Goal: Information Seeking & Learning: Learn about a topic

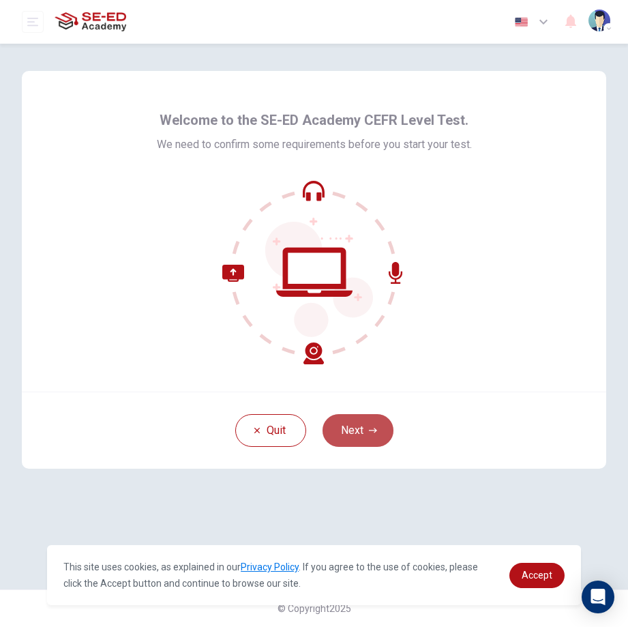
click at [374, 434] on icon "button" at bounding box center [373, 430] width 8 height 8
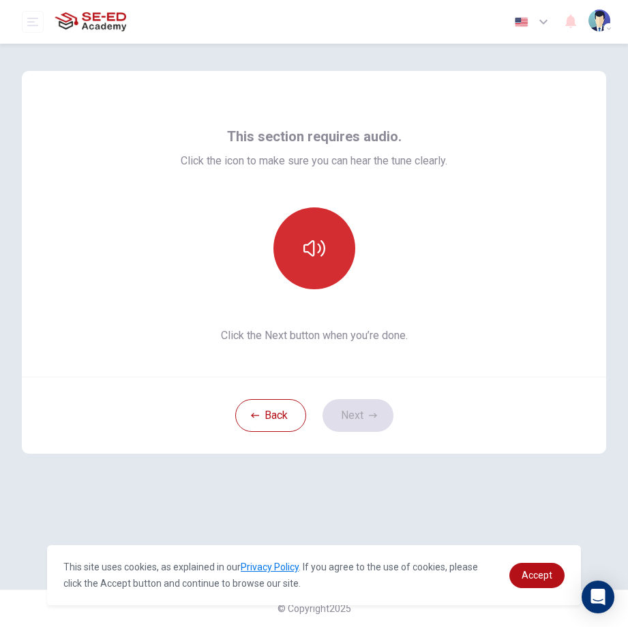
click at [306, 225] on button "button" at bounding box center [314, 248] width 82 height 82
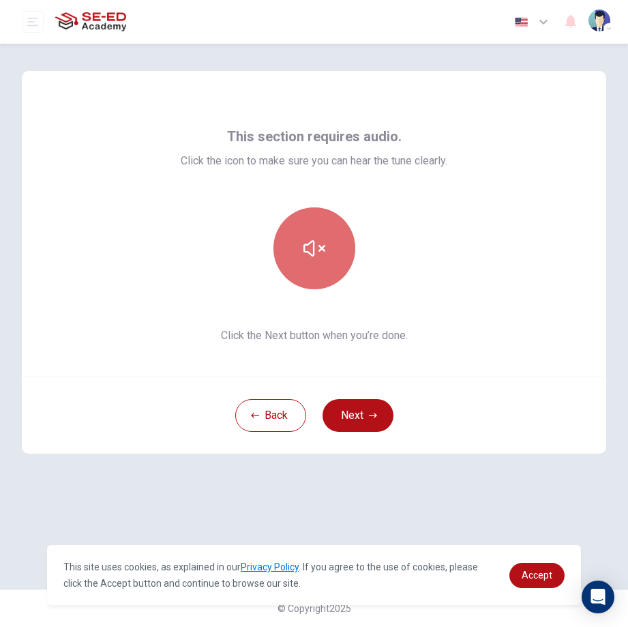
click at [302, 238] on button "button" at bounding box center [314, 248] width 82 height 82
click at [323, 256] on icon "button" at bounding box center [314, 248] width 22 height 22
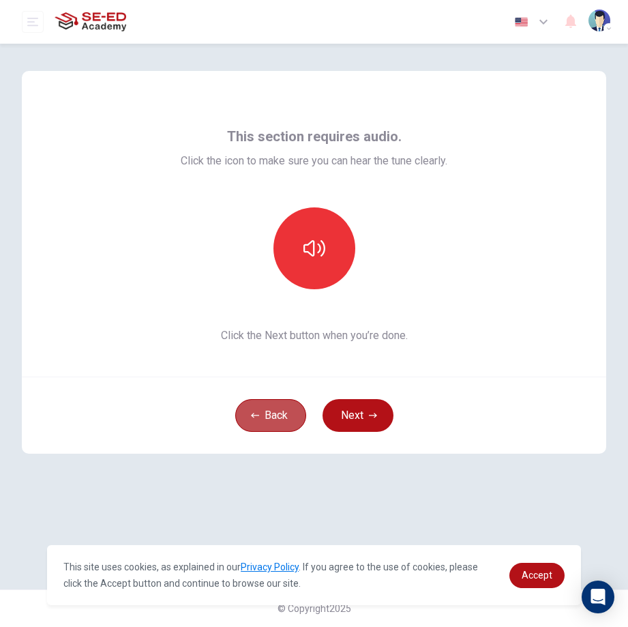
click at [250, 411] on button "Back" at bounding box center [270, 415] width 71 height 33
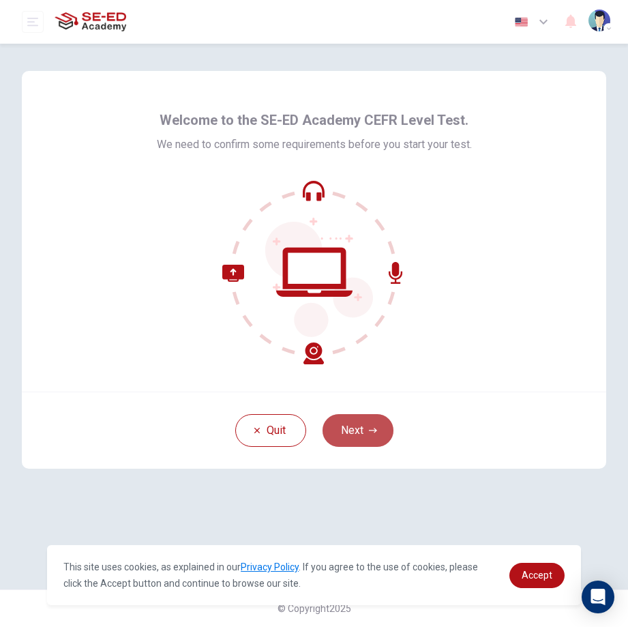
click at [371, 424] on button "Next" at bounding box center [358, 430] width 71 height 33
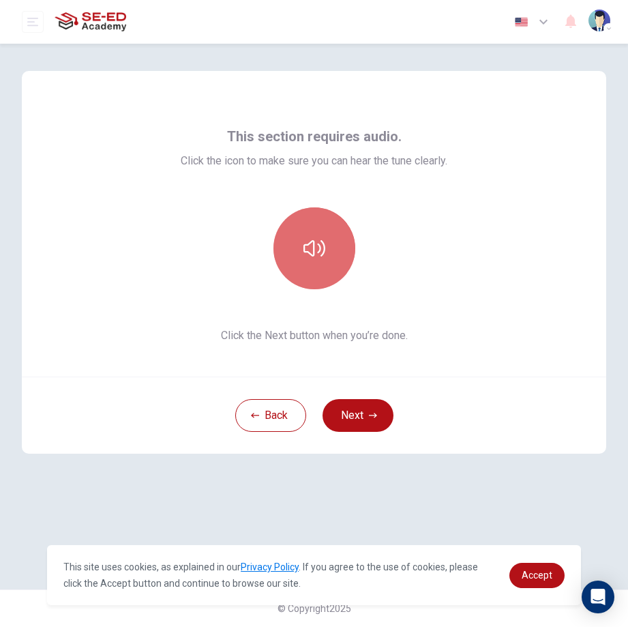
click at [327, 260] on button "button" at bounding box center [314, 248] width 82 height 82
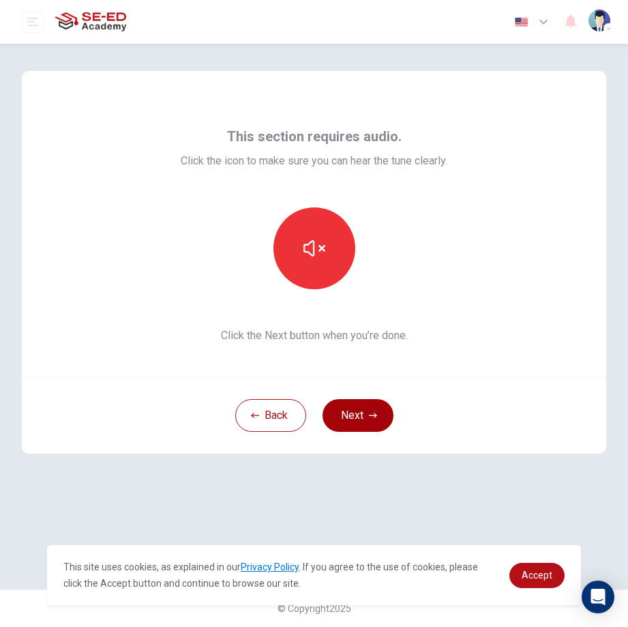
click at [355, 416] on button "Next" at bounding box center [358, 415] width 71 height 33
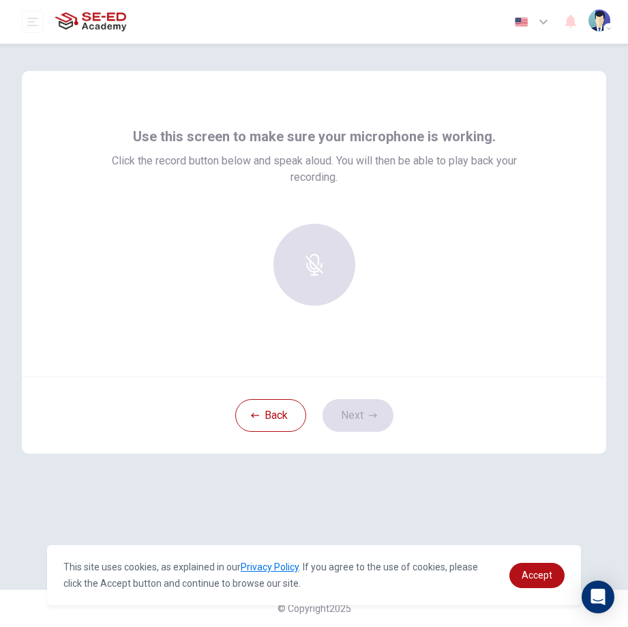
click at [331, 267] on div at bounding box center [314, 265] width 147 height 82
click at [329, 266] on div at bounding box center [314, 265] width 147 height 82
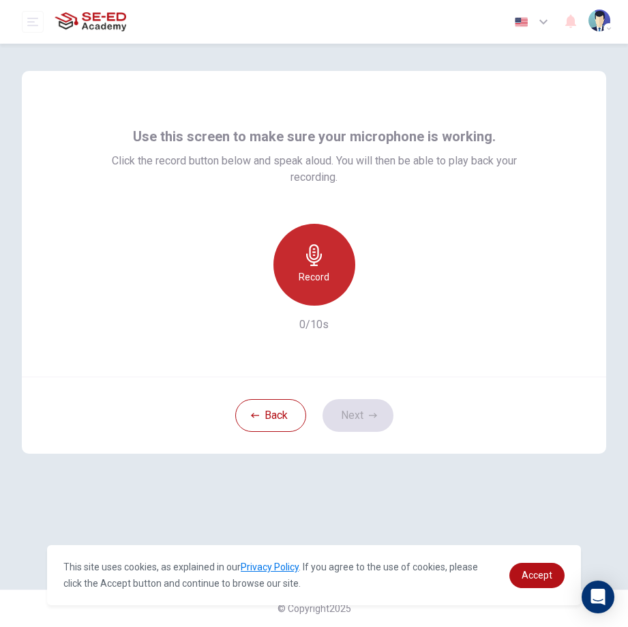
click at [326, 271] on h6 "Record" at bounding box center [314, 277] width 31 height 16
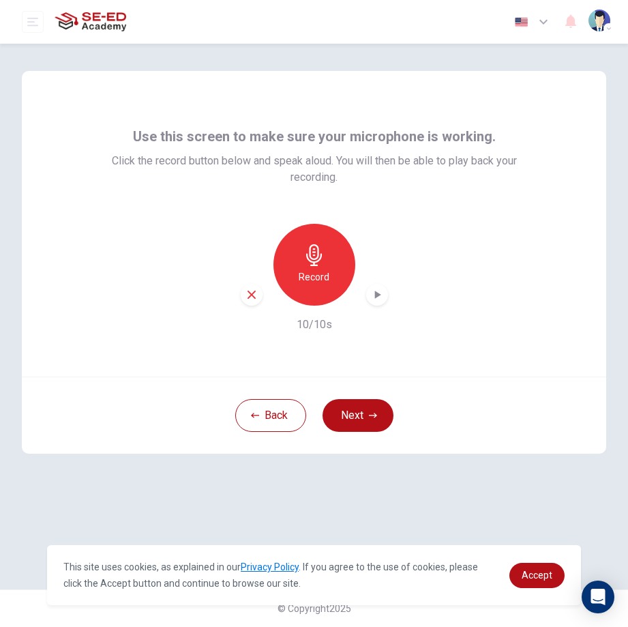
click at [366, 290] on div "Record" at bounding box center [314, 265] width 147 height 82
click at [374, 295] on icon "button" at bounding box center [377, 295] width 14 height 14
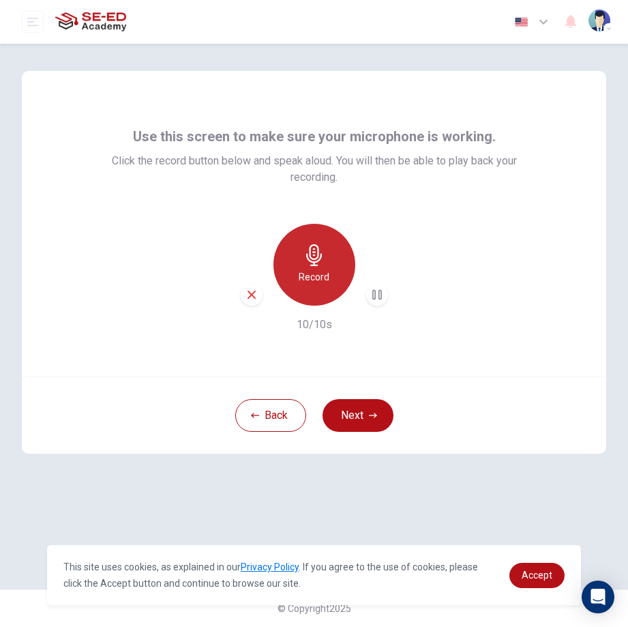
click at [334, 248] on div "Record" at bounding box center [314, 265] width 82 height 82
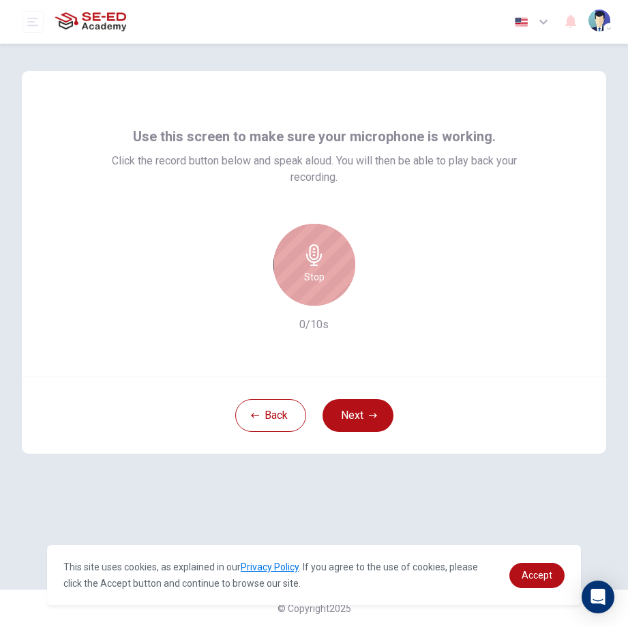
click at [334, 248] on div "Stop" at bounding box center [314, 265] width 82 height 82
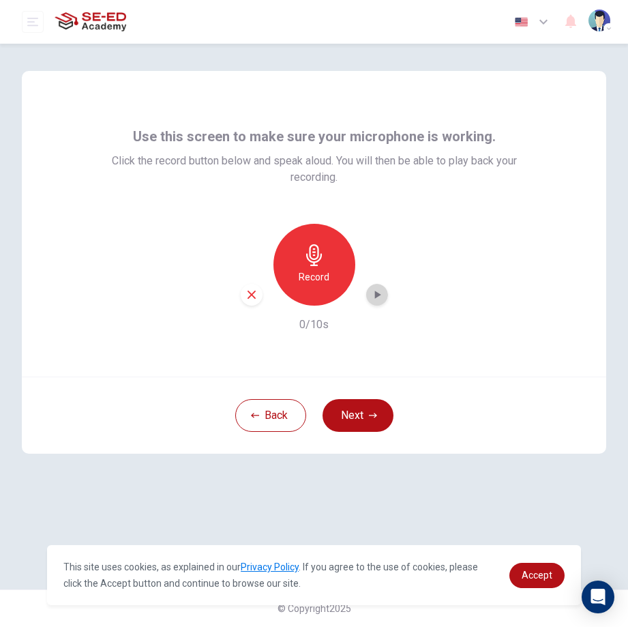
click at [370, 290] on icon "button" at bounding box center [377, 295] width 14 height 14
click at [319, 263] on icon "button" at bounding box center [314, 255] width 22 height 22
click at [380, 297] on icon "button" at bounding box center [377, 295] width 14 height 14
click at [250, 301] on div "button" at bounding box center [252, 295] width 22 height 22
click at [329, 251] on div "Record" at bounding box center [314, 265] width 82 height 82
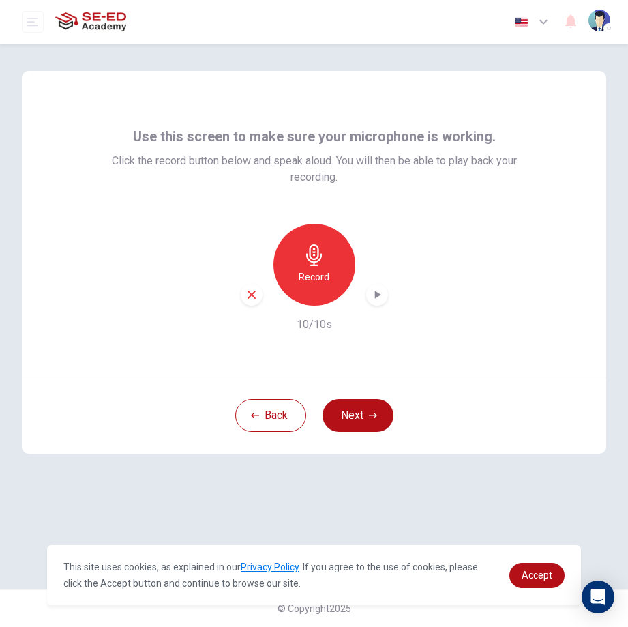
click at [383, 297] on icon "button" at bounding box center [377, 295] width 14 height 14
click at [364, 412] on button "Next" at bounding box center [358, 415] width 71 height 33
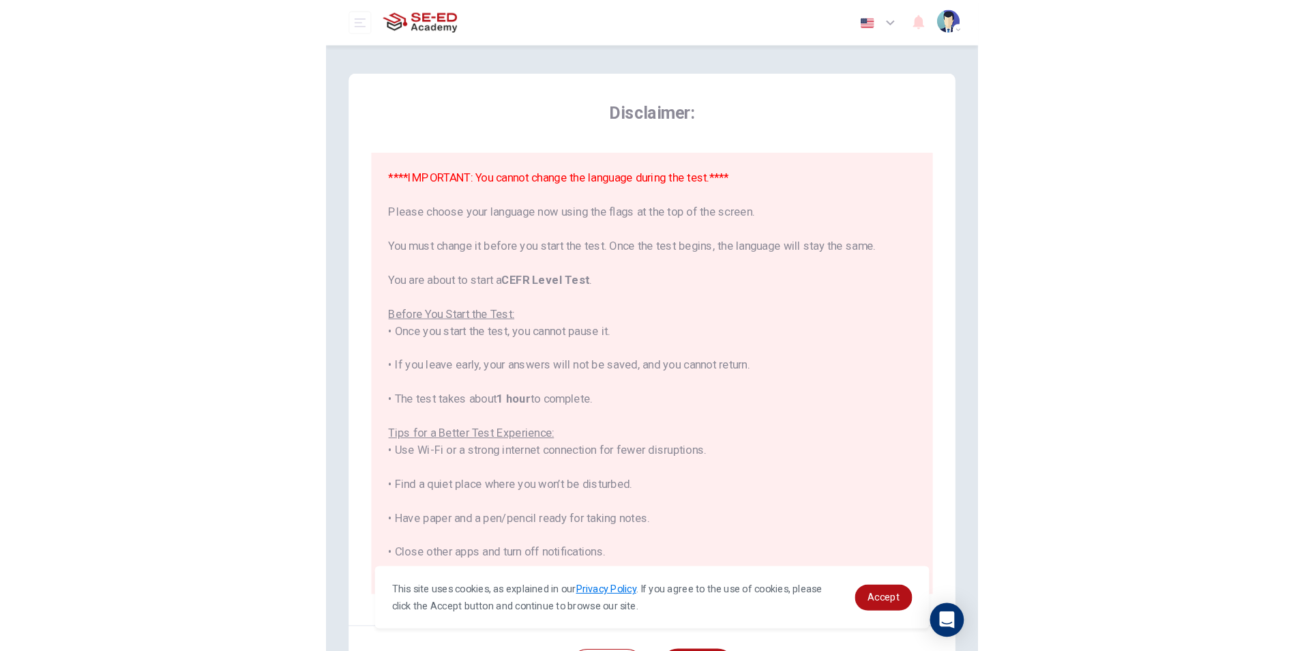
scroll to position [117, 0]
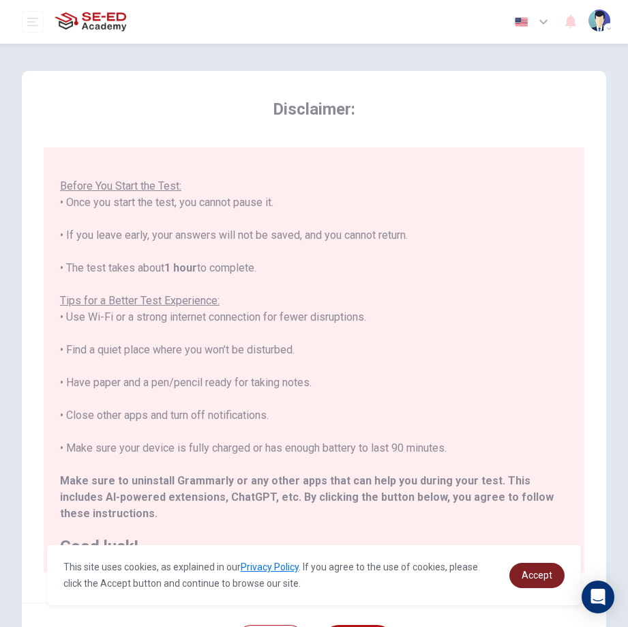
click at [523, 571] on span "Accept" at bounding box center [537, 574] width 31 height 11
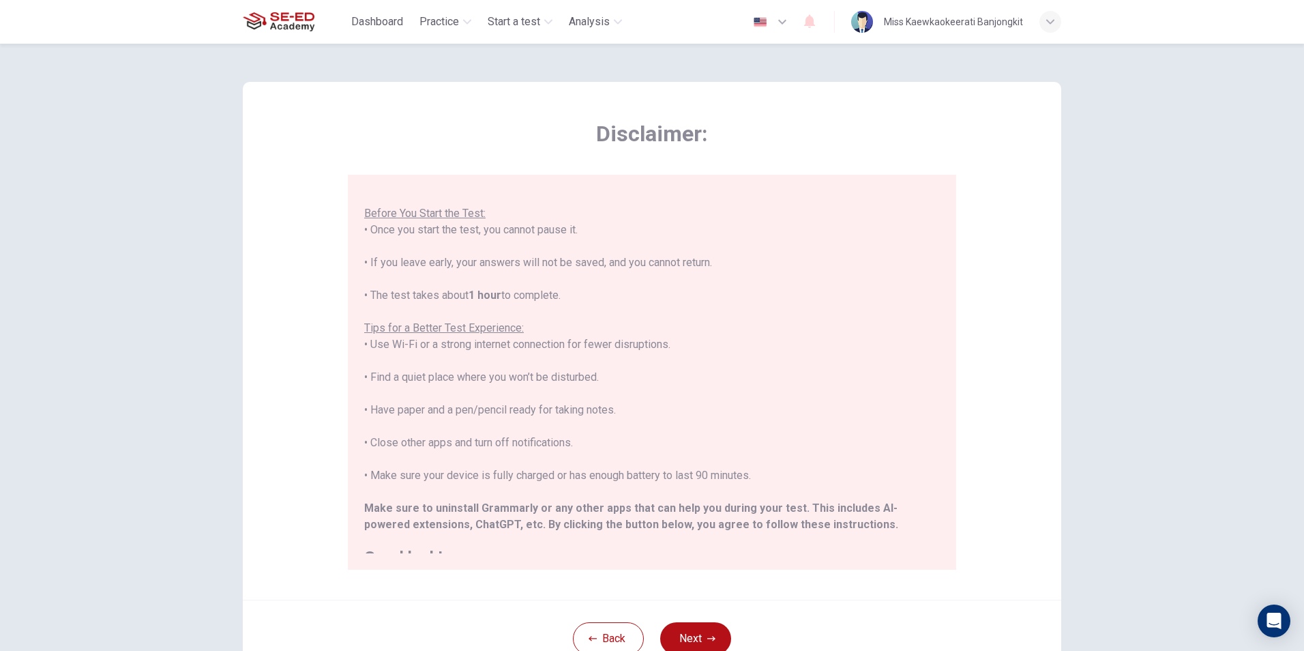
scroll to position [130, 0]
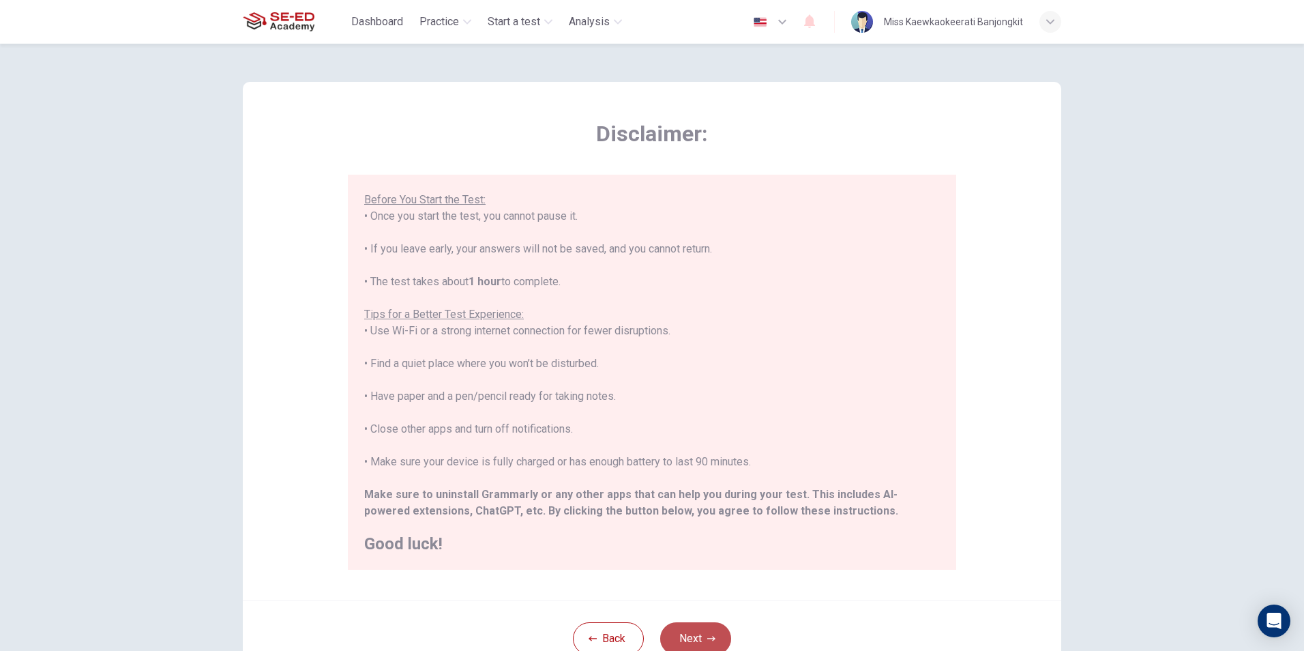
click at [627, 626] on button "Next" at bounding box center [695, 638] width 71 height 33
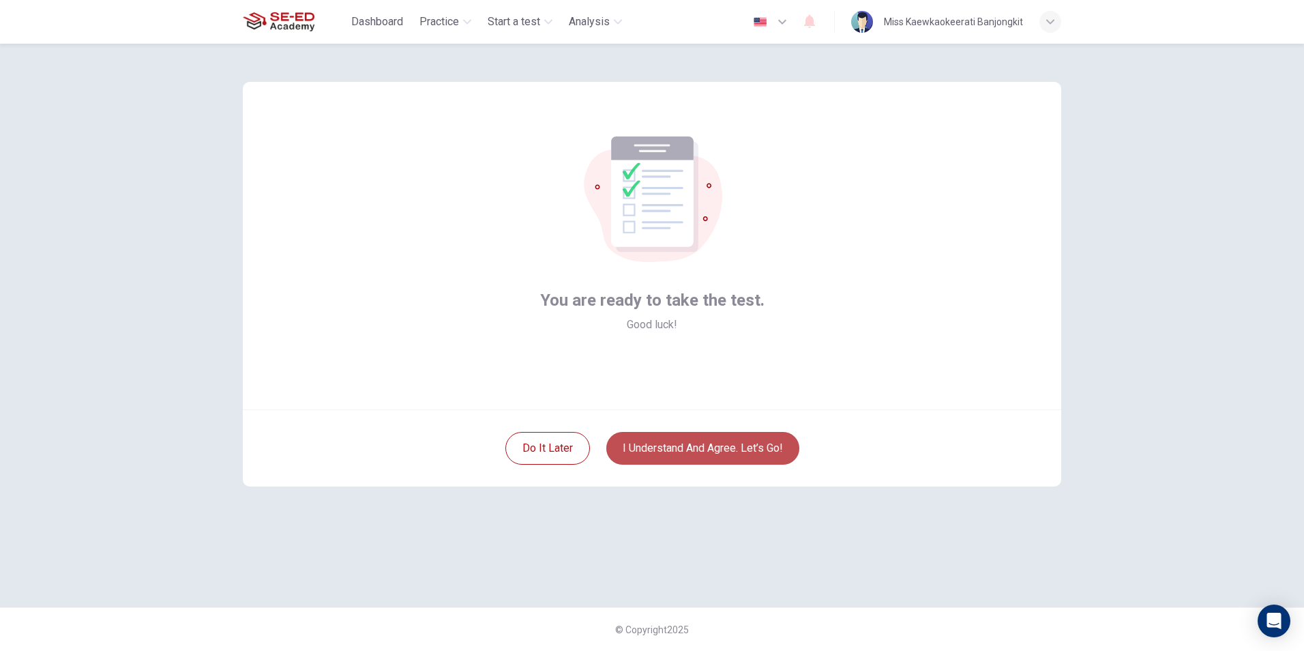
click at [627, 441] on button "I understand and agree. Let’s go!" at bounding box center [702, 448] width 193 height 33
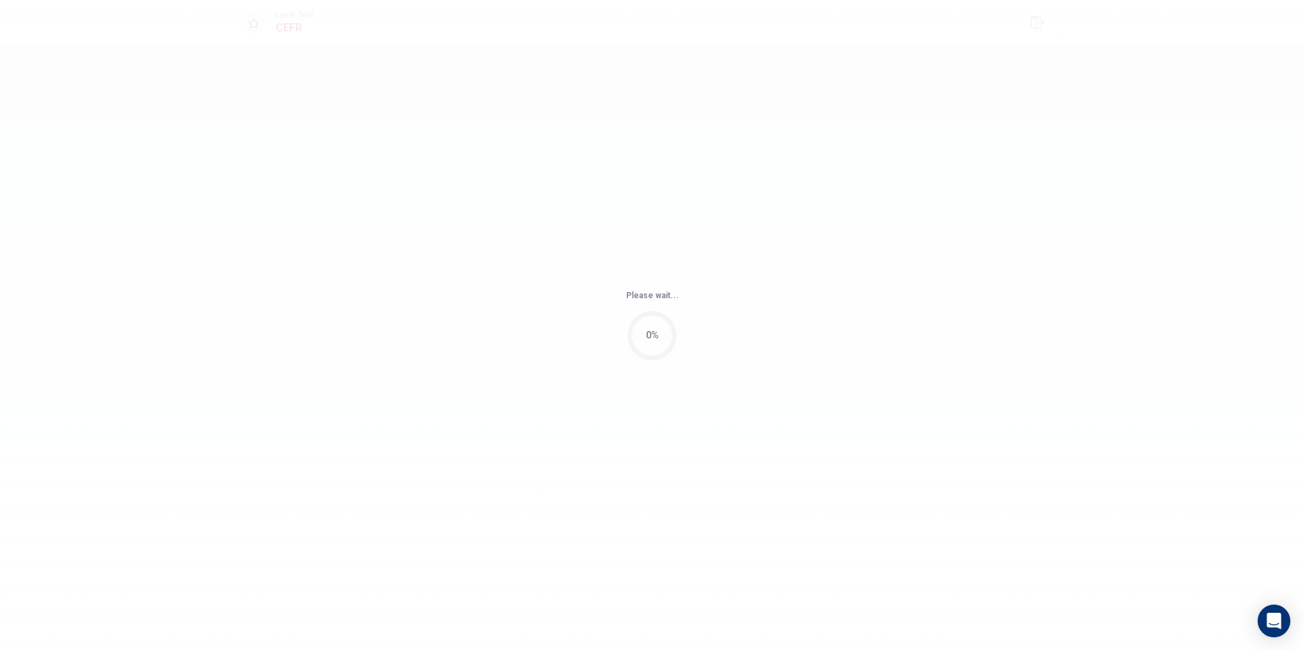
click at [627, 441] on body "This site uses cookies, as explained in our Privacy Policy . If you agree to th…" at bounding box center [652, 325] width 1304 height 651
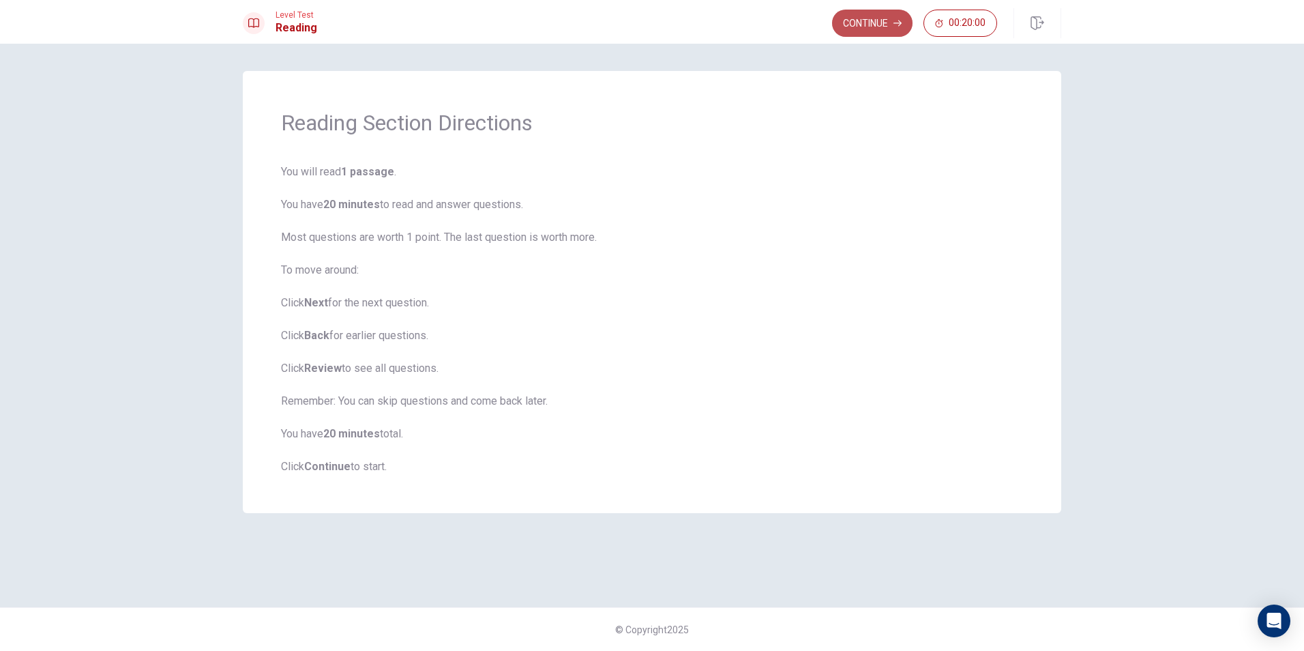
click at [627, 23] on button "Continue" at bounding box center [872, 23] width 80 height 27
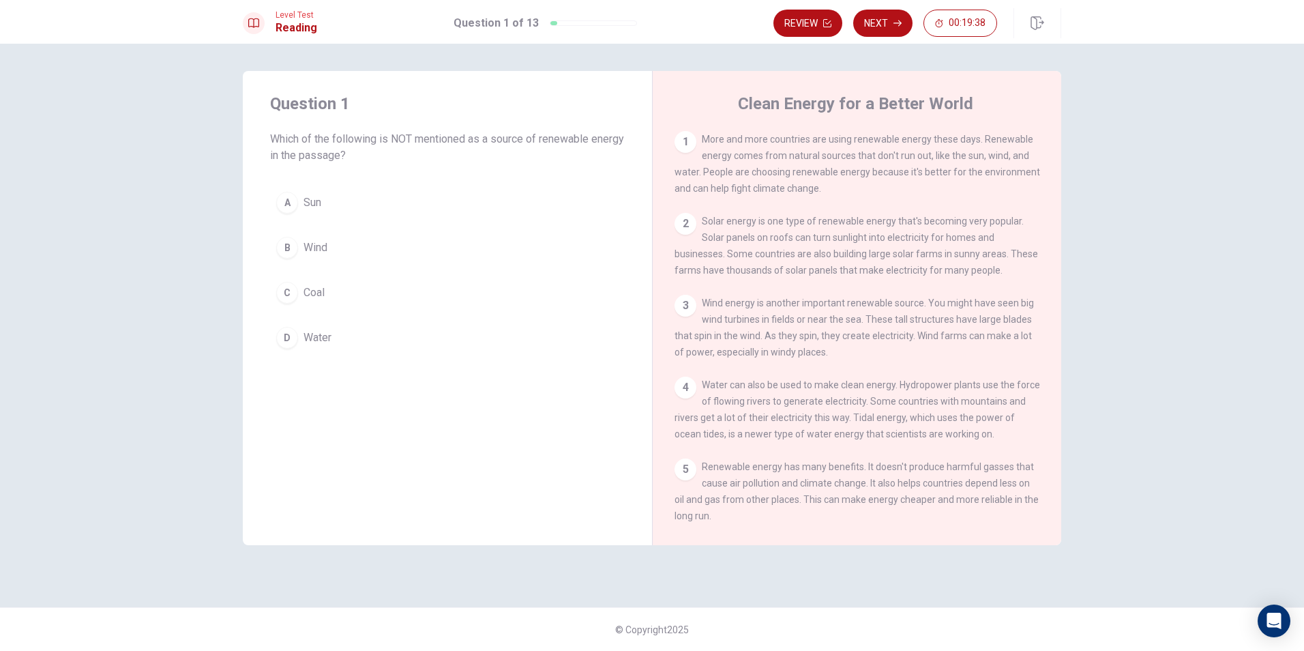
click at [288, 282] on div "C" at bounding box center [287, 293] width 22 height 22
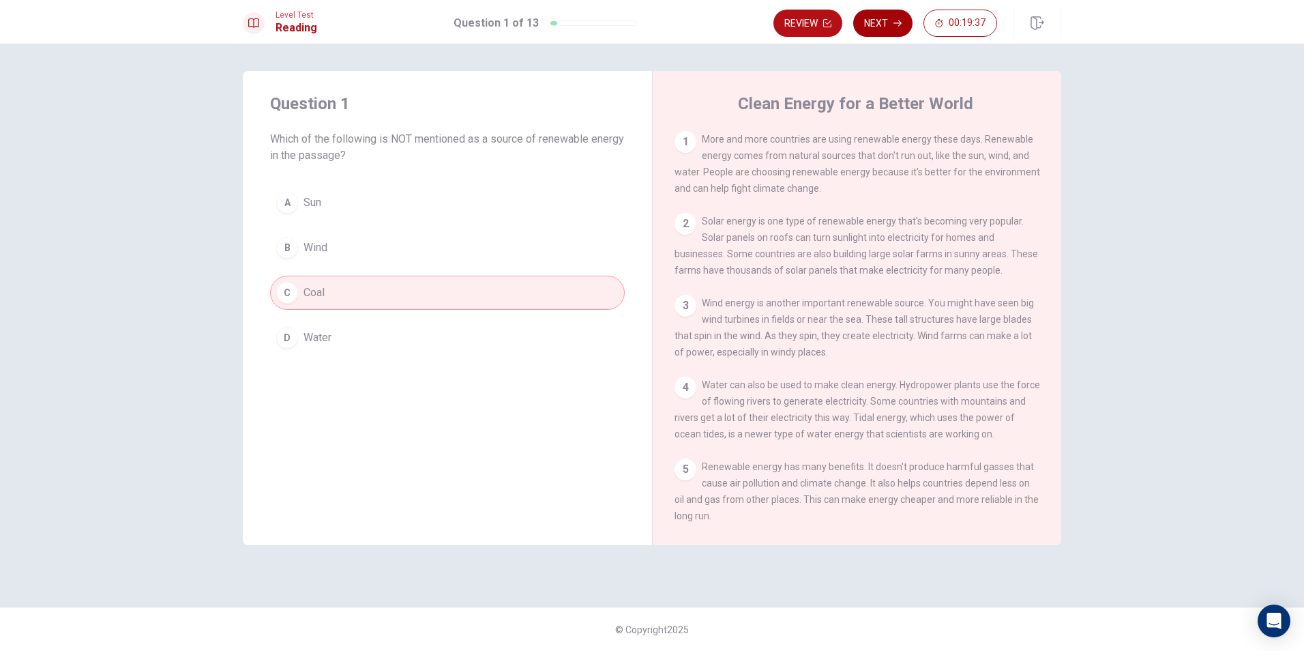
click at [627, 25] on icon "button" at bounding box center [897, 23] width 8 height 8
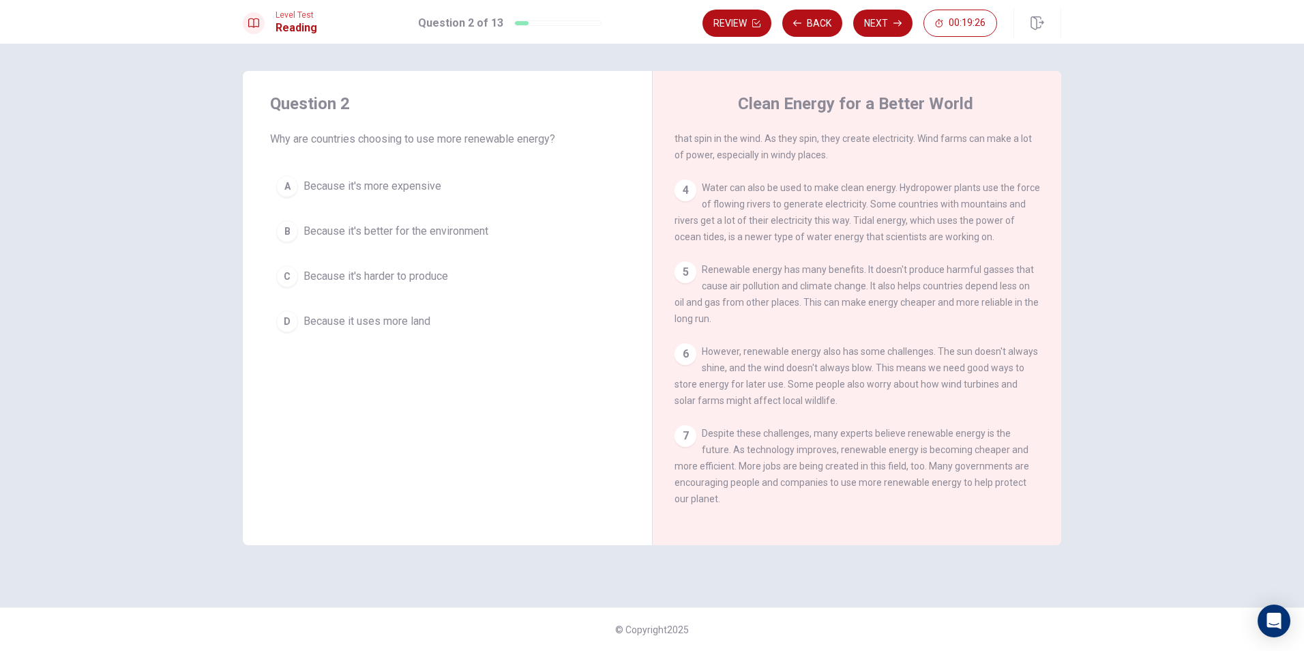
scroll to position [217, 0]
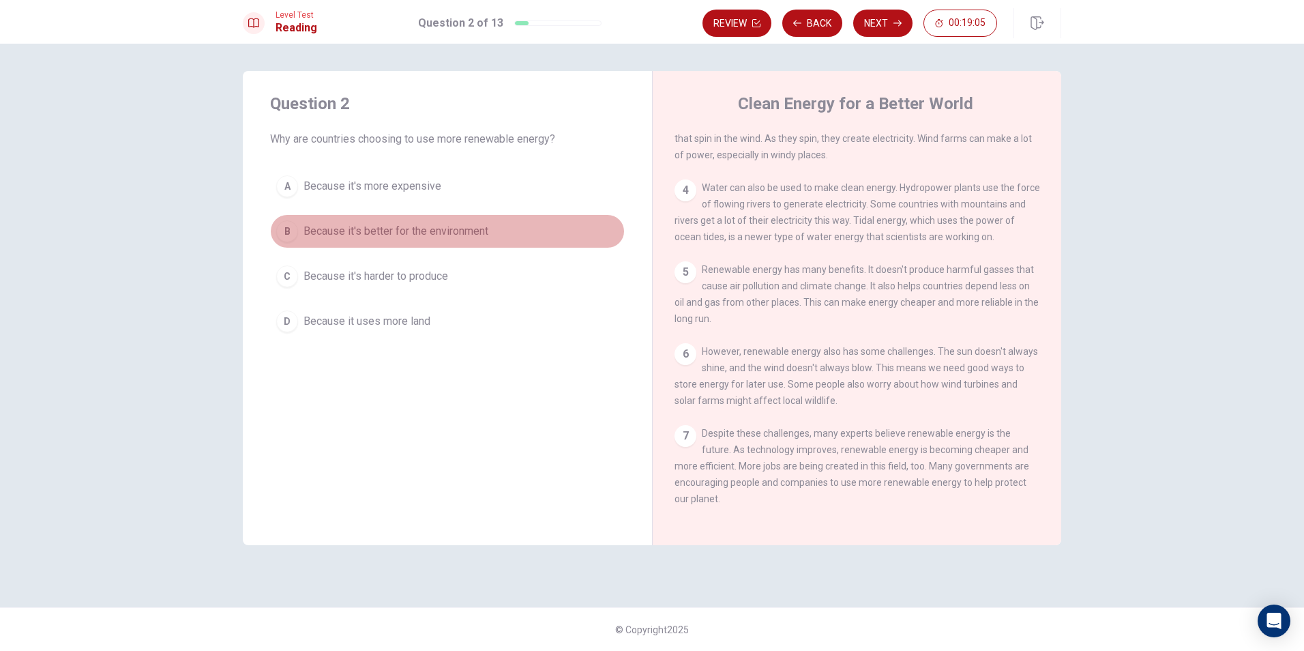
click at [296, 228] on div "B" at bounding box center [287, 231] width 22 height 22
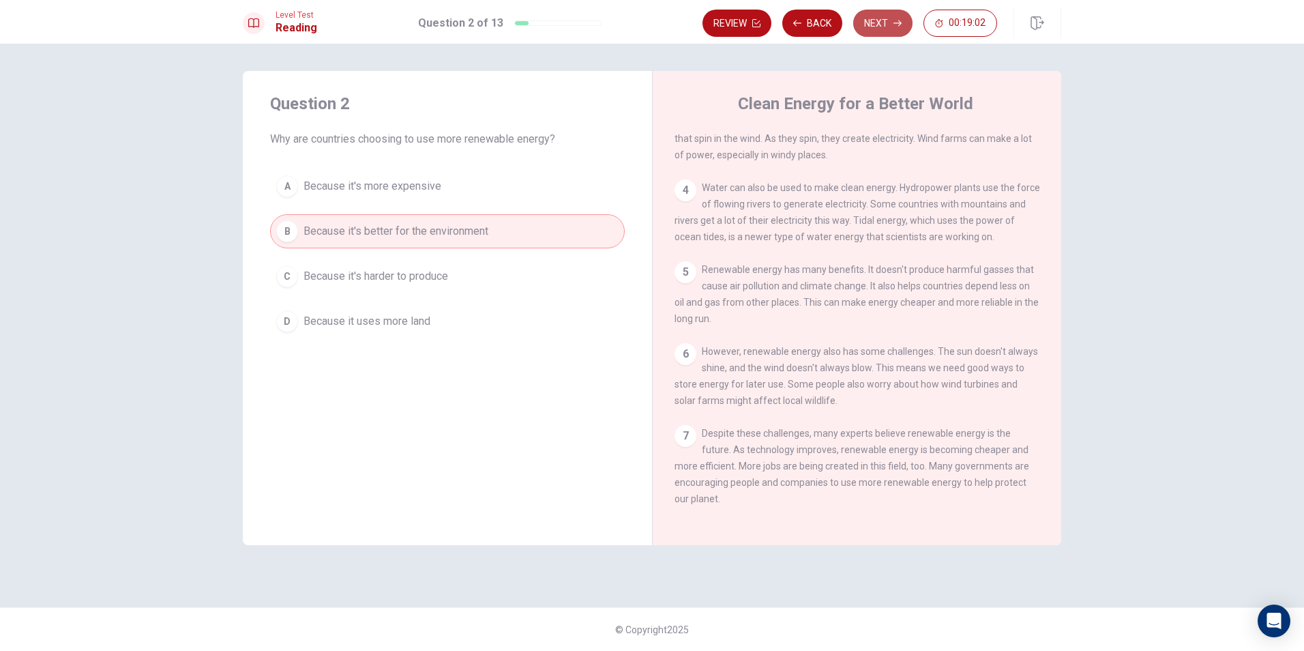
click at [627, 16] on button "Next" at bounding box center [882, 23] width 59 height 27
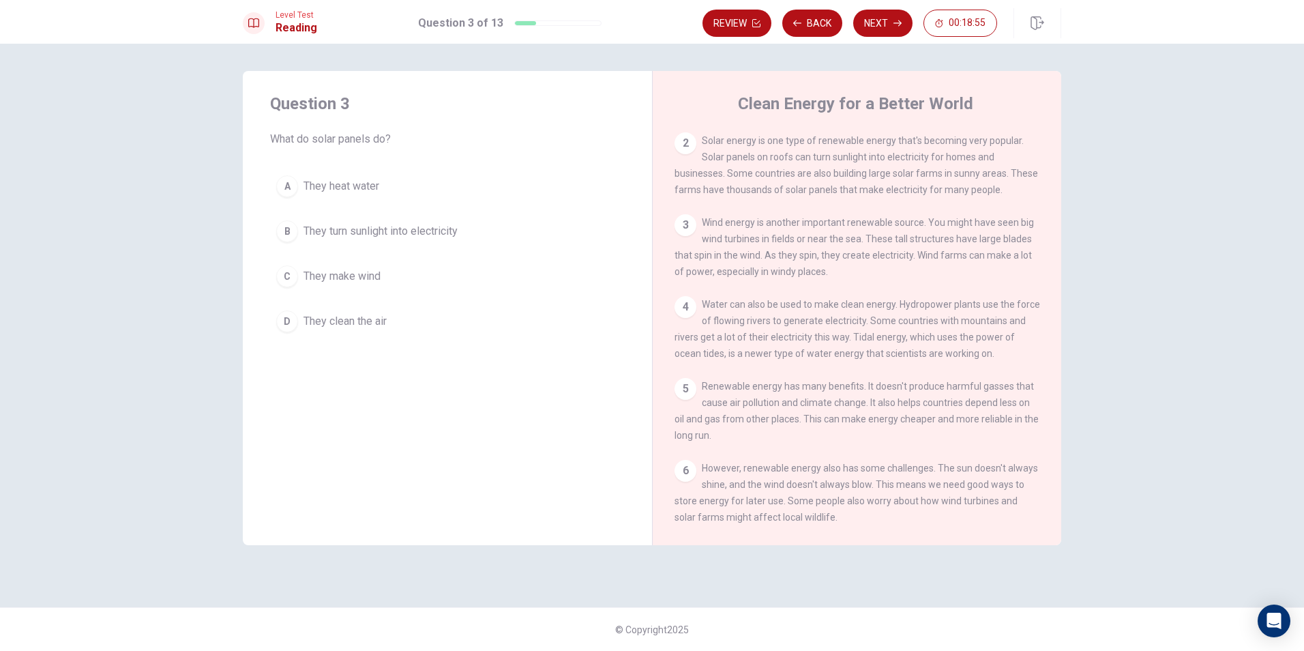
scroll to position [12, 0]
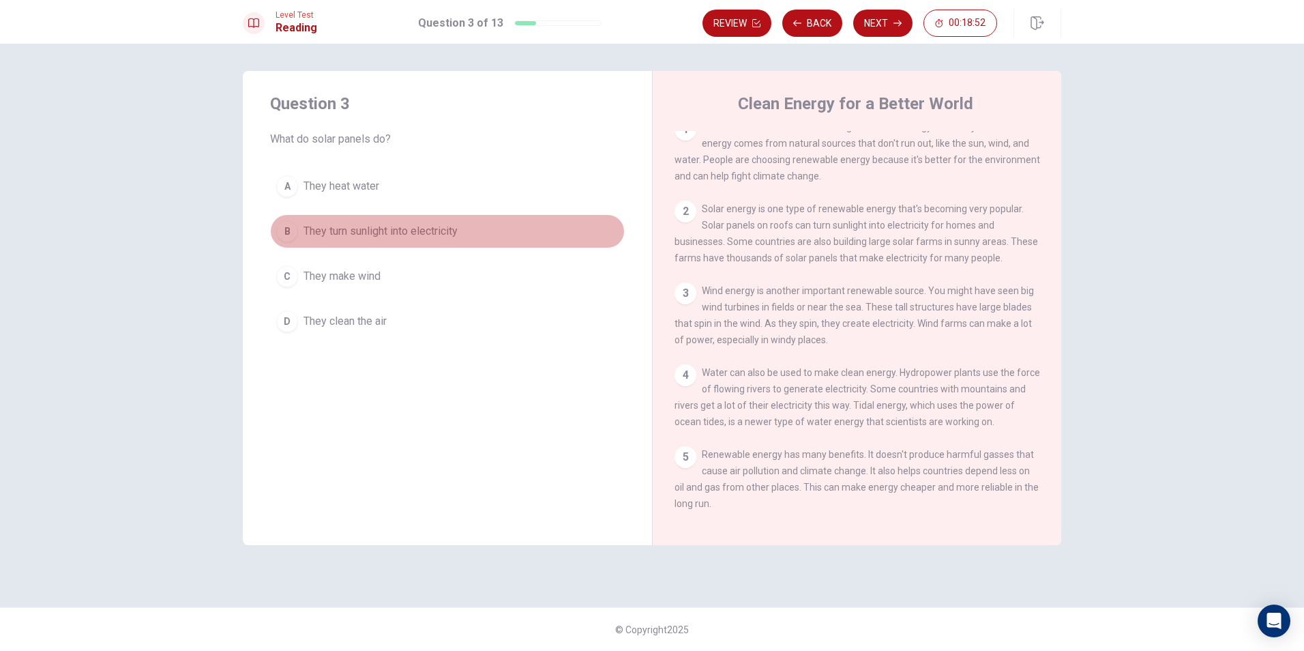
click at [439, 231] on span "They turn sunlight into electricity" at bounding box center [380, 231] width 154 height 16
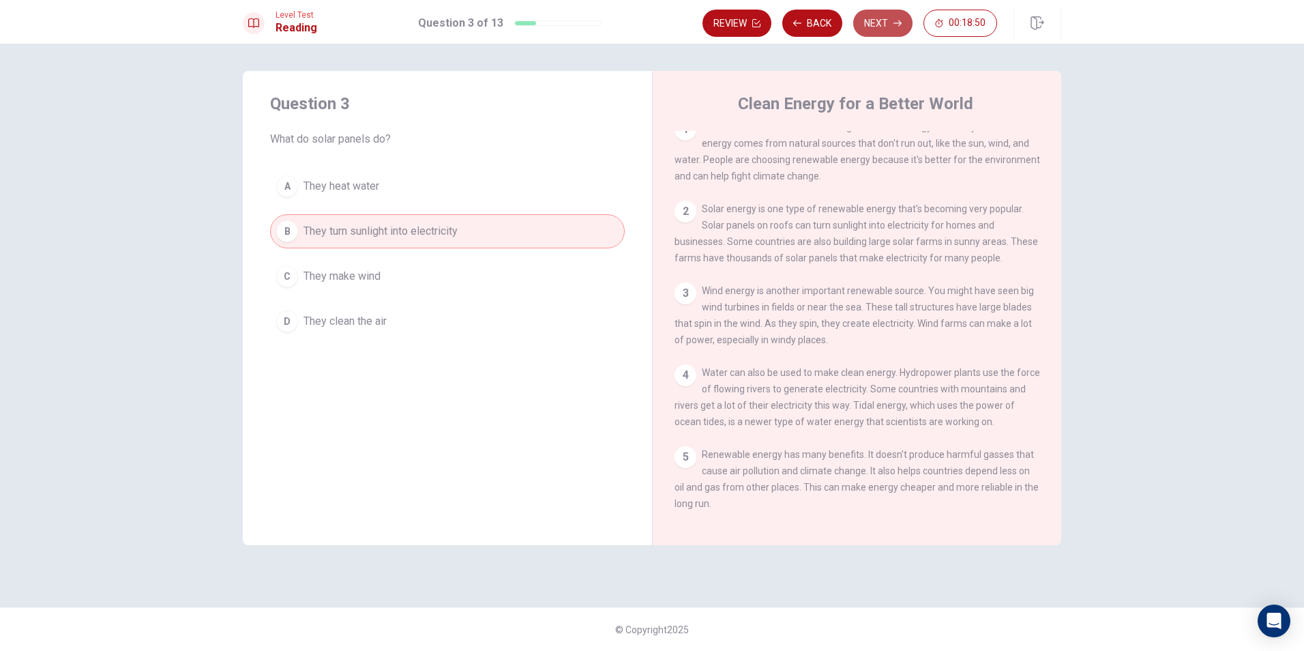
click at [627, 18] on button "Next" at bounding box center [882, 23] width 59 height 27
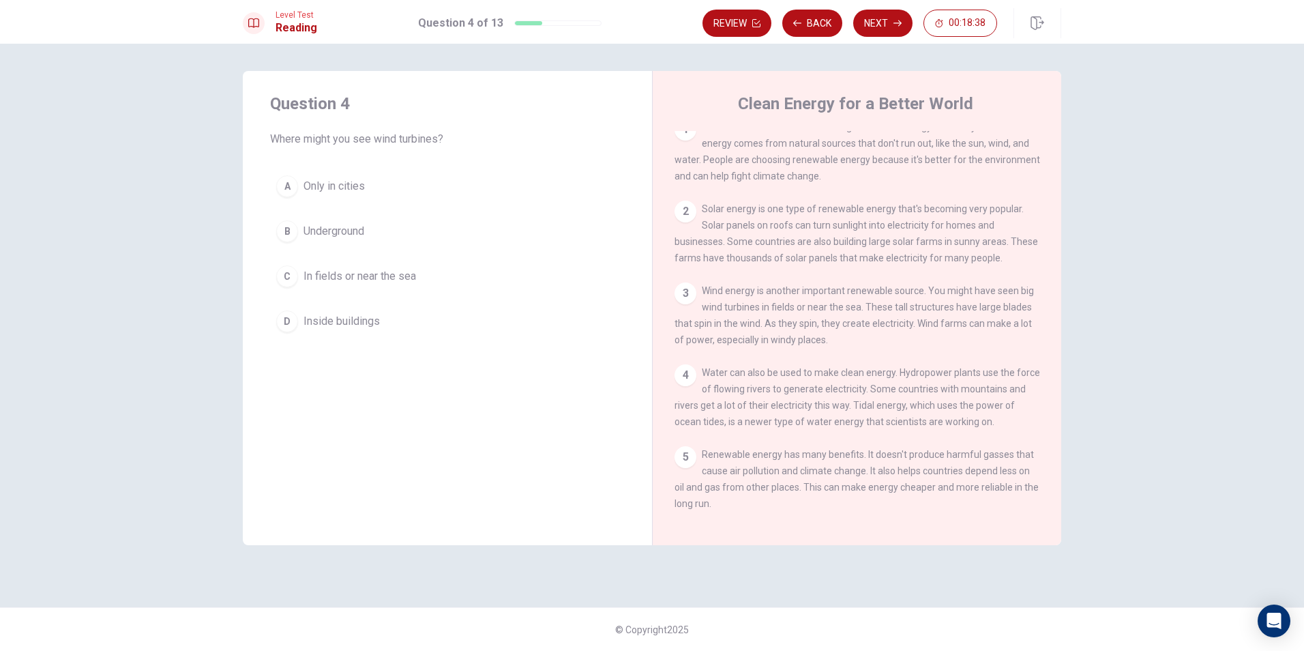
click at [343, 224] on span "Underground" at bounding box center [333, 231] width 61 height 16
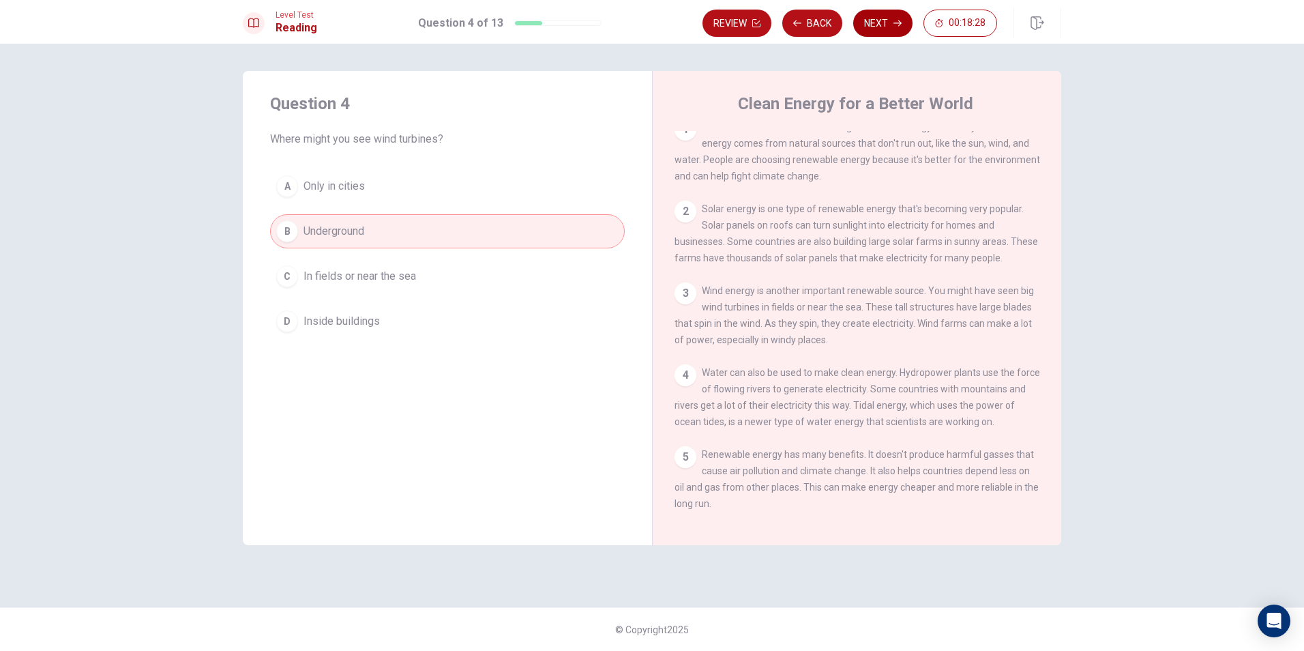
click at [627, 20] on button "Next" at bounding box center [882, 23] width 59 height 27
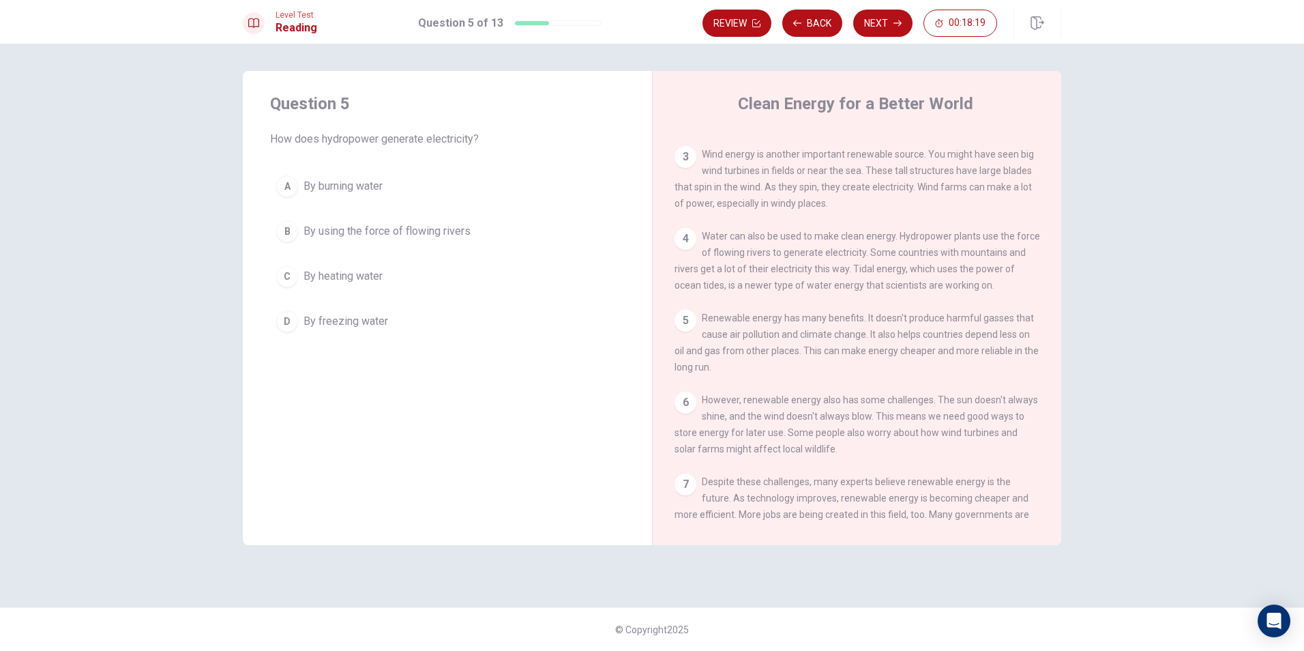
scroll to position [217, 0]
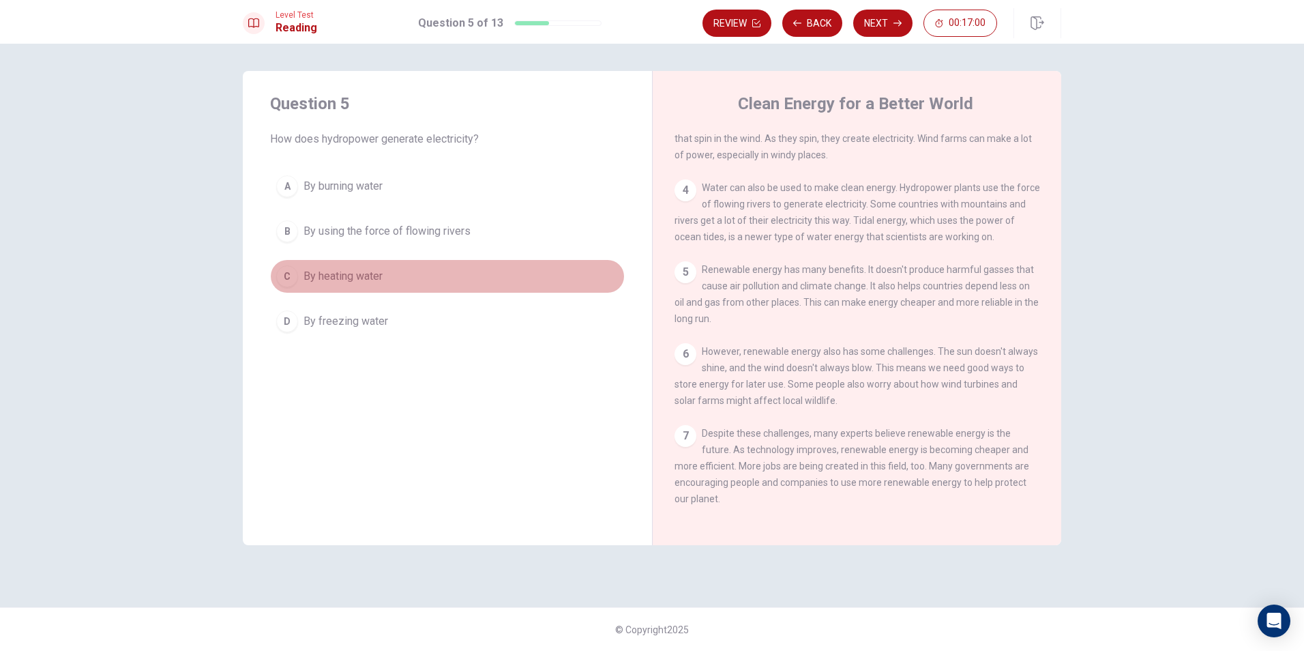
click at [354, 271] on span "By heating water" at bounding box center [342, 276] width 79 height 16
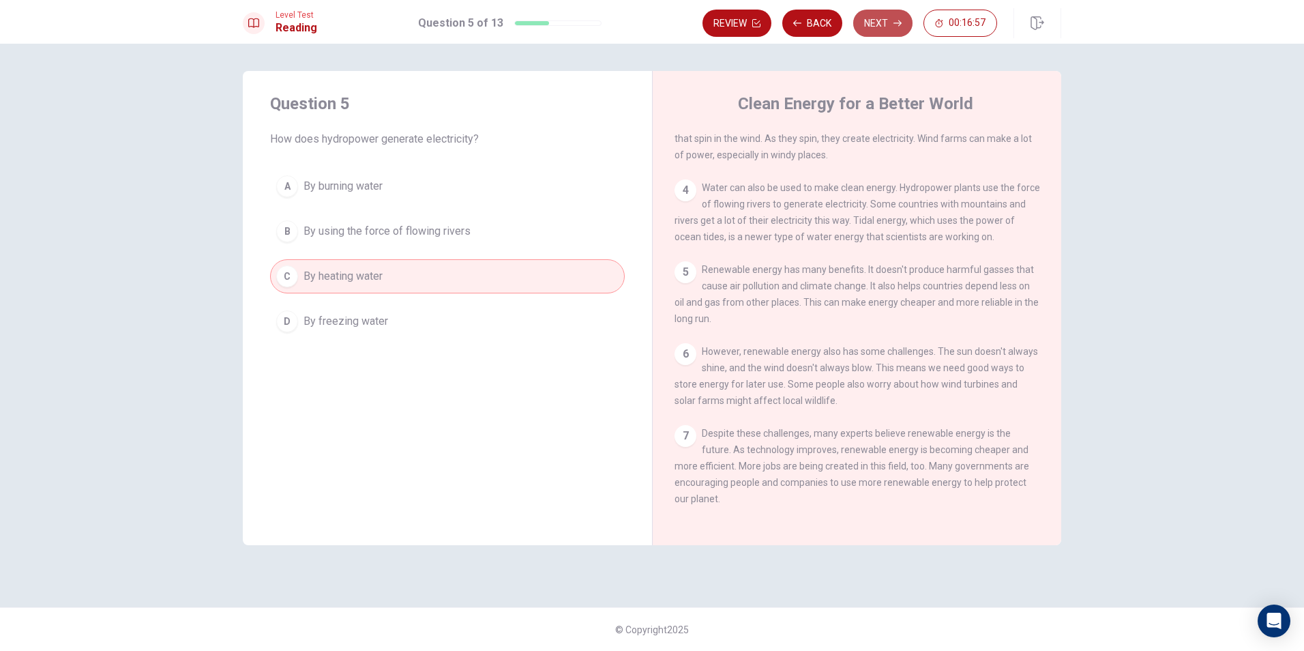
click at [627, 14] on button "Next" at bounding box center [882, 23] width 59 height 27
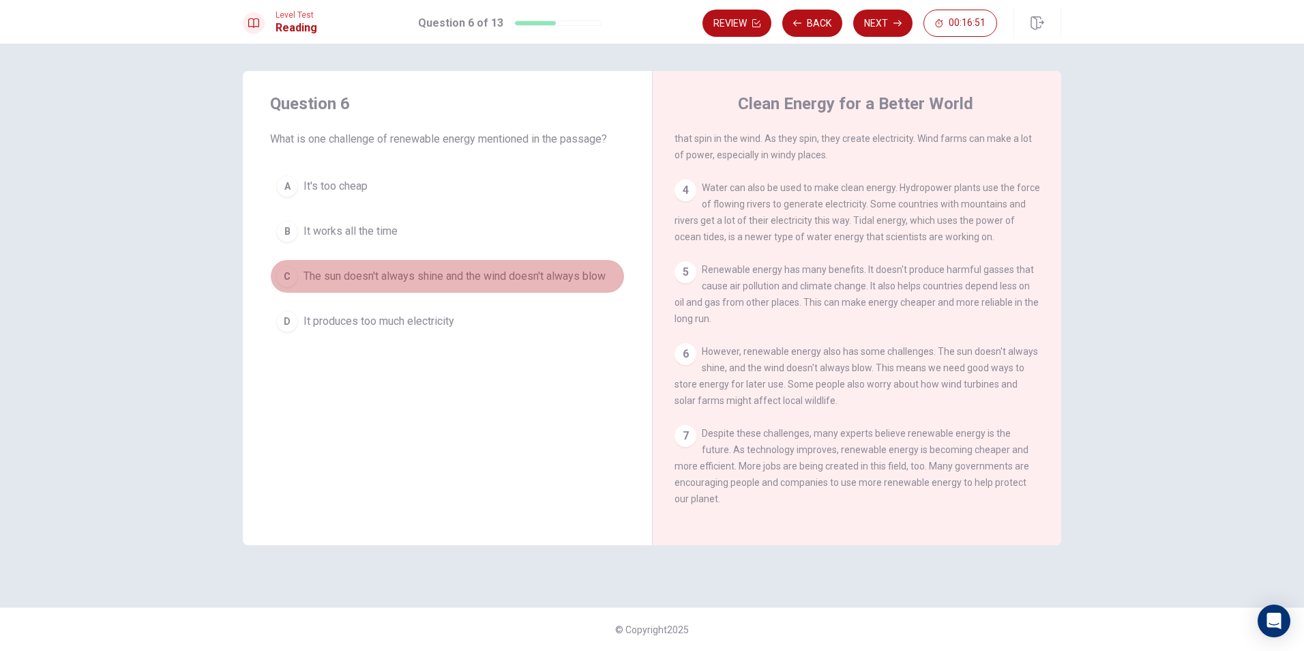
click at [404, 273] on span "The sun doesn't always shine and the wind doesn't always blow" at bounding box center [454, 276] width 302 height 16
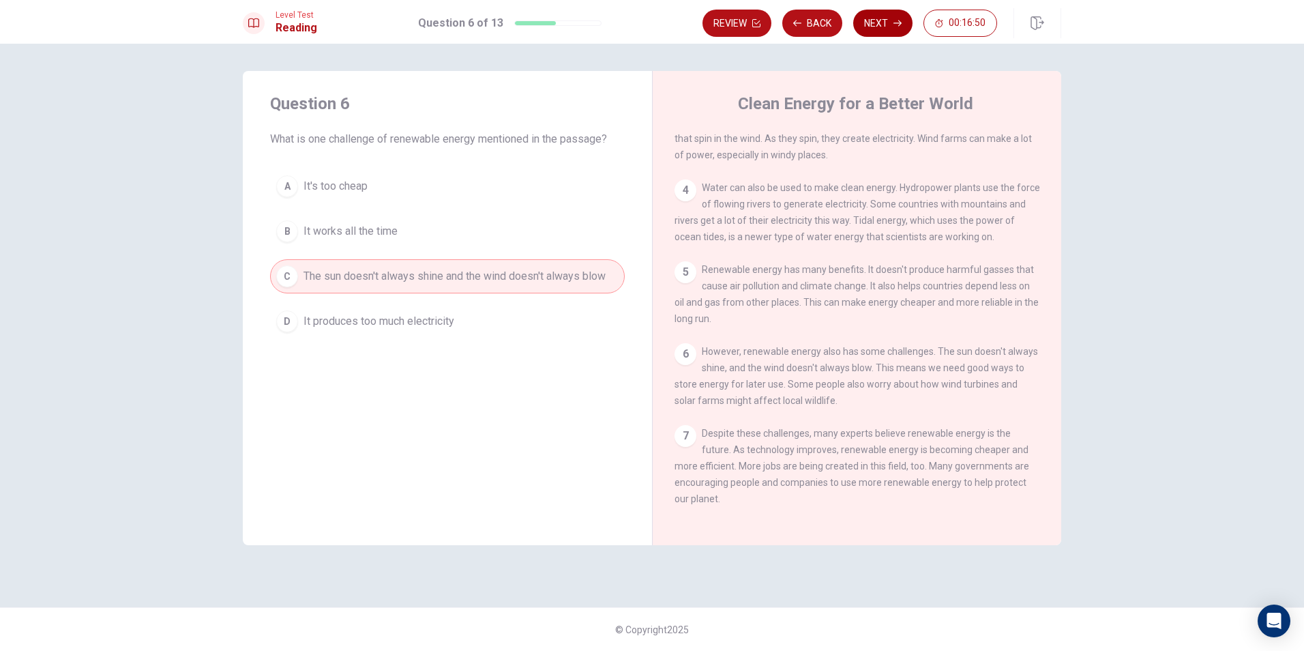
click at [627, 15] on button "Next" at bounding box center [882, 23] width 59 height 27
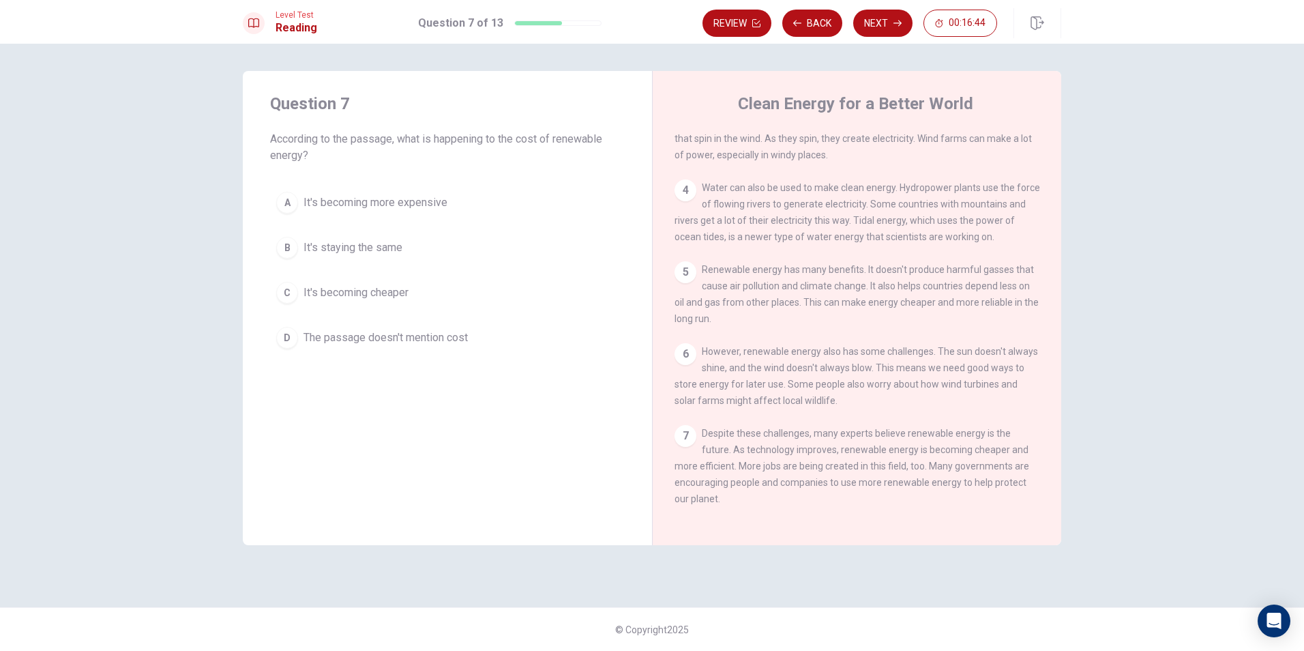
click at [370, 286] on span "It's becoming cheaper" at bounding box center [355, 292] width 105 height 16
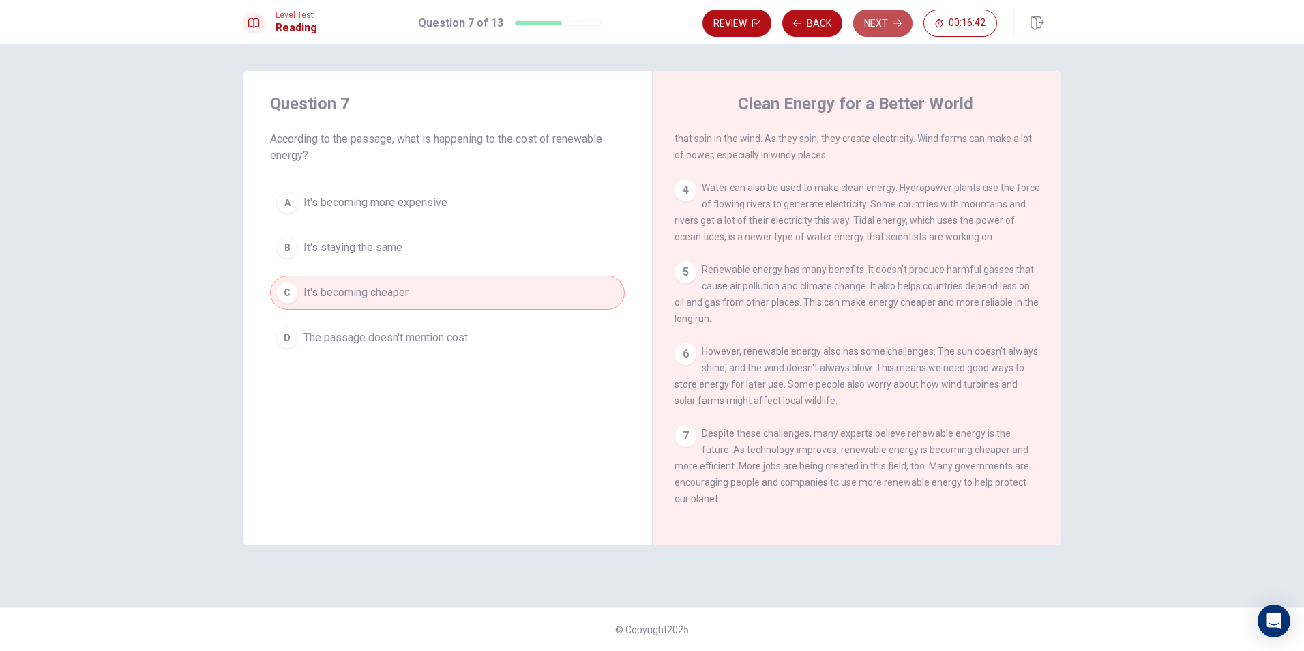
click at [627, 11] on button "Next" at bounding box center [882, 23] width 59 height 27
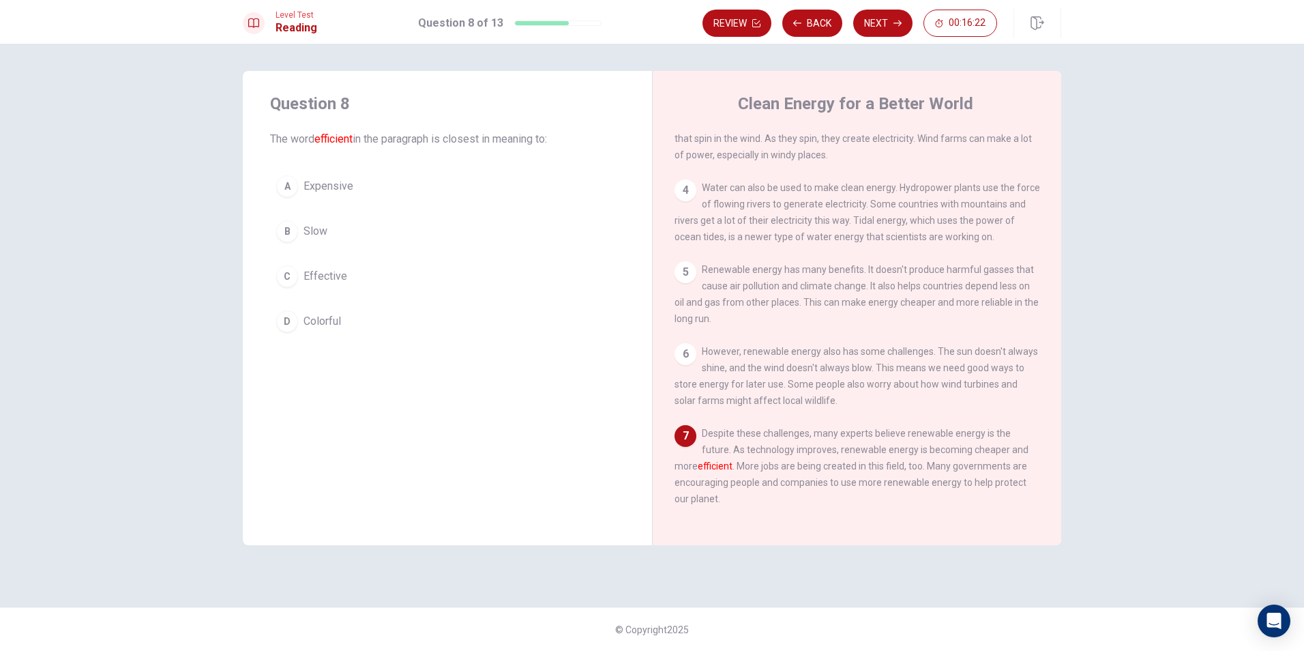
click at [335, 271] on span "Effective" at bounding box center [325, 276] width 44 height 16
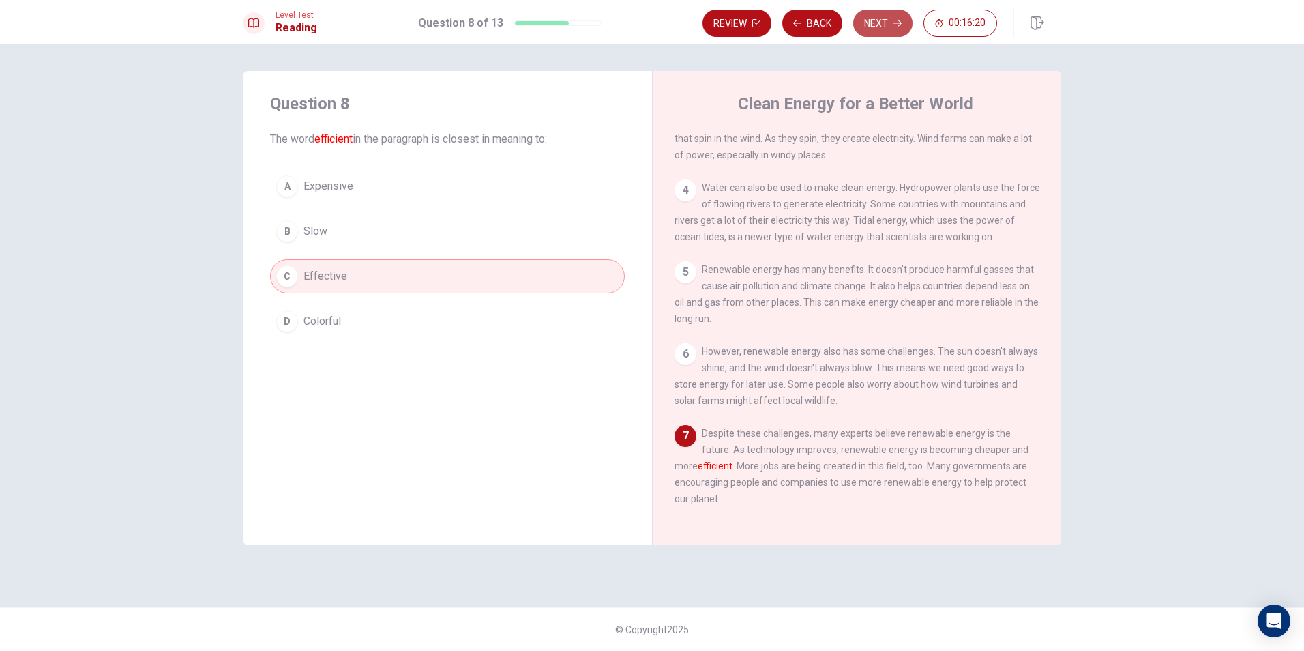
click at [627, 15] on button "Next" at bounding box center [882, 23] width 59 height 27
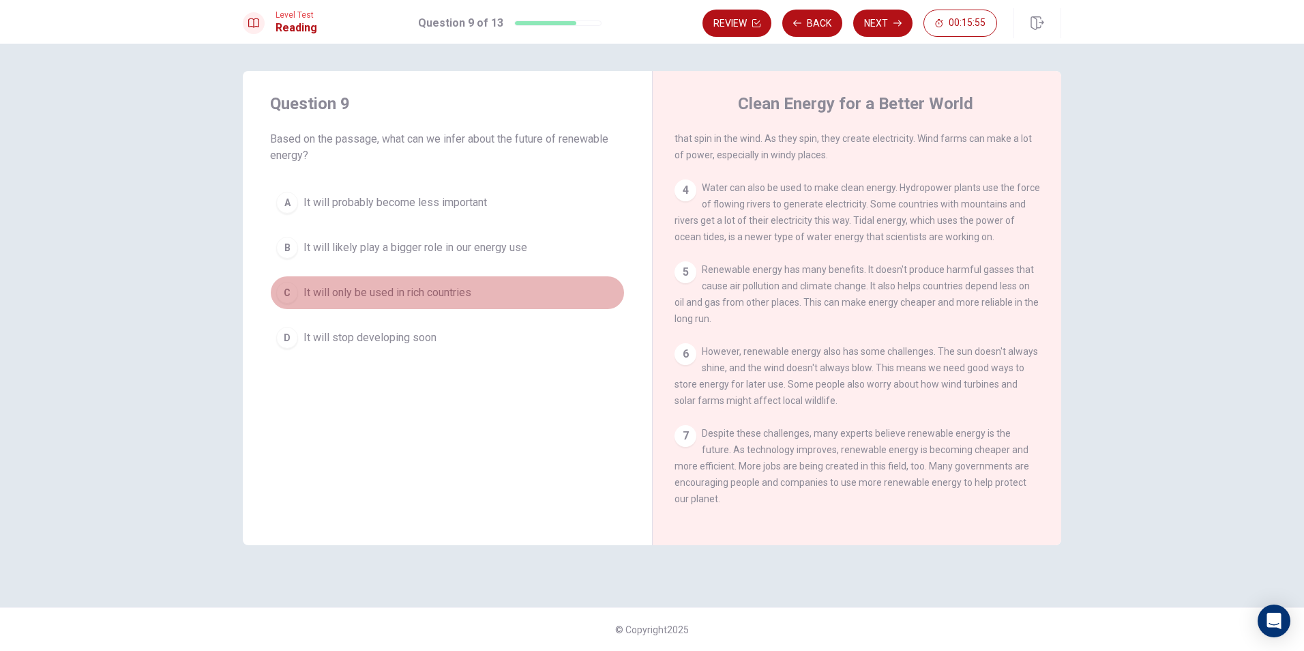
click at [451, 292] on span "It will only be used in rich countries" at bounding box center [387, 292] width 168 height 16
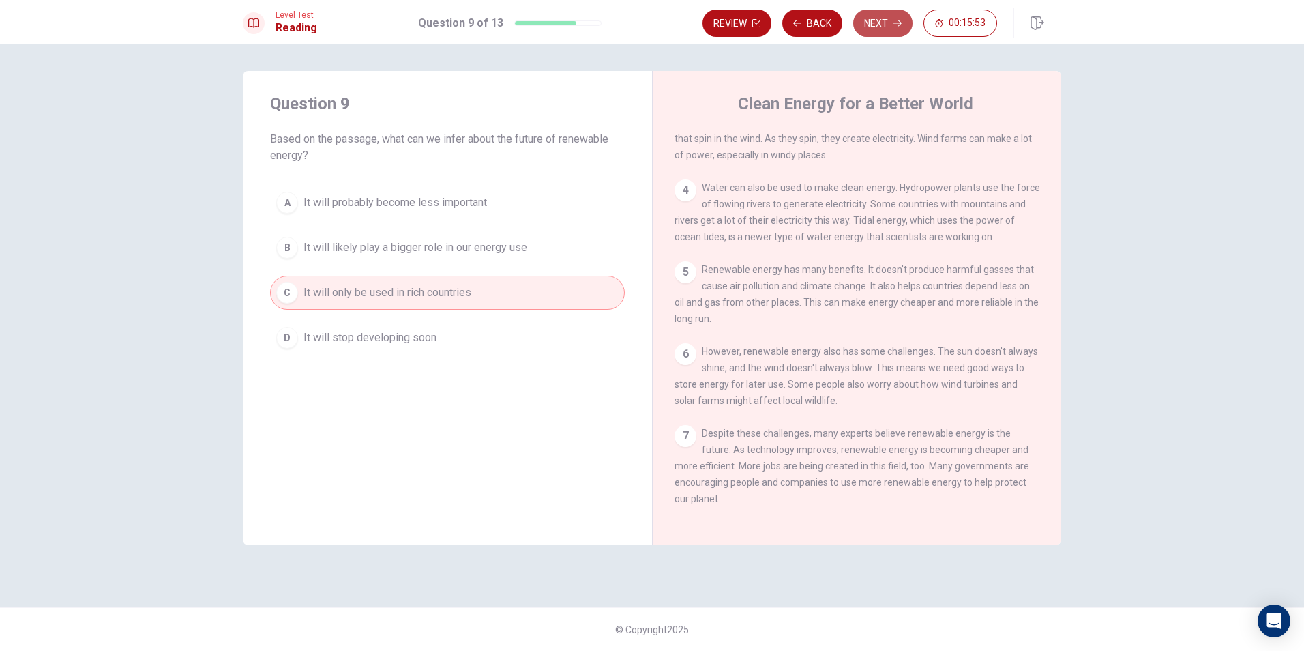
click at [627, 15] on button "Next" at bounding box center [882, 23] width 59 height 27
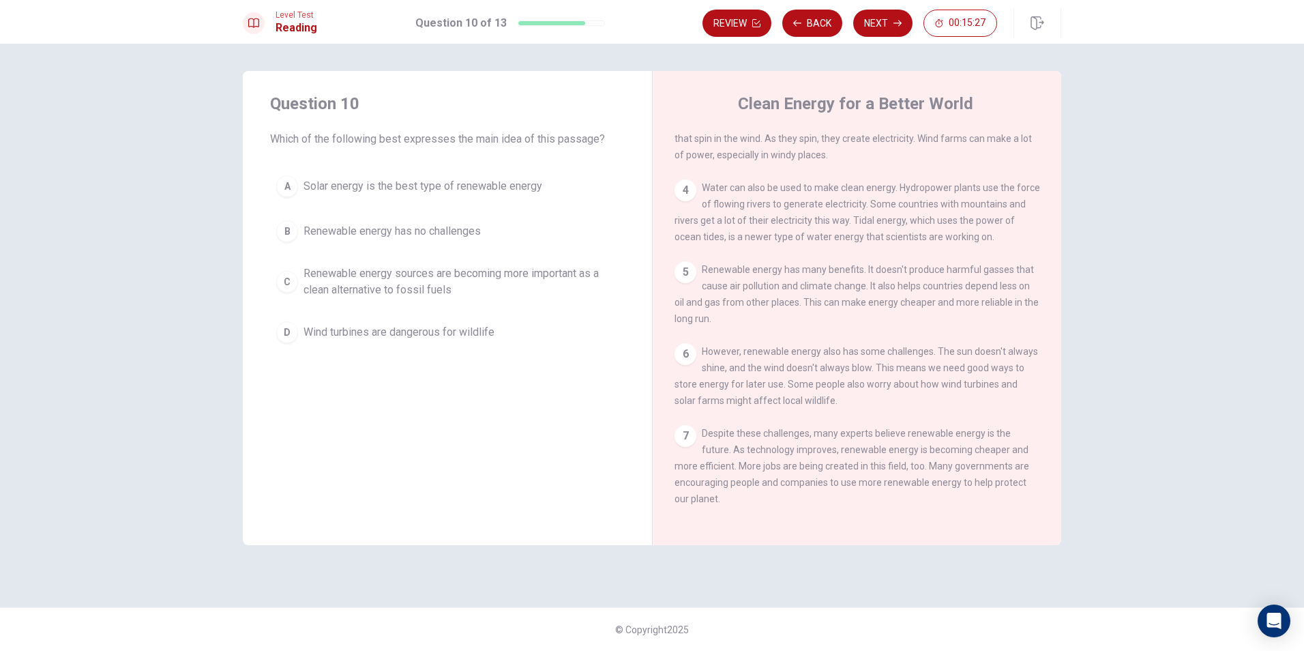
click at [569, 276] on span "Renewable energy sources are becoming more important as a clean alternative to …" at bounding box center [460, 281] width 315 height 33
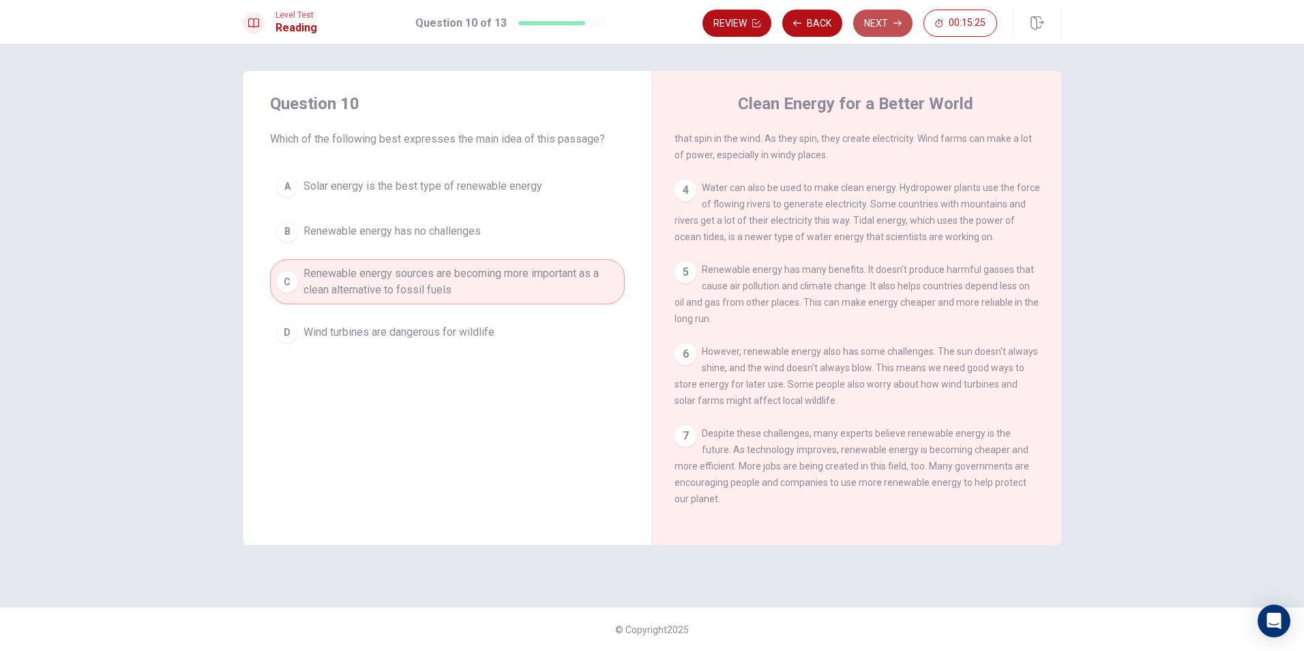
click at [627, 23] on icon "button" at bounding box center [897, 23] width 8 height 6
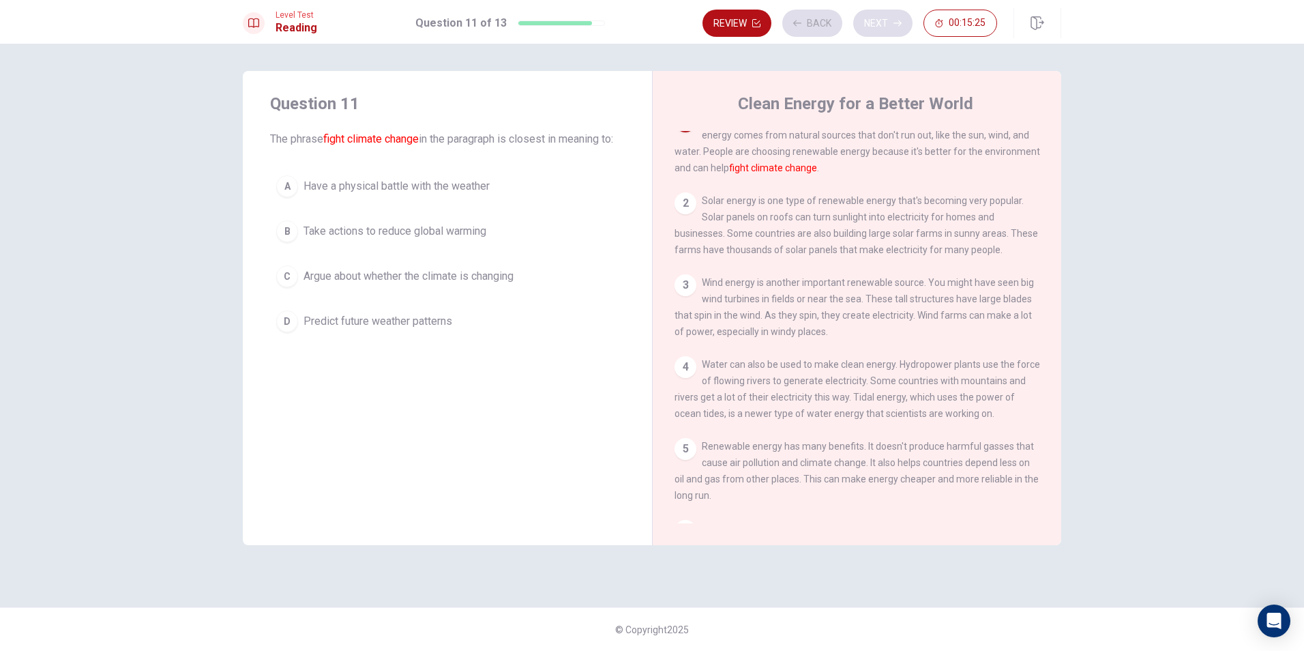
scroll to position [0, 0]
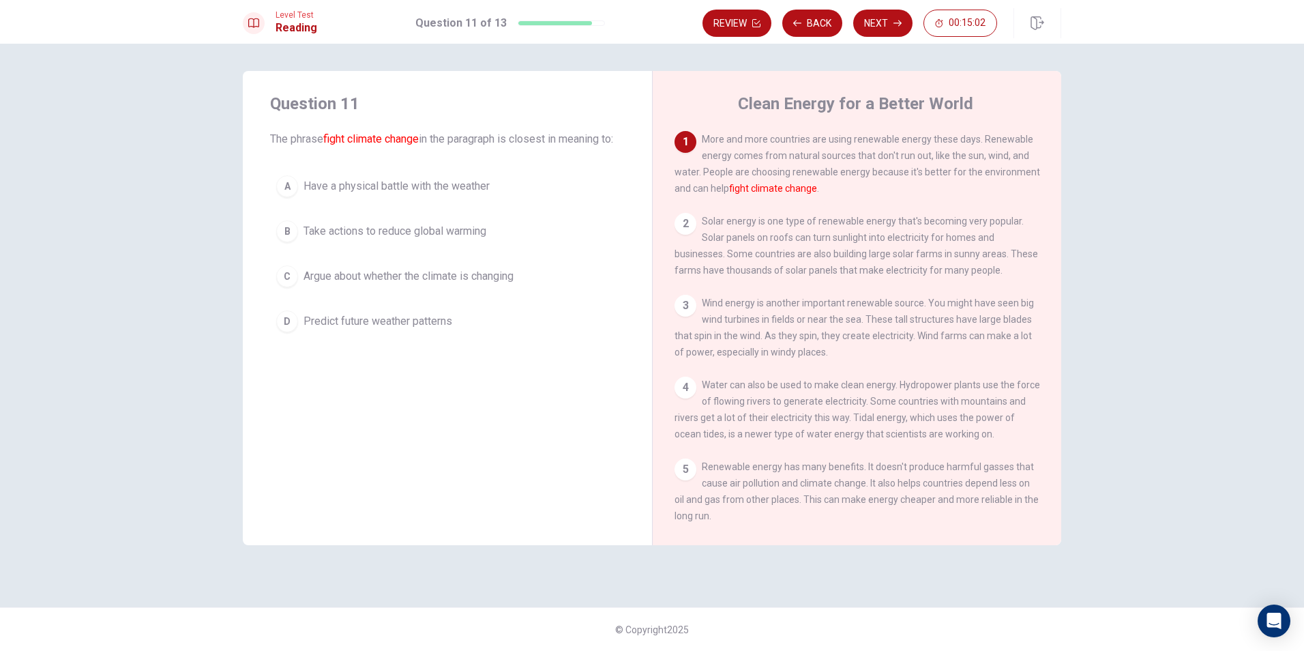
click at [458, 284] on span "Argue about whether the climate is changing" at bounding box center [408, 276] width 210 height 16
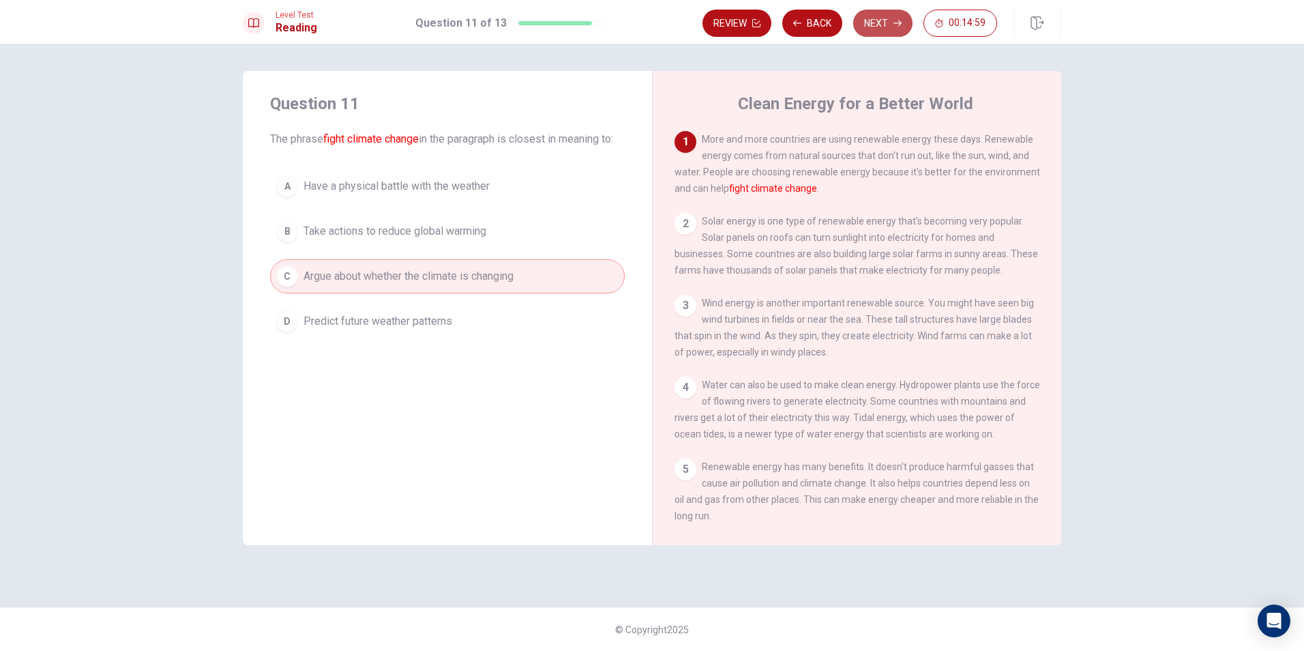
click at [627, 16] on button "Next" at bounding box center [882, 23] width 59 height 27
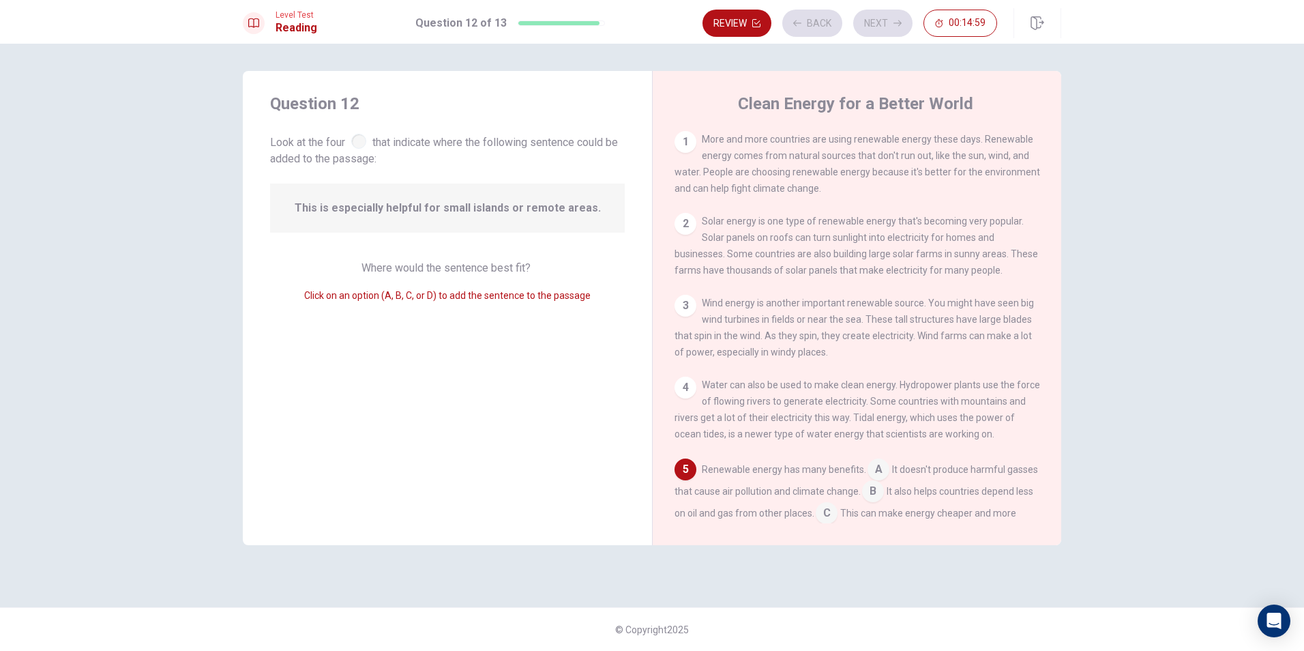
scroll to position [170, 0]
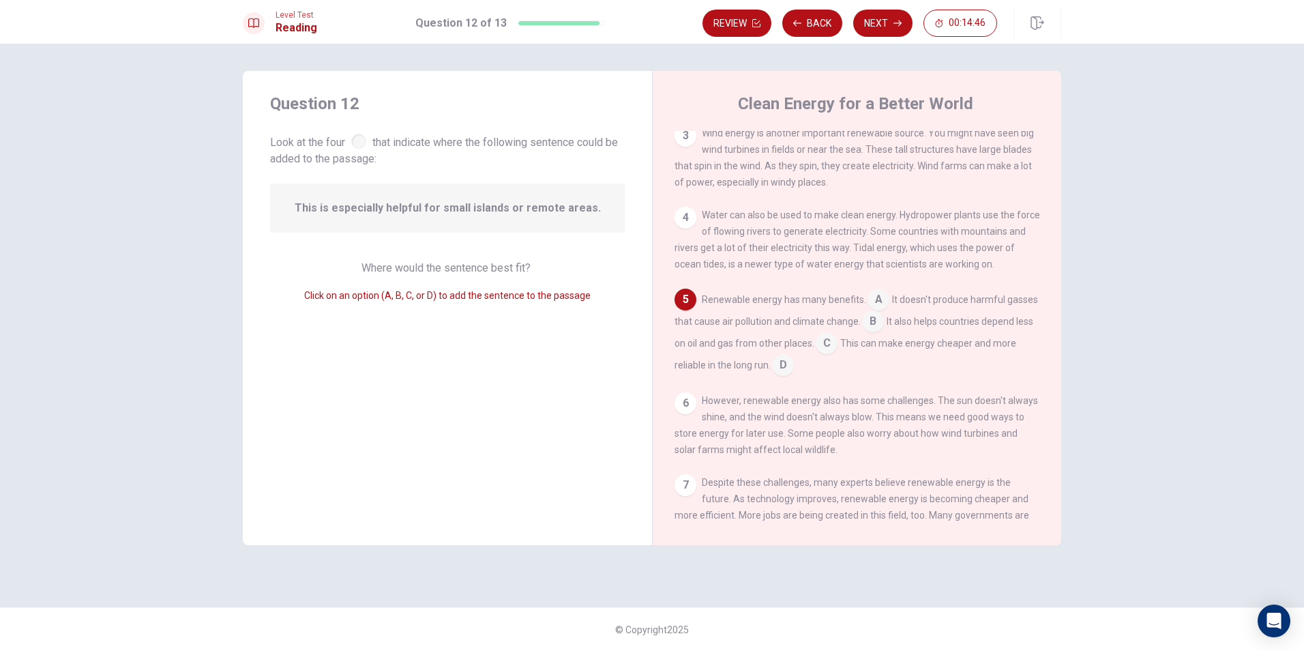
click at [627, 306] on input at bounding box center [879, 301] width 22 height 22
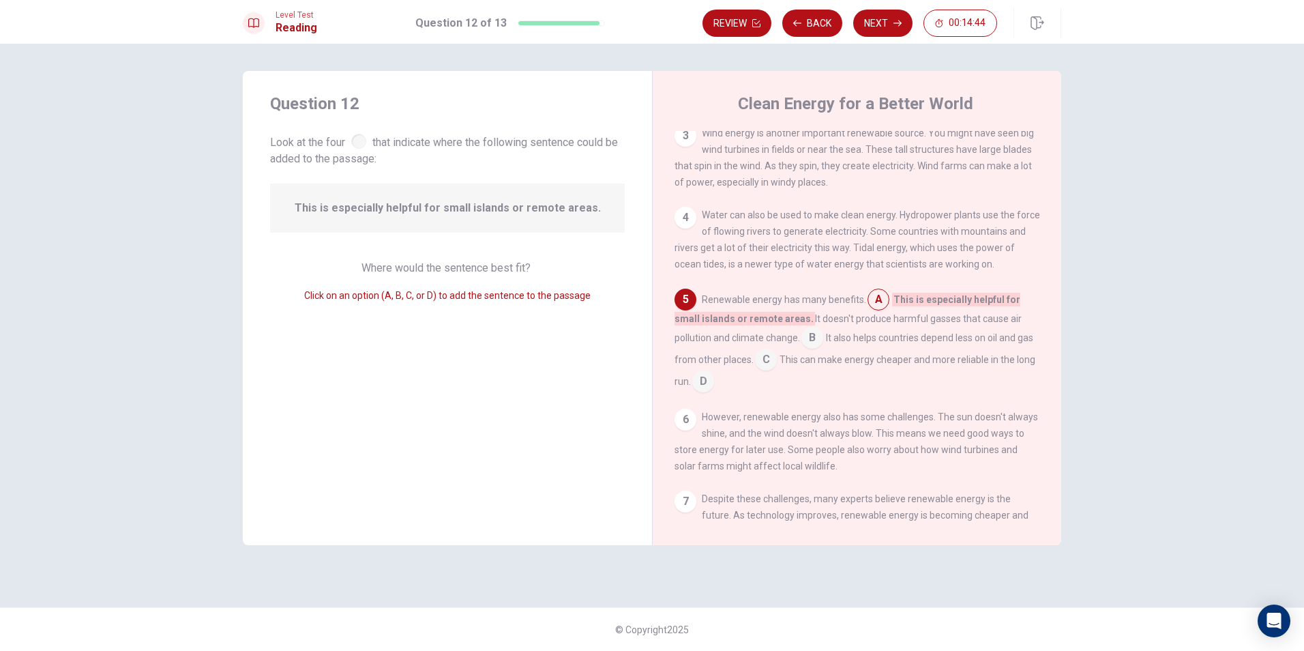
click at [627, 305] on span "This is especially helpful for small islands or remote areas." at bounding box center [848, 309] width 346 height 33
click at [495, 271] on span "Where would the sentence best fit?" at bounding box center [447, 267] width 172 height 13
click at [362, 151] on span "Look at the four that indicate where the following sentence could be added to t…" at bounding box center [447, 149] width 355 height 36
click at [627, 350] on input at bounding box center [812, 339] width 22 height 22
click at [627, 371] on input at bounding box center [766, 361] width 22 height 22
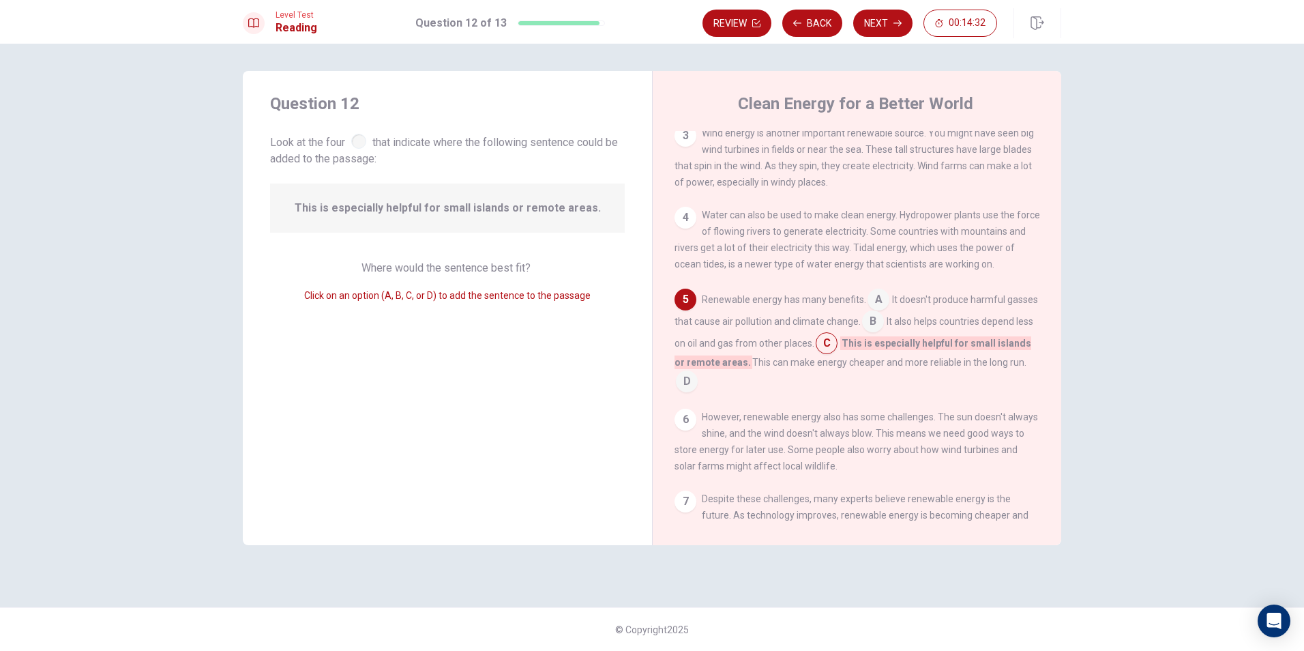
click at [627, 391] on input at bounding box center [687, 383] width 22 height 22
click at [627, 391] on span "This is especially helpful for small islands or remote areas." at bounding box center [855, 374] width 361 height 33
click at [627, 301] on input at bounding box center [879, 301] width 22 height 22
click at [627, 302] on input at bounding box center [879, 301] width 22 height 22
click at [627, 346] on input at bounding box center [812, 339] width 22 height 22
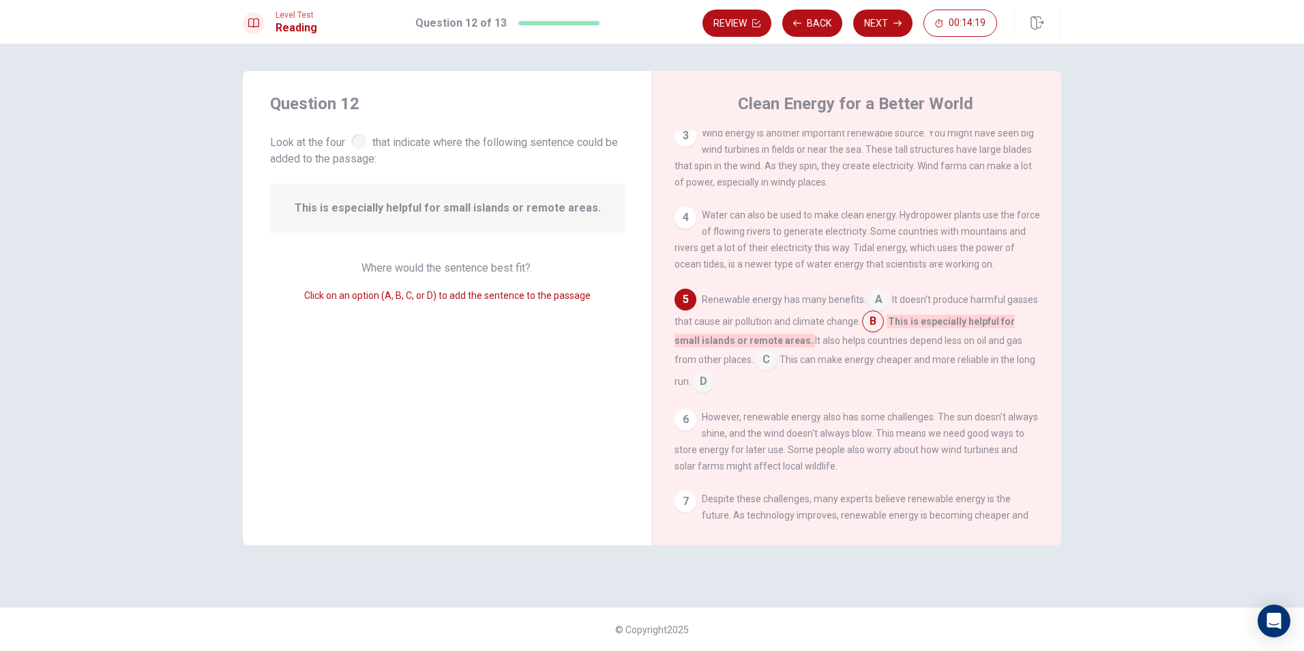
click at [627, 363] on input at bounding box center [766, 361] width 22 height 22
click at [627, 392] on div "Renewable energy has many benefits. A It doesn't produce harmful gasses that ca…" at bounding box center [858, 340] width 366 height 104
click at [627, 391] on input at bounding box center [687, 383] width 22 height 22
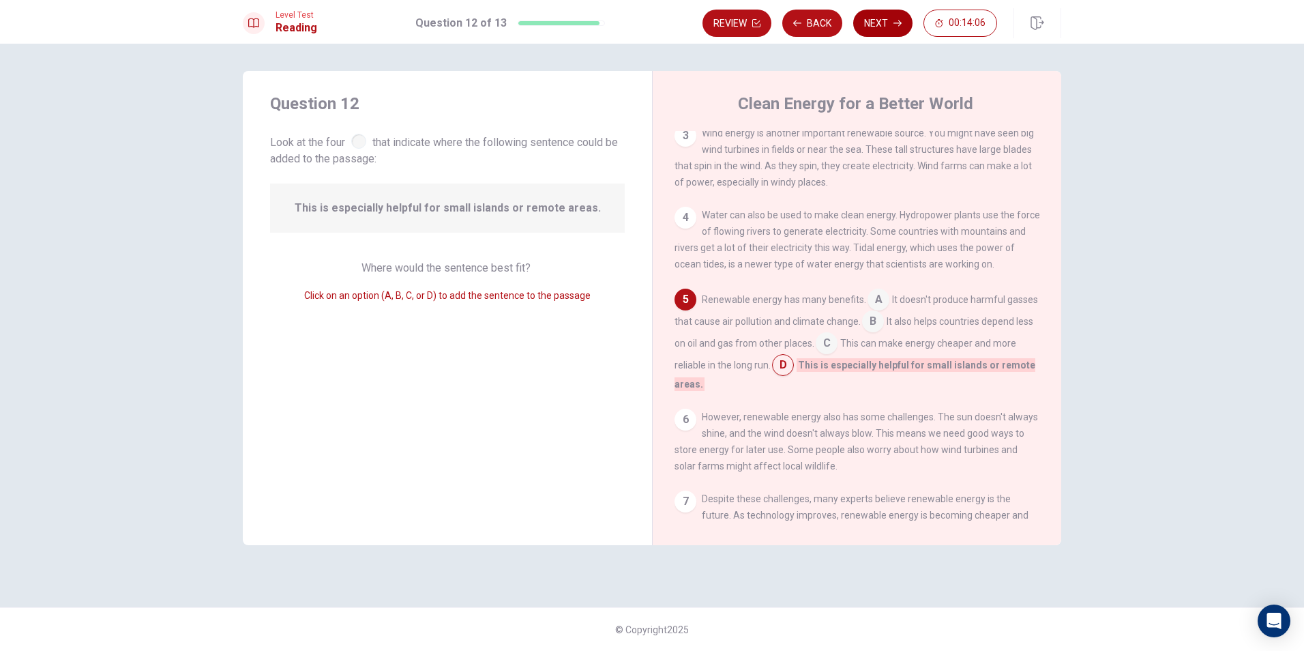
click at [627, 16] on button "Next" at bounding box center [882, 23] width 59 height 27
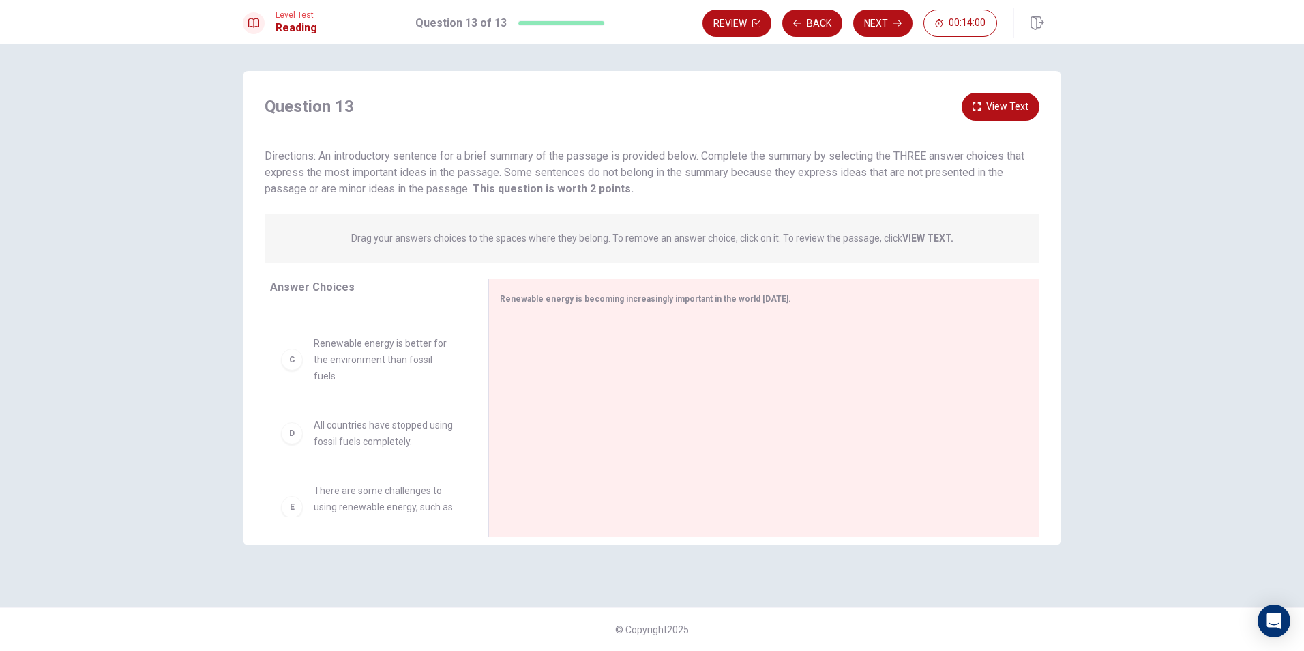
scroll to position [68, 0]
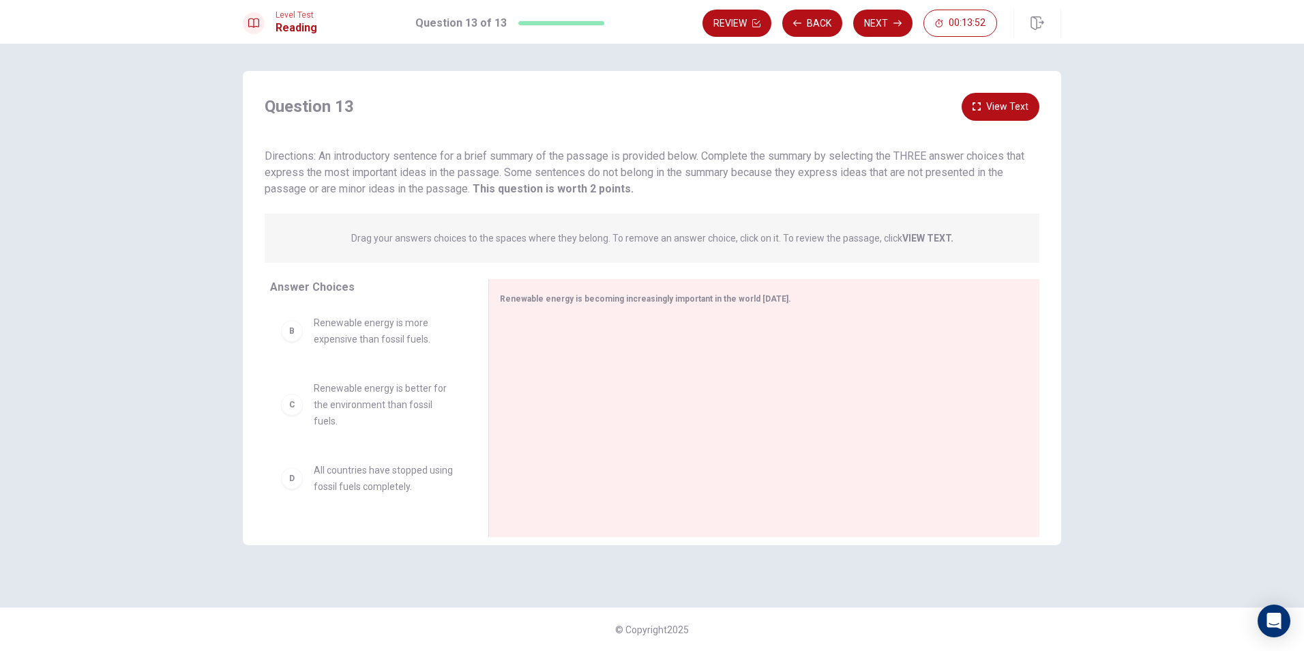
click at [406, 335] on span "Renewable energy is more expensive than fossil fuels." at bounding box center [385, 330] width 142 height 33
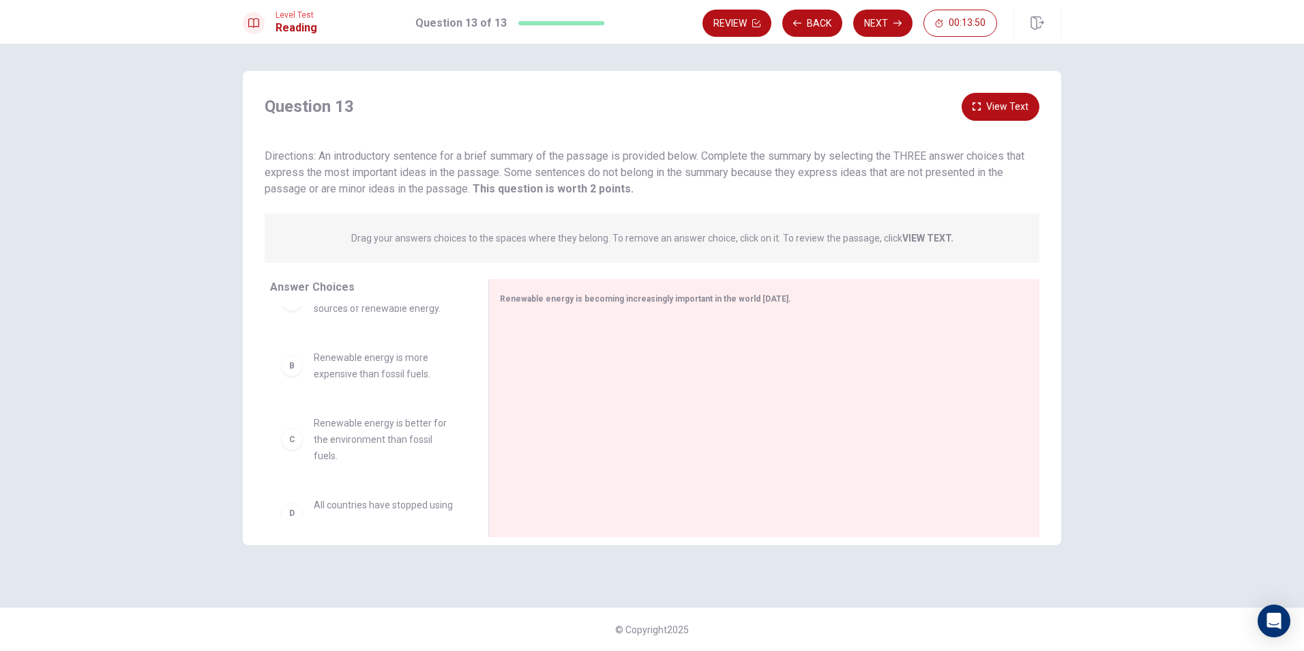
scroll to position [0, 0]
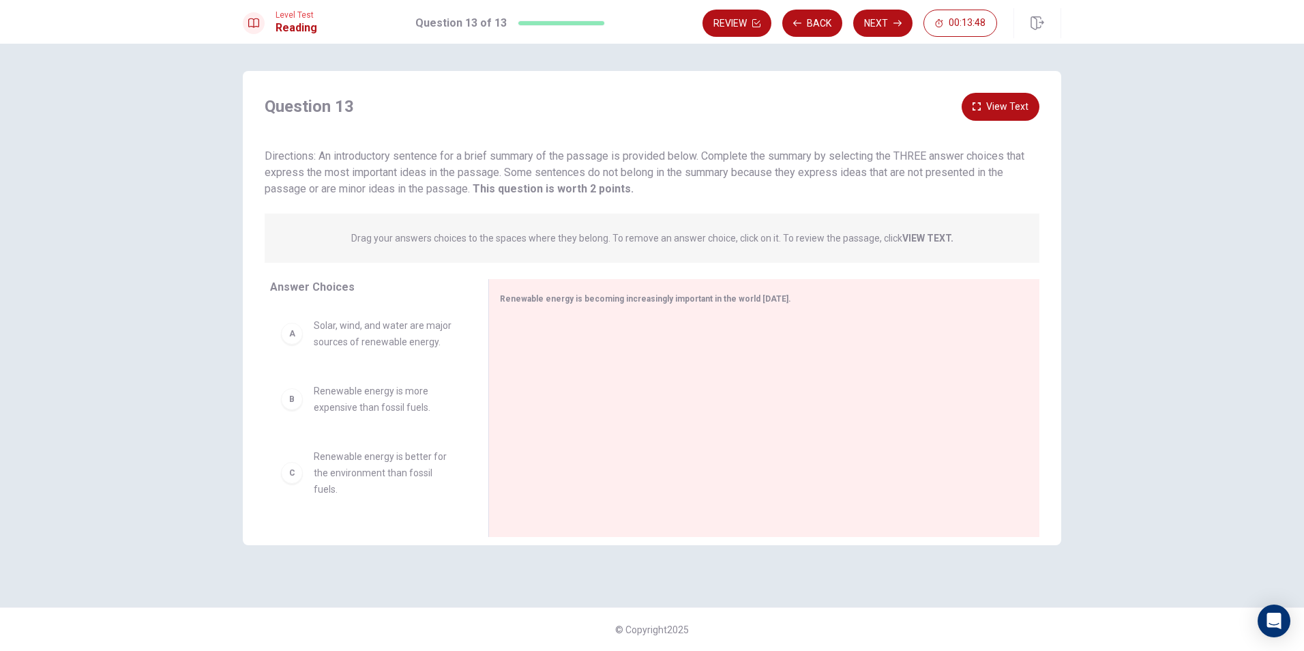
click at [293, 409] on div "B" at bounding box center [292, 399] width 22 height 22
click at [286, 419] on div "B Renewable energy is more expensive than fossil fuels." at bounding box center [368, 399] width 196 height 55
click at [301, 400] on div "B" at bounding box center [292, 399] width 22 height 22
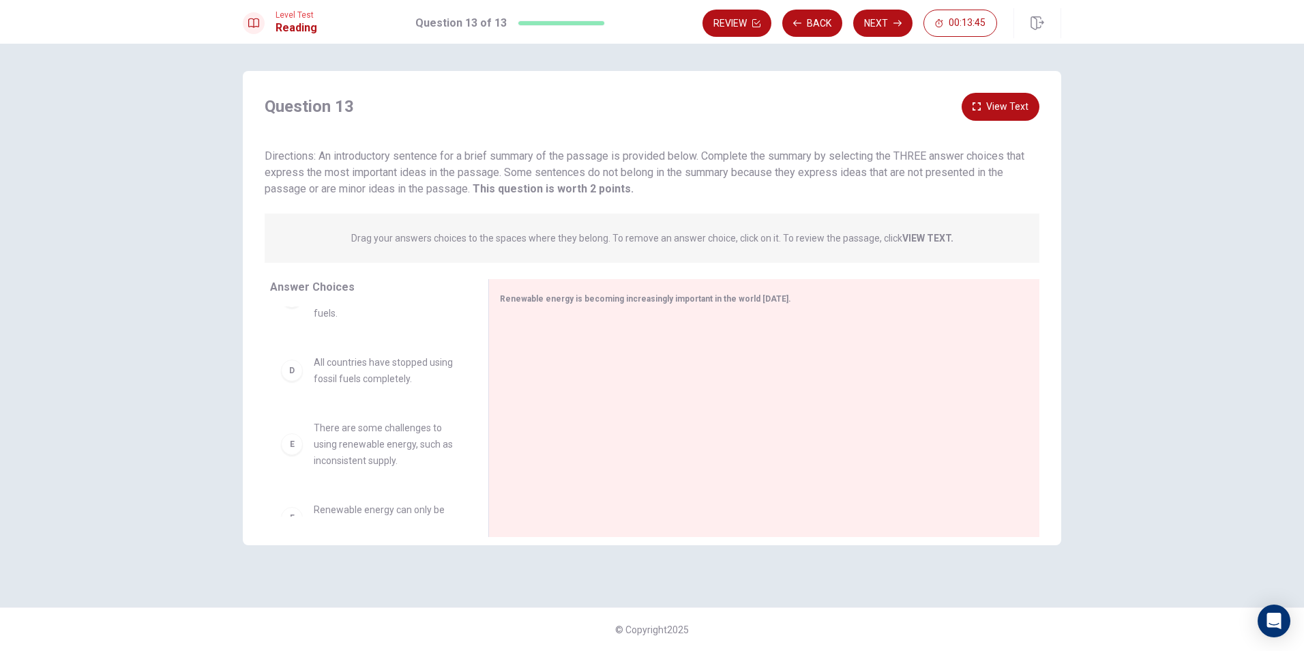
scroll to position [205, 0]
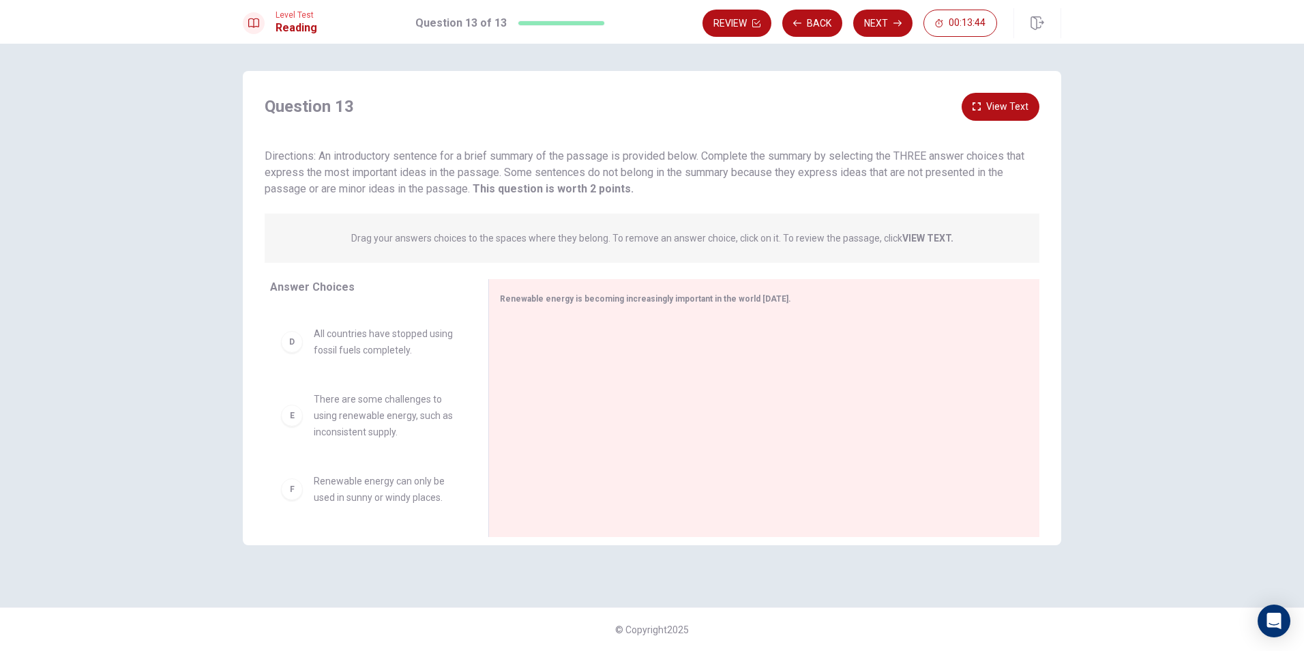
click at [297, 496] on div "F" at bounding box center [292, 489] width 22 height 22
click at [302, 417] on div "E" at bounding box center [292, 415] width 22 height 22
click at [627, 343] on div at bounding box center [759, 409] width 518 height 183
click at [627, 280] on div "Renewable energy is becoming increasingly important in the world [DATE]." at bounding box center [763, 408] width 551 height 258
click at [627, 103] on button "View Text" at bounding box center [1001, 107] width 78 height 28
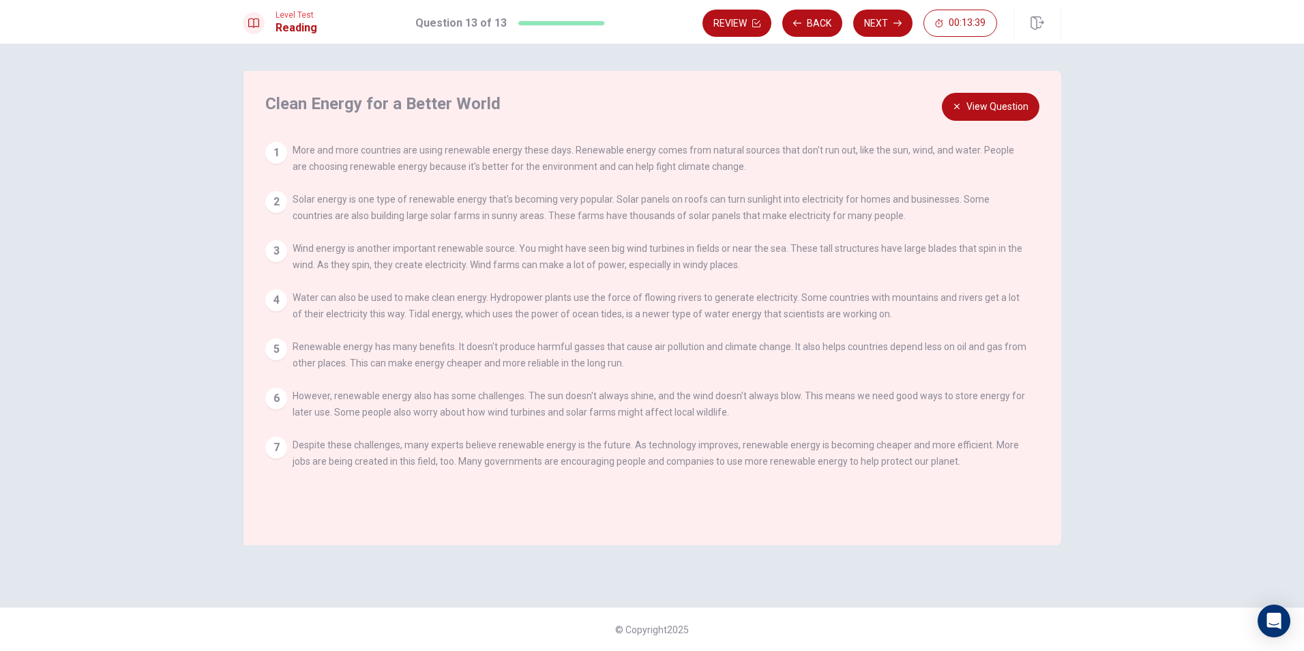
click at [627, 103] on button "View Question" at bounding box center [991, 107] width 98 height 28
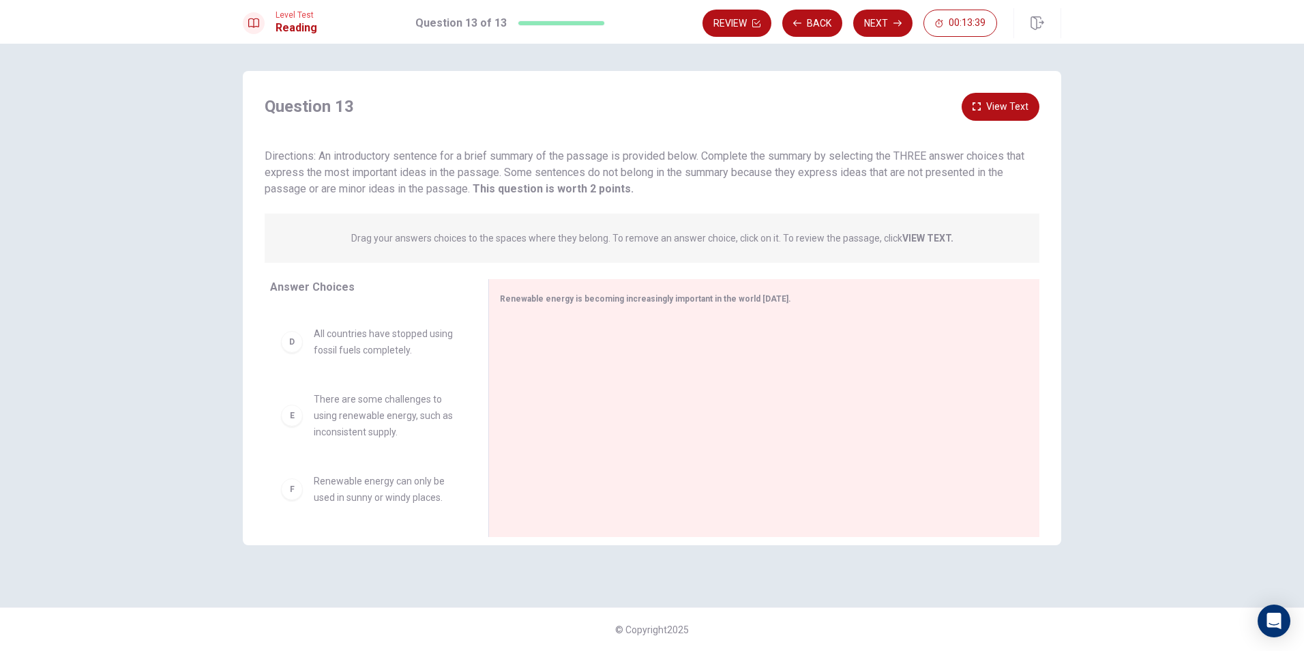
click at [627, 103] on button "View Text" at bounding box center [1001, 107] width 78 height 28
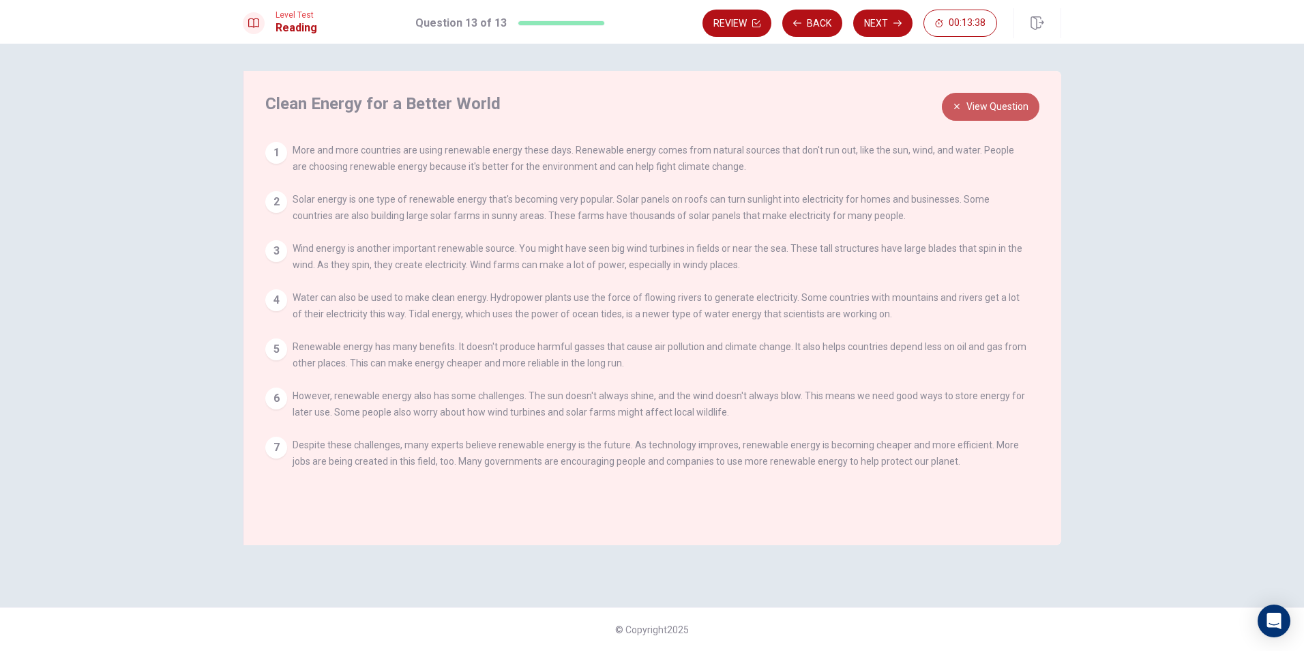
click at [627, 103] on button "View Question" at bounding box center [991, 107] width 98 height 28
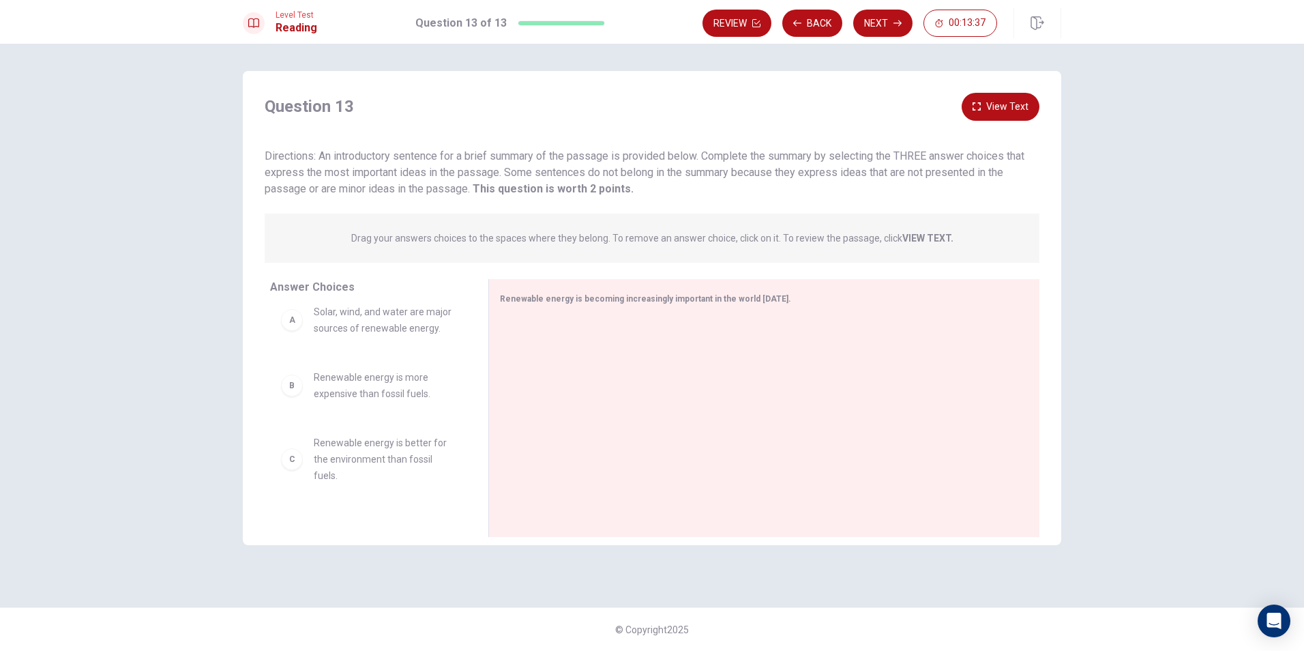
scroll to position [0, 0]
drag, startPoint x: 293, startPoint y: 334, endPoint x: 293, endPoint y: 381, distance: 47.1
click at [293, 335] on div "A" at bounding box center [292, 334] width 22 height 22
click at [299, 415] on div "B Renewable energy is more expensive than fossil fuels." at bounding box center [368, 399] width 196 height 55
click at [528, 335] on div at bounding box center [759, 409] width 518 height 183
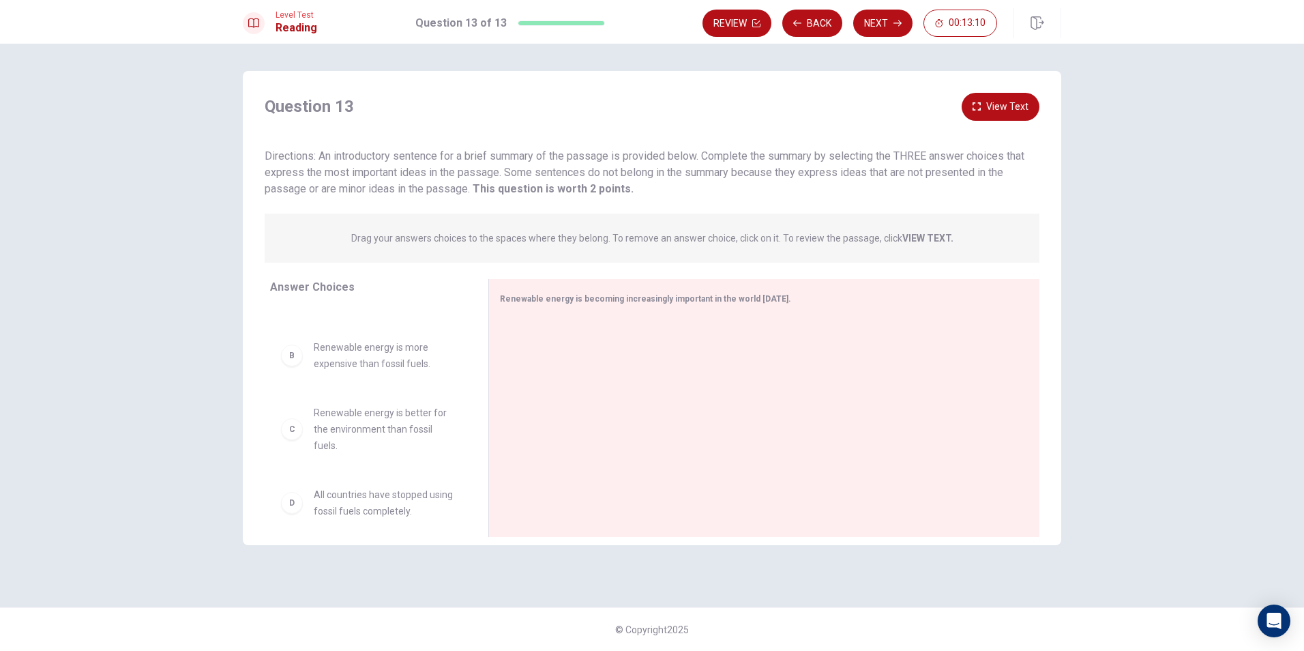
scroll to position [68, 0]
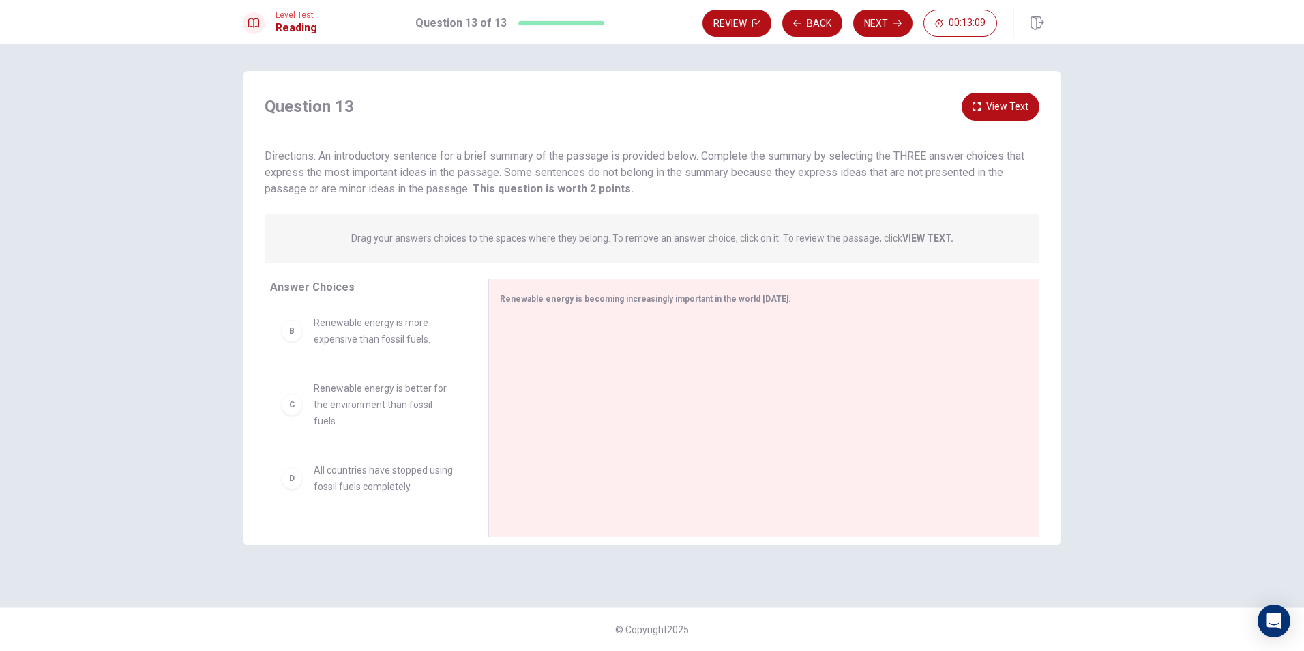
click at [293, 412] on div "C" at bounding box center [292, 405] width 22 height 22
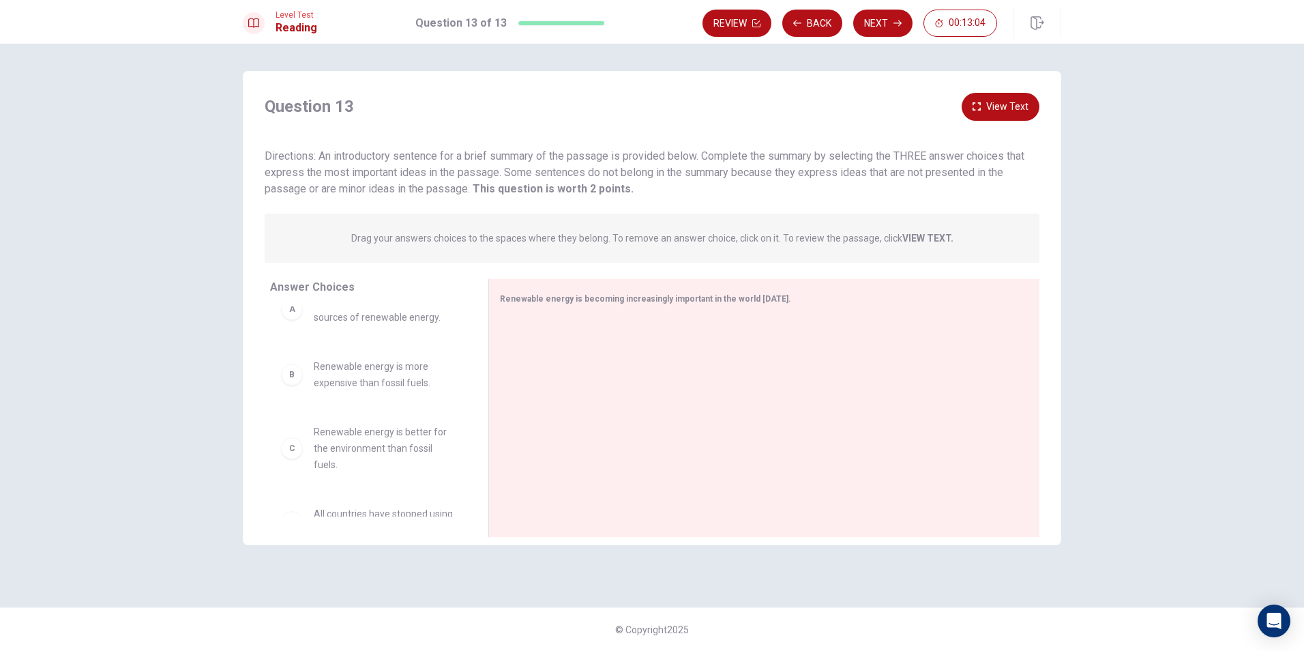
scroll to position [0, 0]
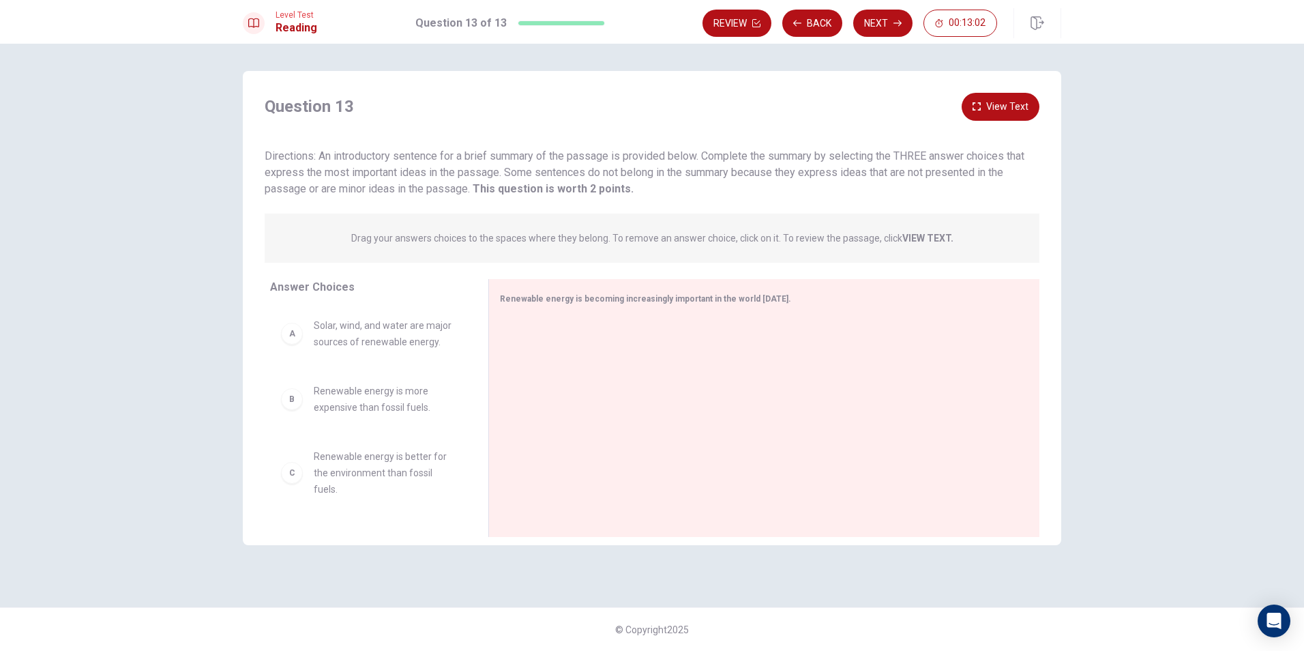
drag, startPoint x: 293, startPoint y: 489, endPoint x: 393, endPoint y: 460, distance: 103.8
click at [303, 483] on div "A Solar, wind, and water are major sources of renewable energy. B Renewable ene…" at bounding box center [368, 411] width 196 height 210
drag, startPoint x: 306, startPoint y: 451, endPoint x: 300, endPoint y: 458, distance: 8.7
click at [303, 453] on div "A Solar, wind, and water are major sources of renewable energy. B Renewable ene…" at bounding box center [368, 411] width 196 height 210
drag, startPoint x: 306, startPoint y: 451, endPoint x: 303, endPoint y: 462, distance: 11.1
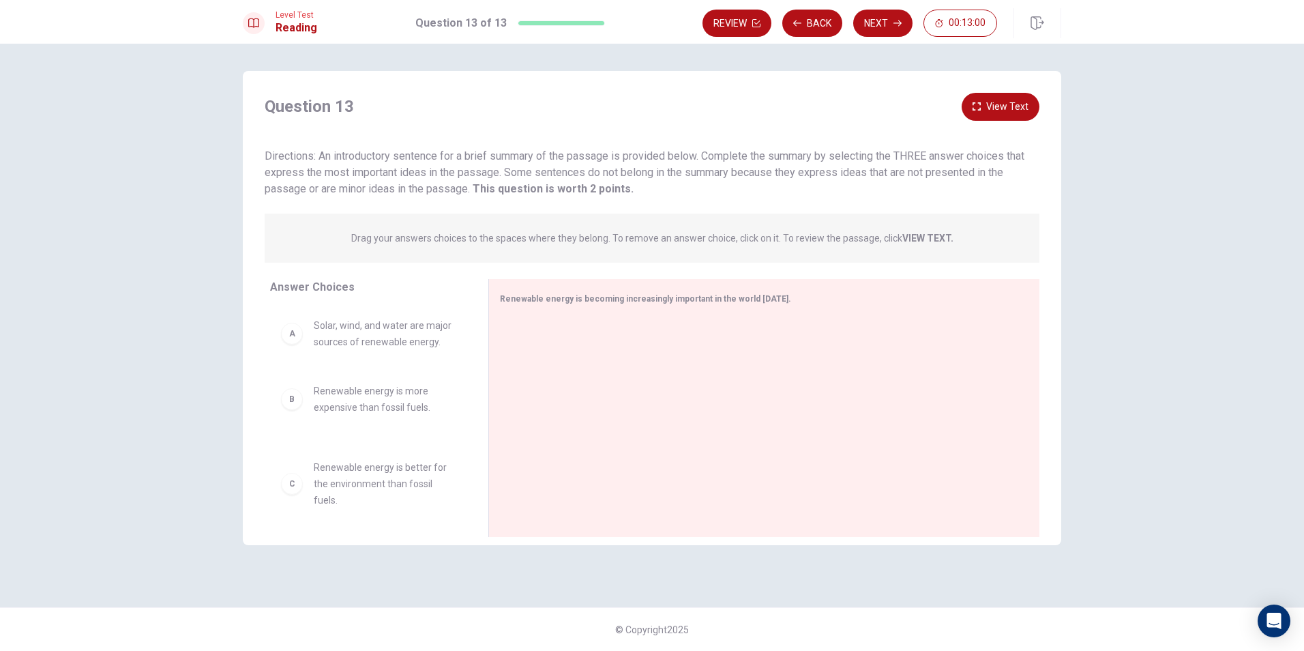
click at [305, 452] on div "A Solar, wind, and water are major sources of renewable energy. B Renewable ene…" at bounding box center [368, 411] width 196 height 210
click at [289, 478] on div "A Solar, wind, and water are major sources of renewable energy. B Renewable ene…" at bounding box center [368, 411] width 196 height 210
click at [627, 12] on button "Next" at bounding box center [882, 23] width 59 height 27
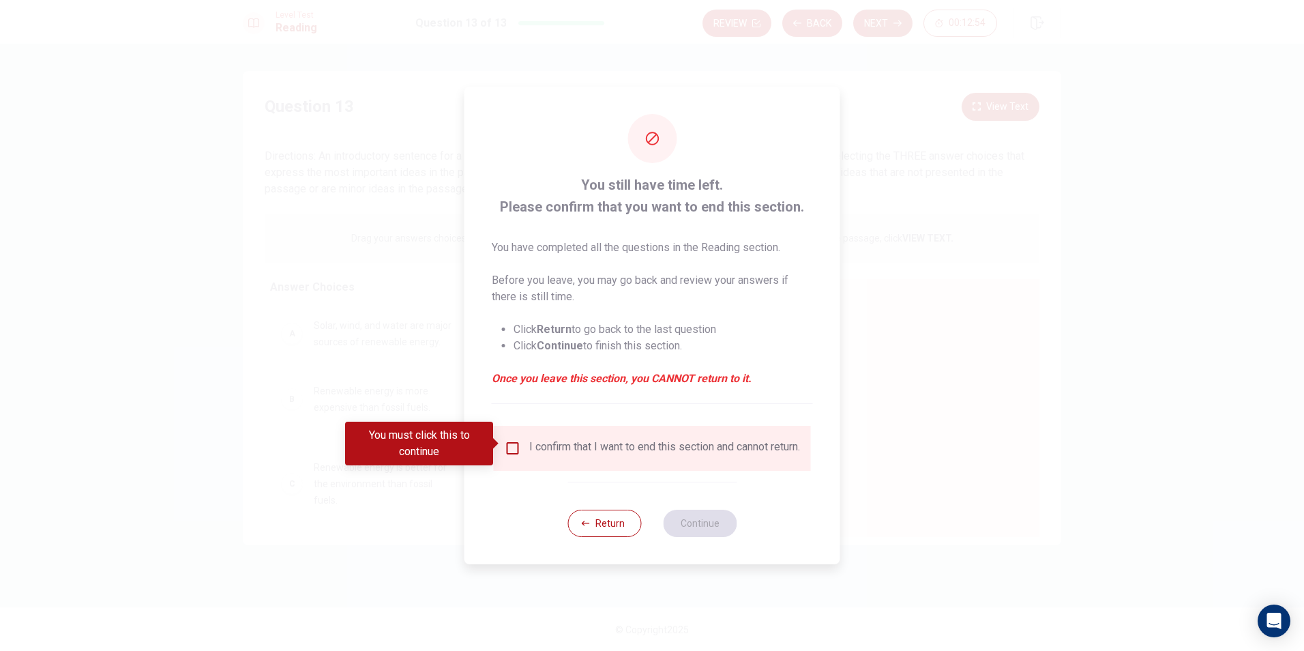
drag, startPoint x: 608, startPoint y: 536, endPoint x: 605, endPoint y: 525, distance: 11.4
click at [609, 535] on button "Return" at bounding box center [604, 522] width 74 height 27
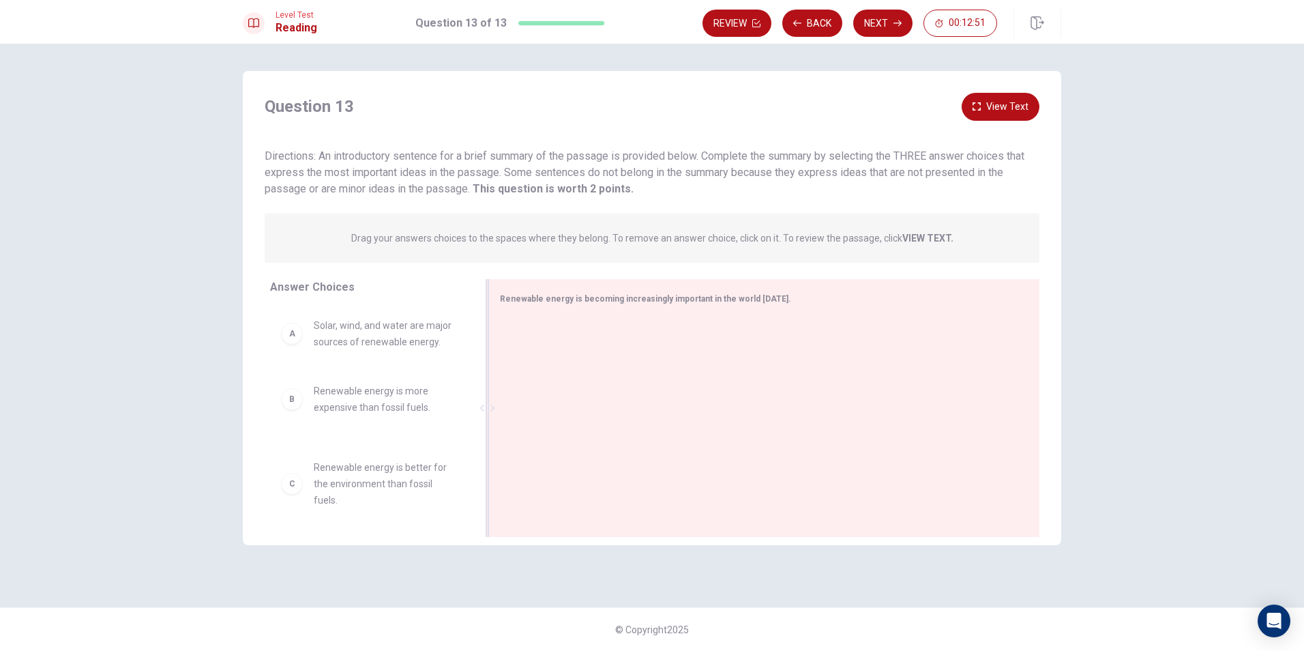
click at [602, 378] on div at bounding box center [759, 409] width 518 height 183
click at [293, 481] on div "C" at bounding box center [292, 473] width 22 height 22
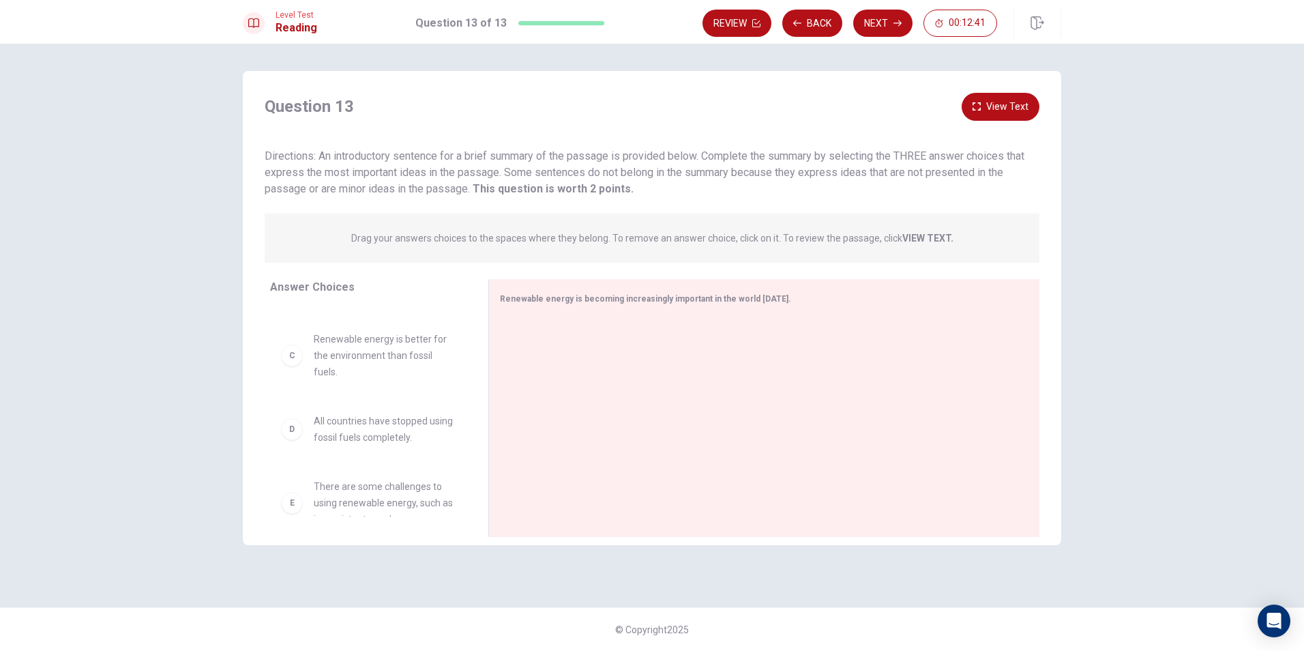
scroll to position [68, 0]
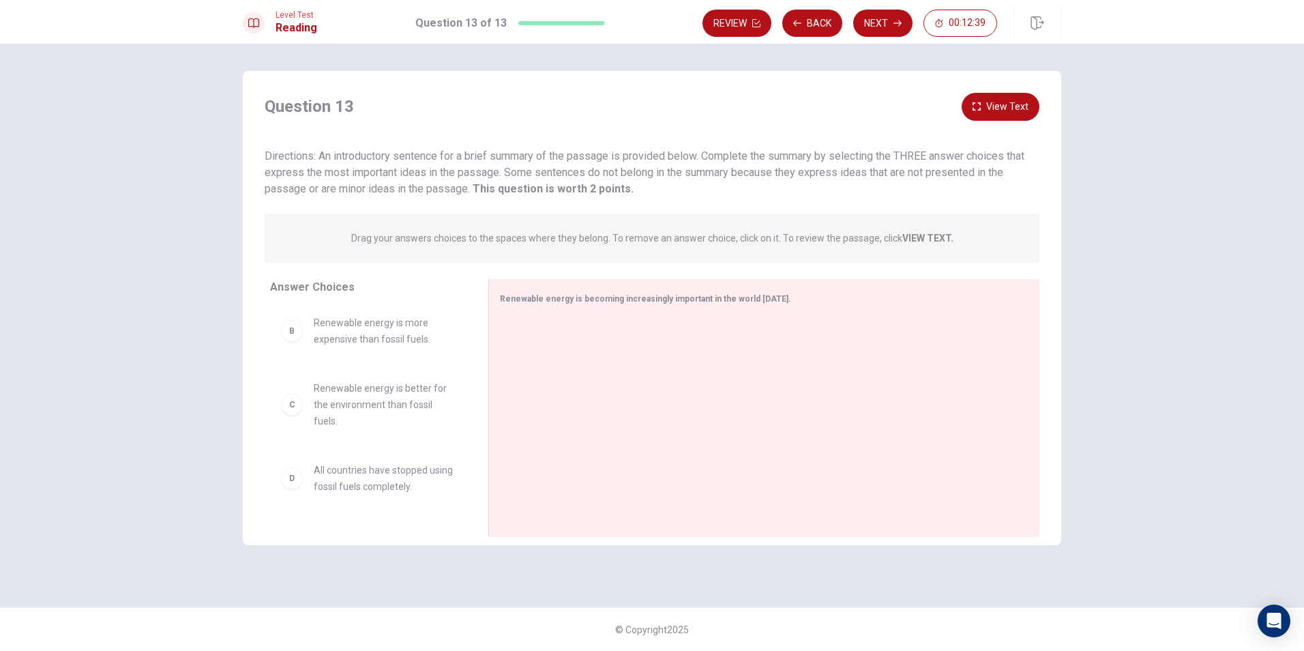
click at [300, 414] on div "C Renewable energy is better for the environment than fossil fuels." at bounding box center [368, 404] width 175 height 49
click at [627, 14] on button "Next" at bounding box center [882, 23] width 59 height 27
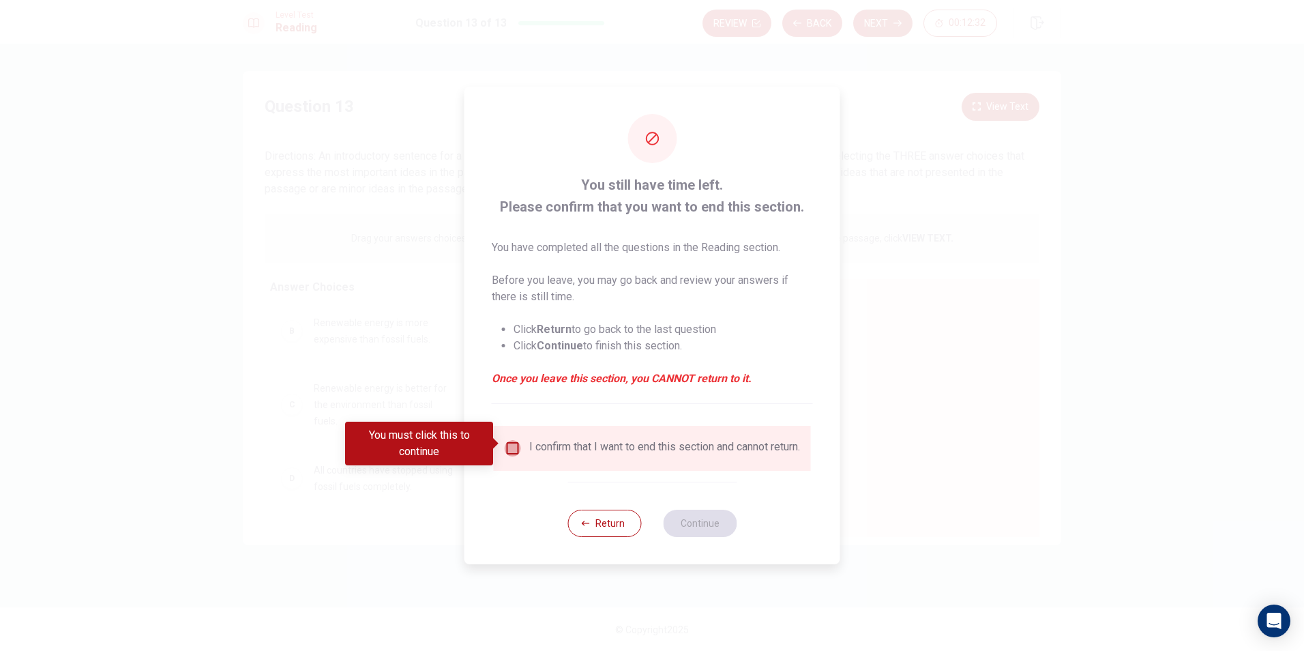
click at [508, 440] on input "You must click this to continue" at bounding box center [513, 448] width 16 height 16
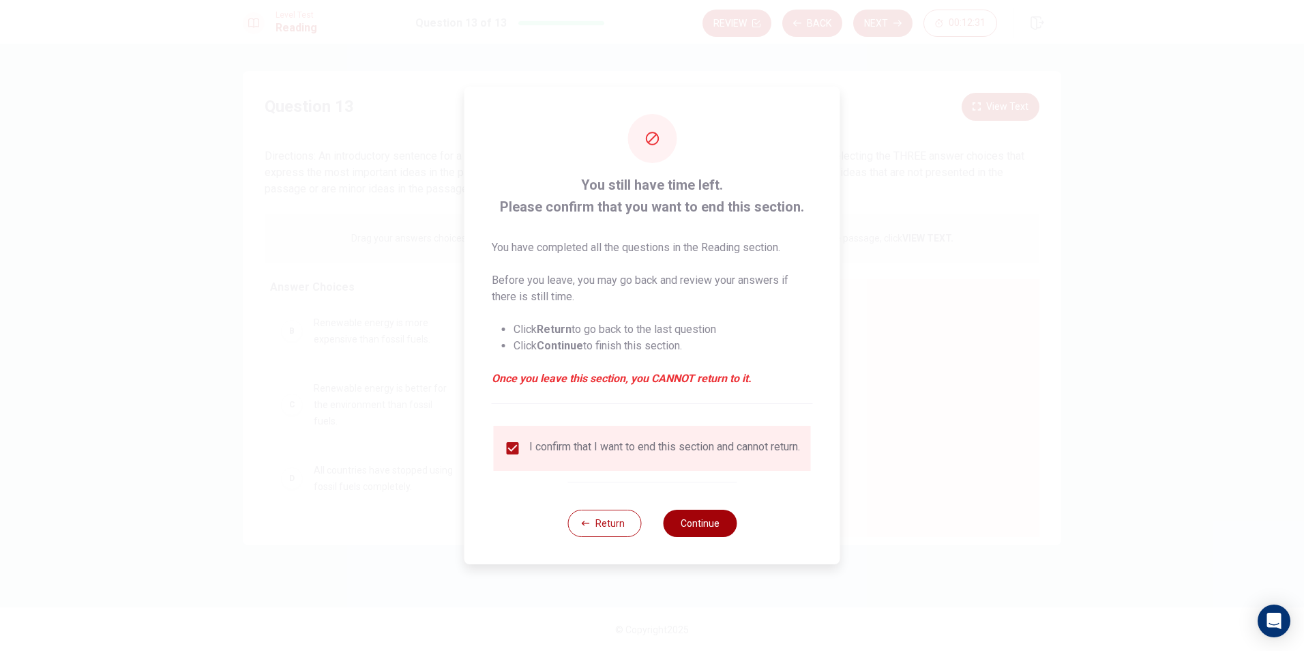
click at [627, 526] on button "Continue" at bounding box center [700, 522] width 74 height 27
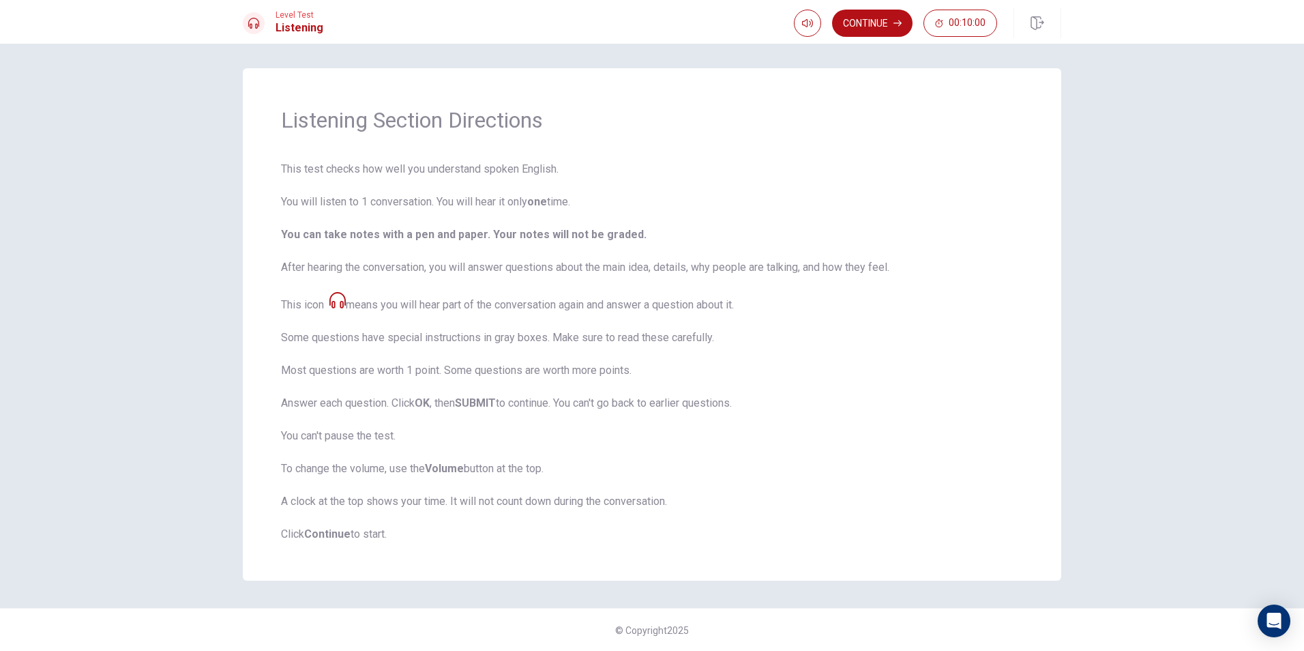
scroll to position [3, 0]
click at [627, 20] on icon "button" at bounding box center [807, 23] width 11 height 11
click at [627, 33] on button "Continue" at bounding box center [872, 23] width 80 height 27
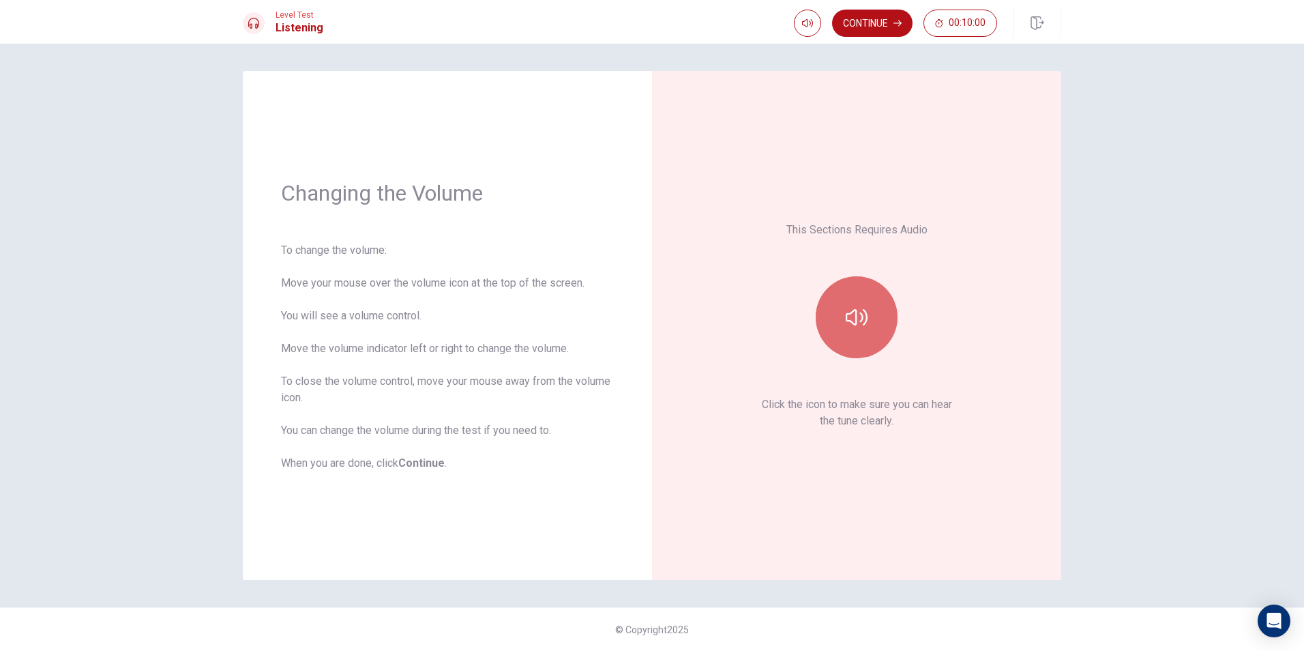
click at [627, 307] on button "button" at bounding box center [857, 317] width 82 height 82
click at [627, 17] on button "Continue" at bounding box center [872, 23] width 80 height 27
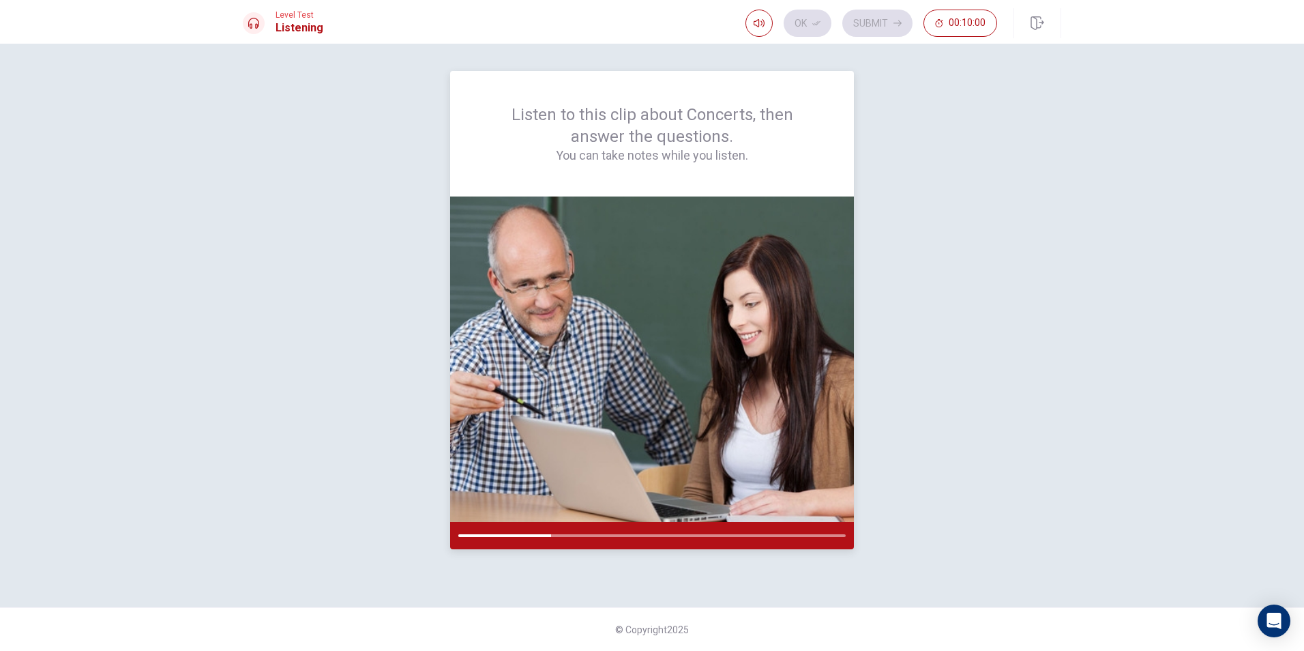
click at [627, 537] on div at bounding box center [652, 535] width 404 height 27
click at [627, 531] on div at bounding box center [652, 535] width 404 height 27
drag, startPoint x: 539, startPoint y: 535, endPoint x: 602, endPoint y: 533, distance: 62.1
click at [602, 533] on div at bounding box center [652, 535] width 404 height 27
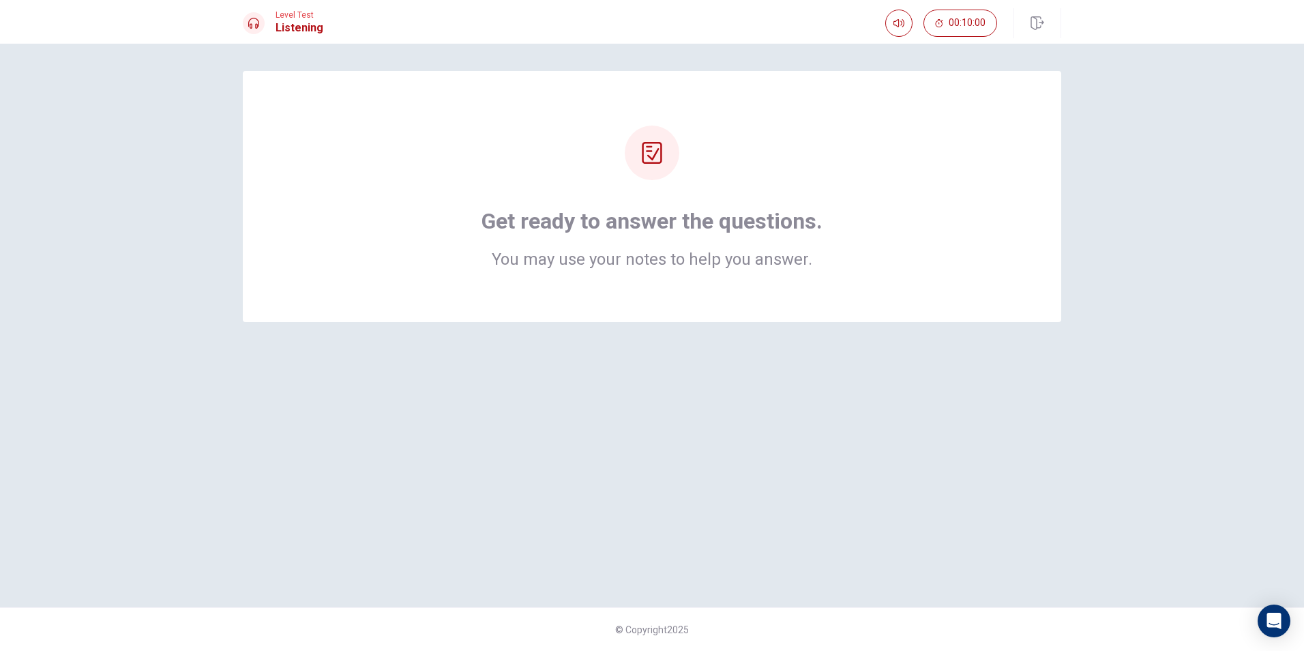
click at [627, 301] on div "Get ready to answer the questions. You may use your notes to help you answer." at bounding box center [652, 196] width 818 height 251
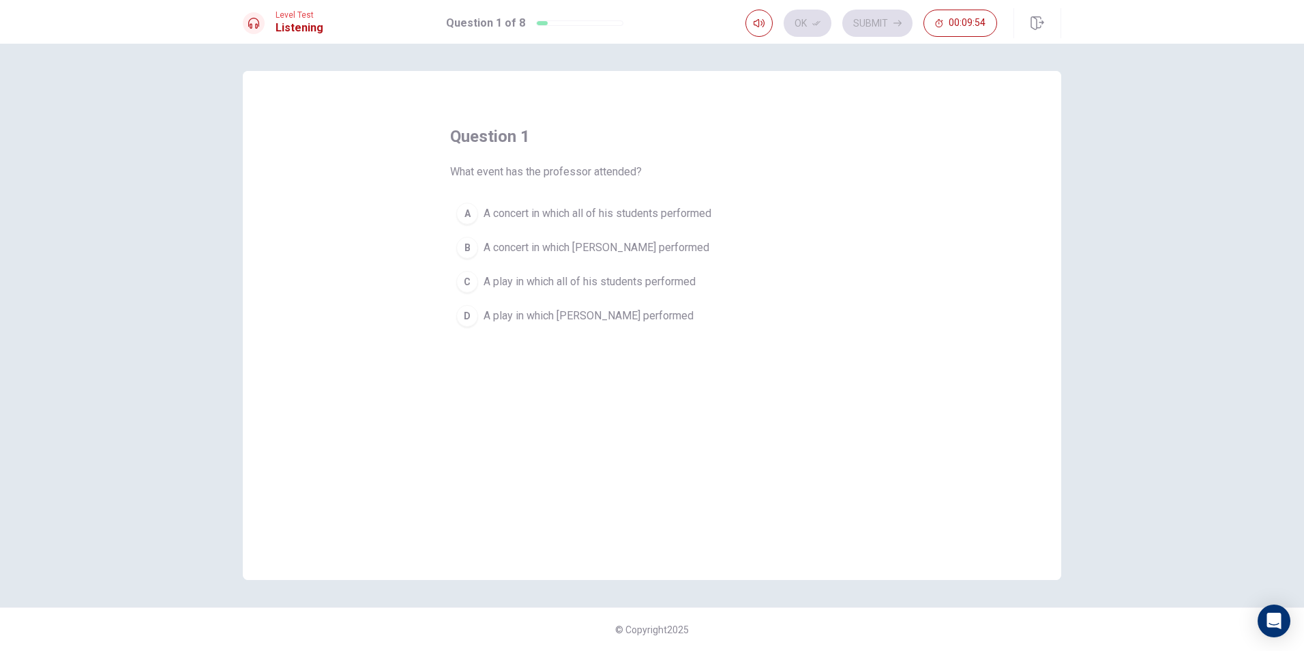
click at [566, 276] on span "A play in which all of his students performed" at bounding box center [590, 281] width 212 height 16
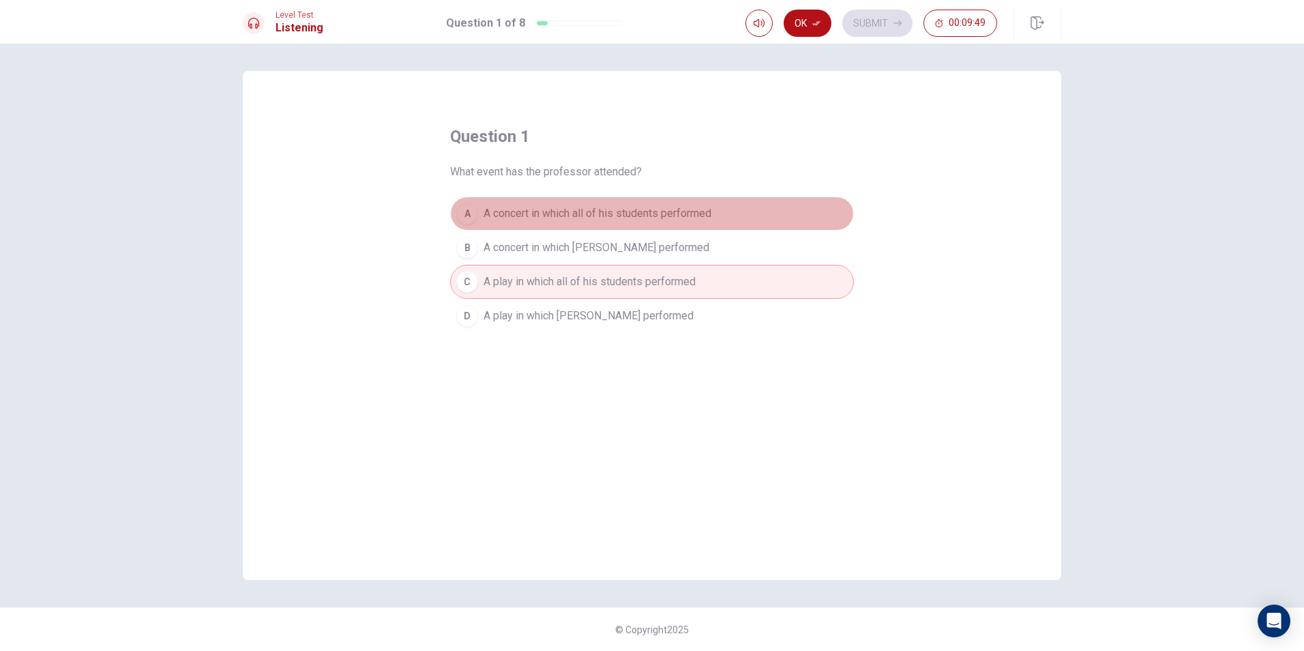
click at [602, 213] on span "A concert in which all of his students performed" at bounding box center [598, 213] width 228 height 16
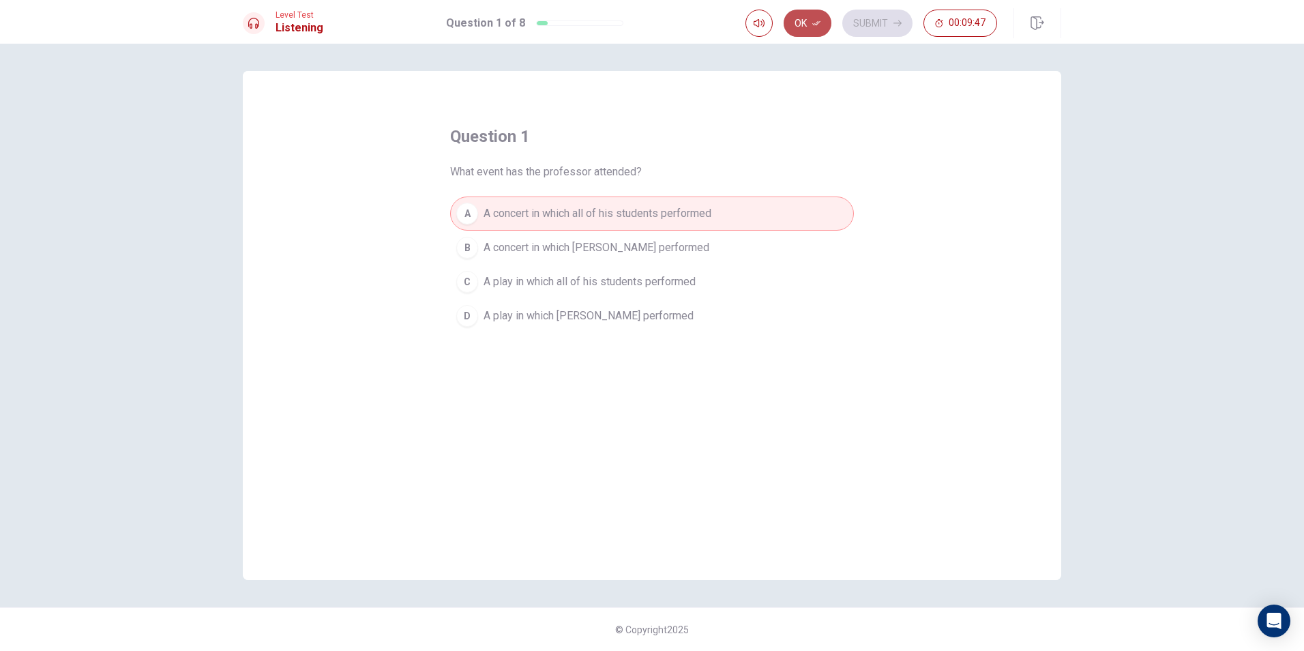
click at [627, 33] on button "Ok" at bounding box center [808, 23] width 48 height 27
click at [627, 19] on button "Submit" at bounding box center [877, 23] width 70 height 27
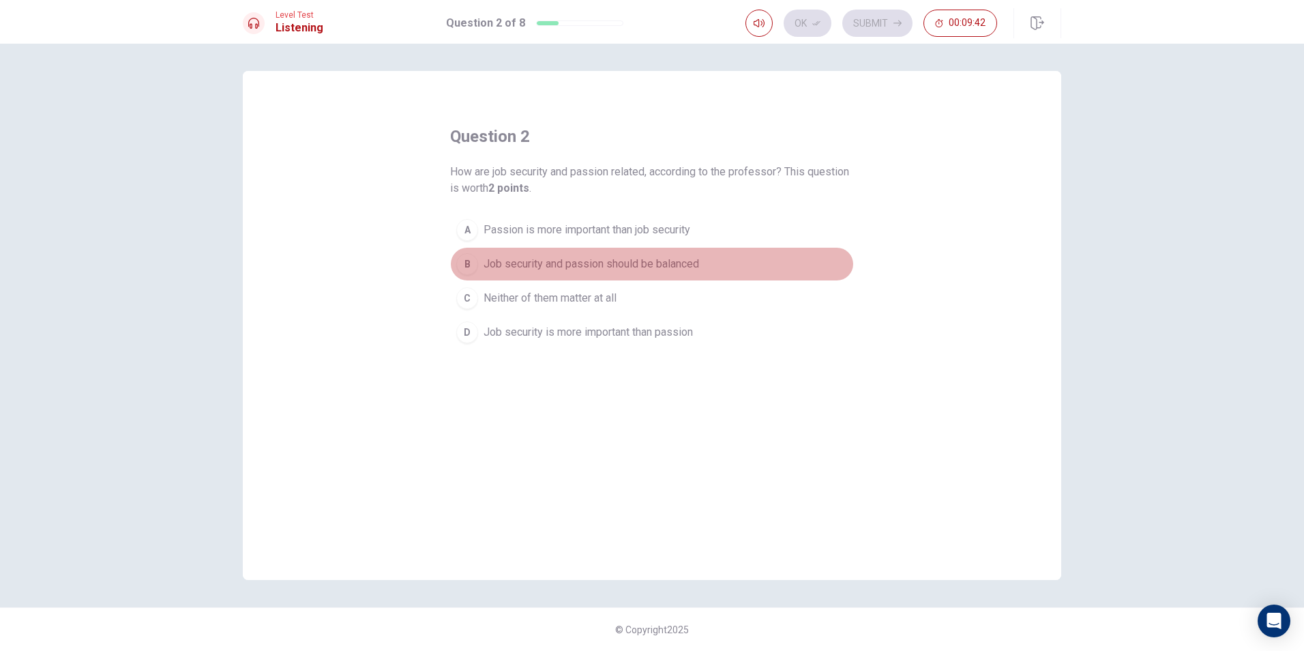
click at [627, 266] on span "Job security and passion should be balanced" at bounding box center [592, 264] width 216 height 16
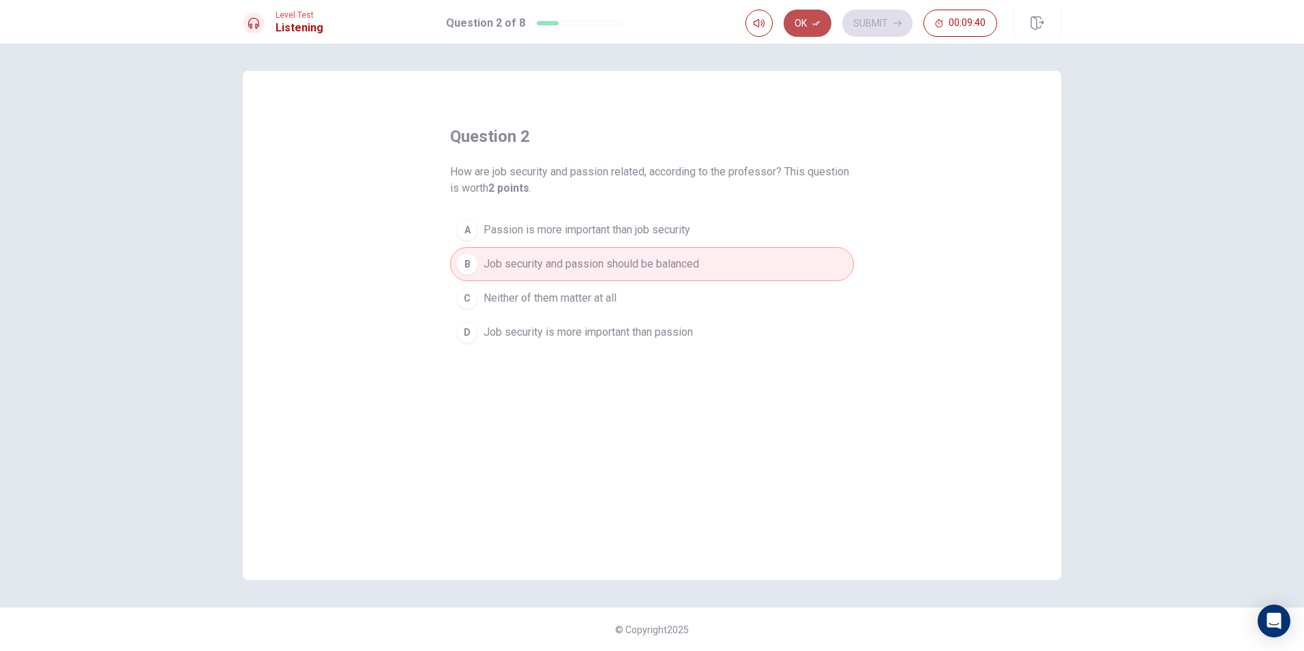
click at [627, 16] on button "Ok" at bounding box center [808, 23] width 48 height 27
click at [627, 22] on icon "button" at bounding box center [897, 23] width 8 height 8
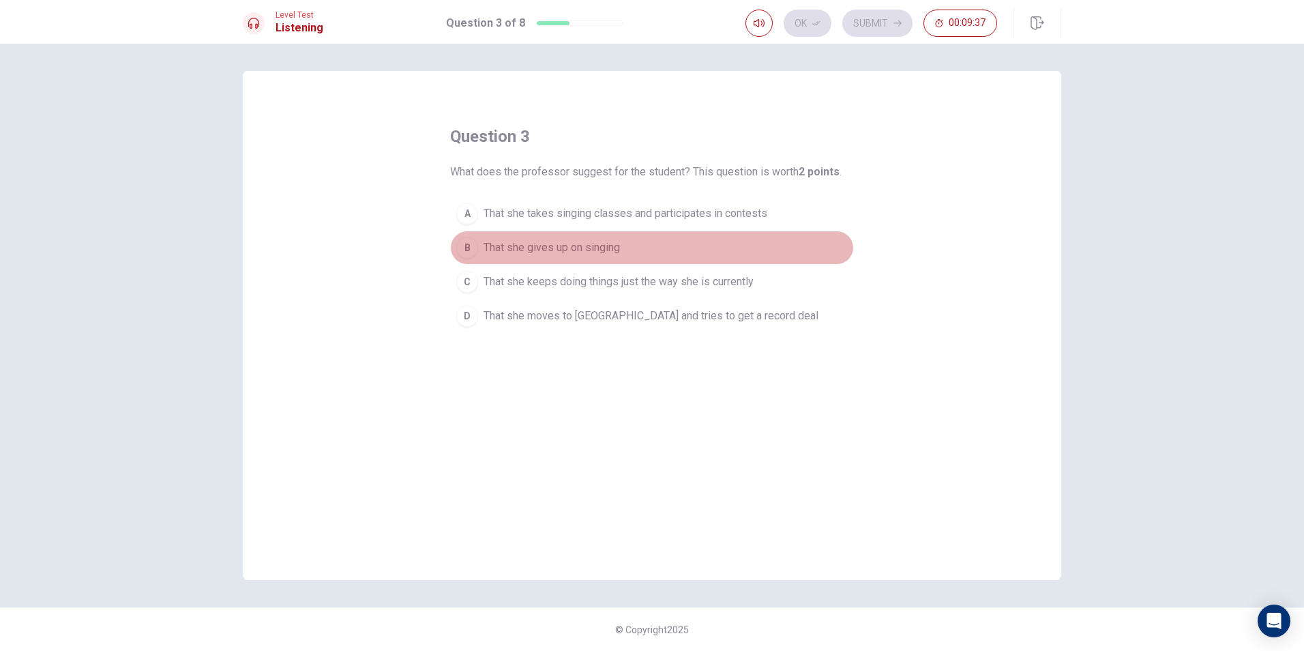
click at [599, 248] on span "That she gives up on singing" at bounding box center [552, 247] width 136 height 16
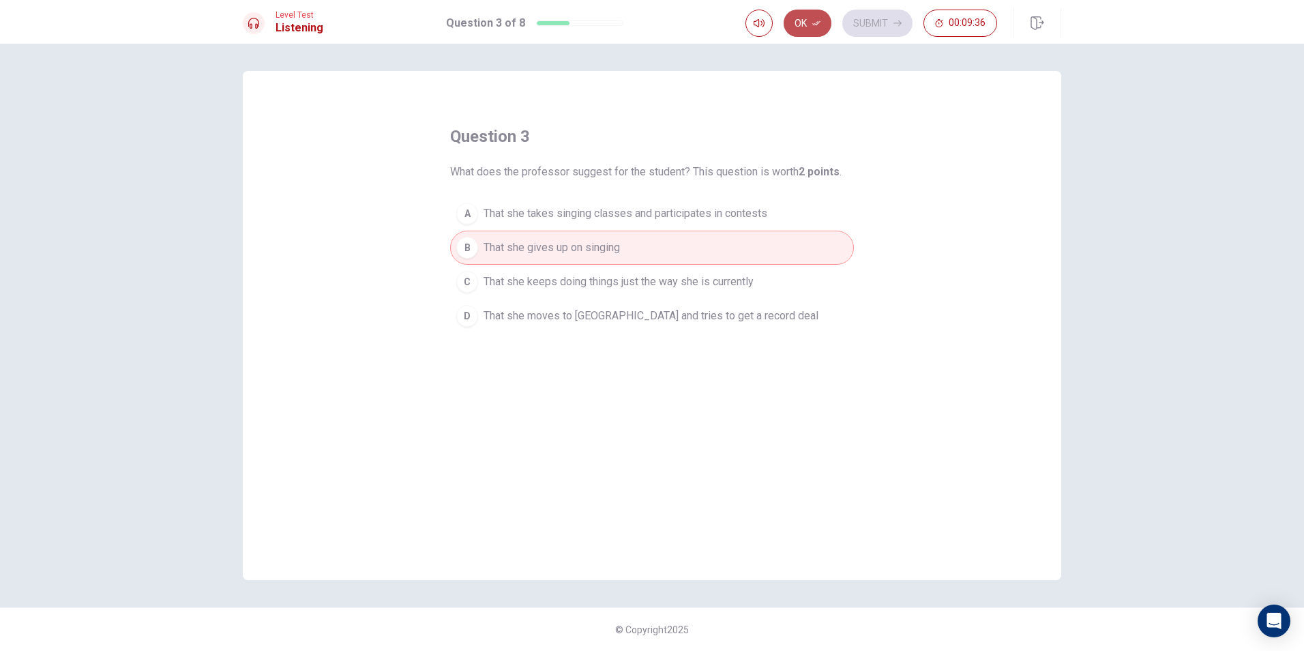
click at [627, 31] on button "Ok" at bounding box center [808, 23] width 48 height 27
click at [627, 24] on button "Submit" at bounding box center [877, 23] width 70 height 27
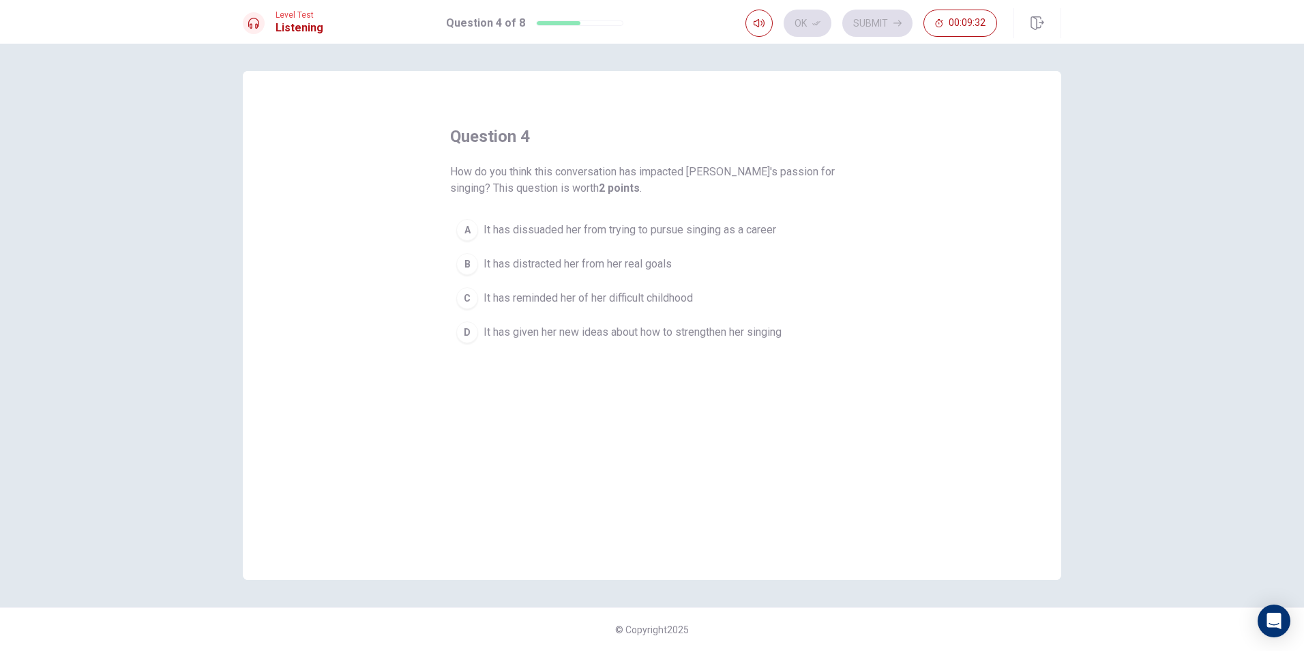
click at [622, 298] on span "It has reminded her of her difficult childhood" at bounding box center [588, 298] width 209 height 16
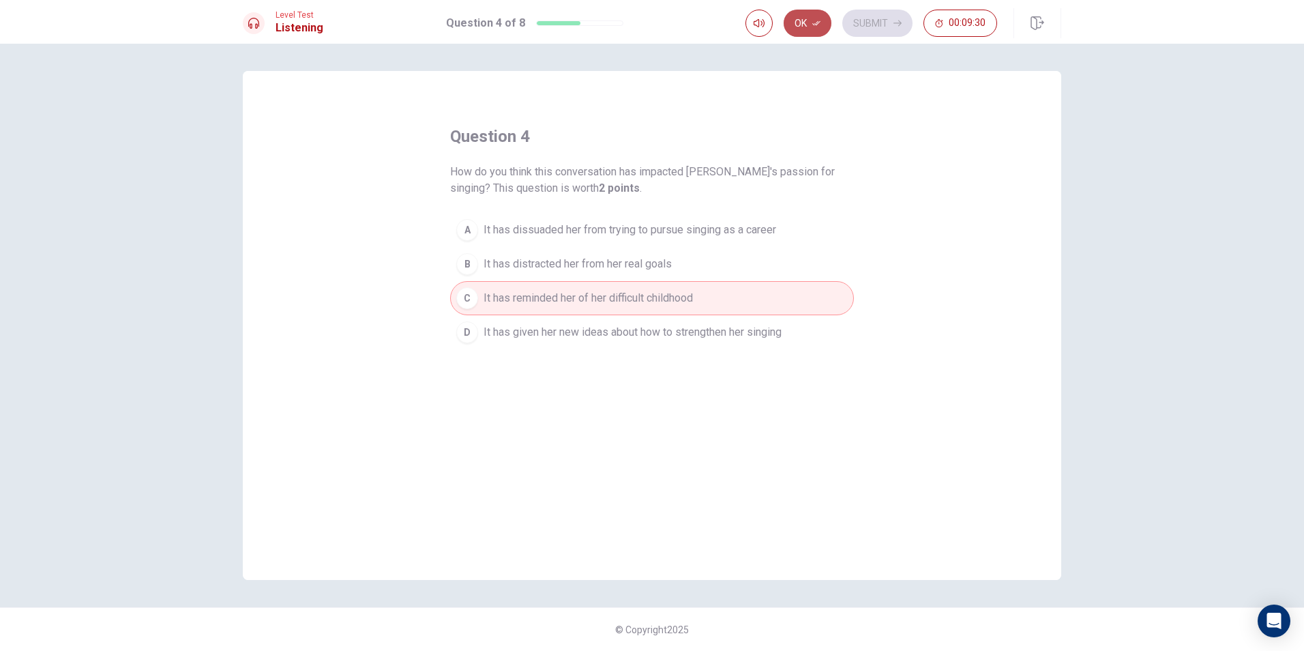
click at [627, 26] on button "Ok" at bounding box center [808, 23] width 48 height 27
click at [627, 17] on button "Submit" at bounding box center [877, 23] width 70 height 27
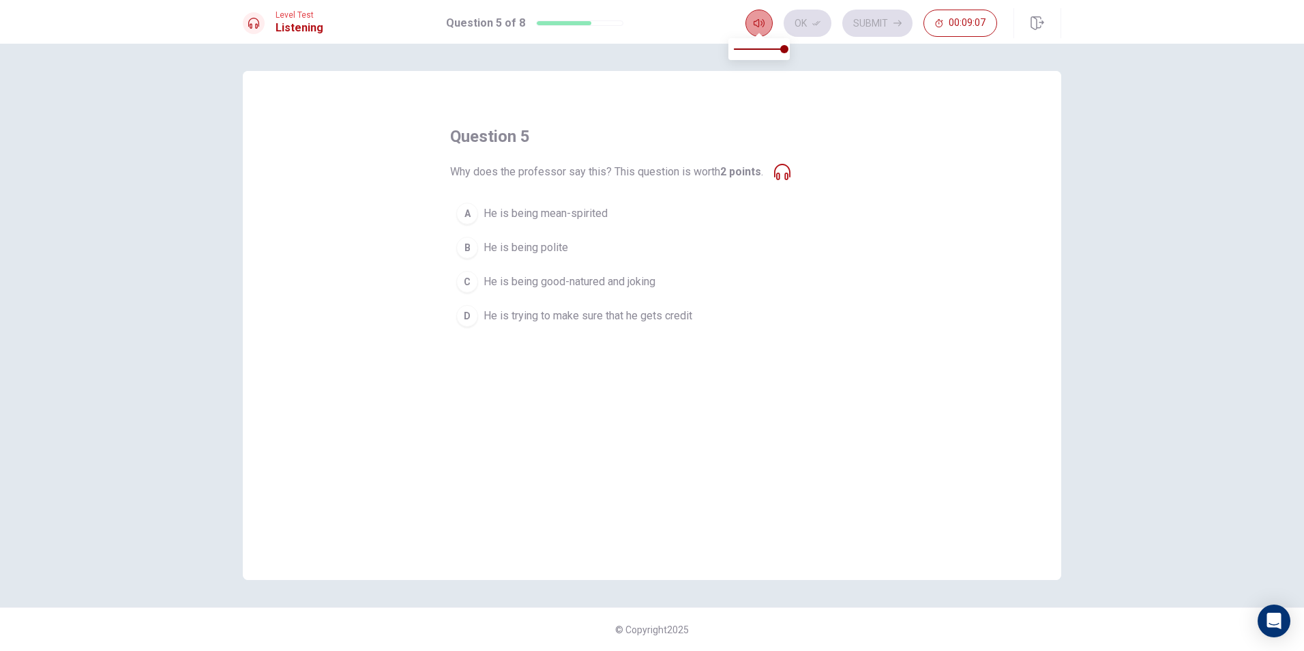
click at [627, 15] on button "button" at bounding box center [758, 23] width 27 height 27
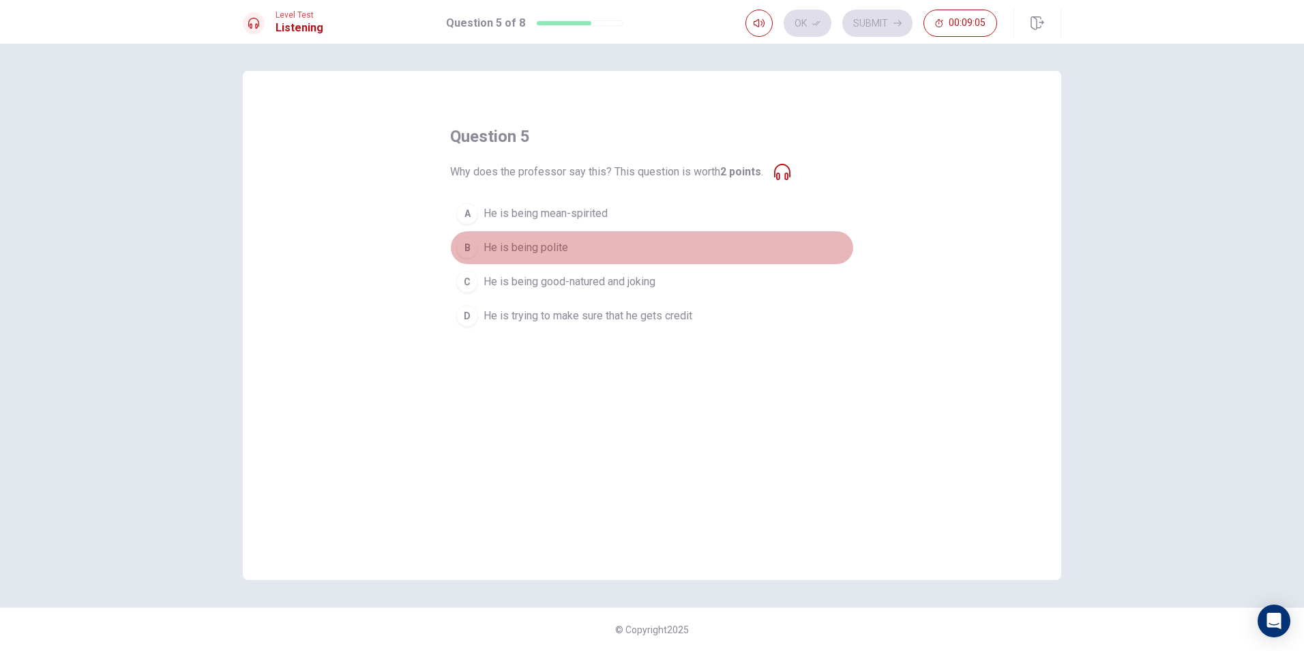
click at [595, 244] on button "B He is being polite" at bounding box center [652, 248] width 404 height 34
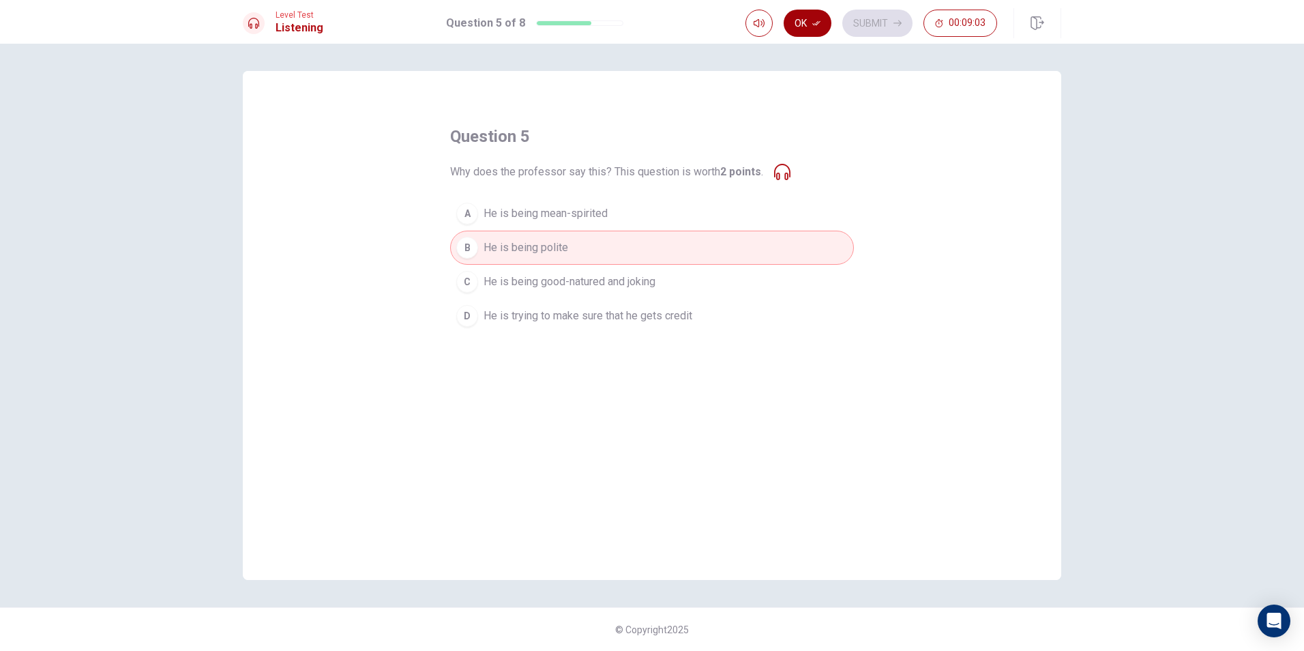
click at [627, 21] on icon "button" at bounding box center [816, 23] width 8 height 8
click at [627, 13] on button "Submit" at bounding box center [877, 23] width 70 height 27
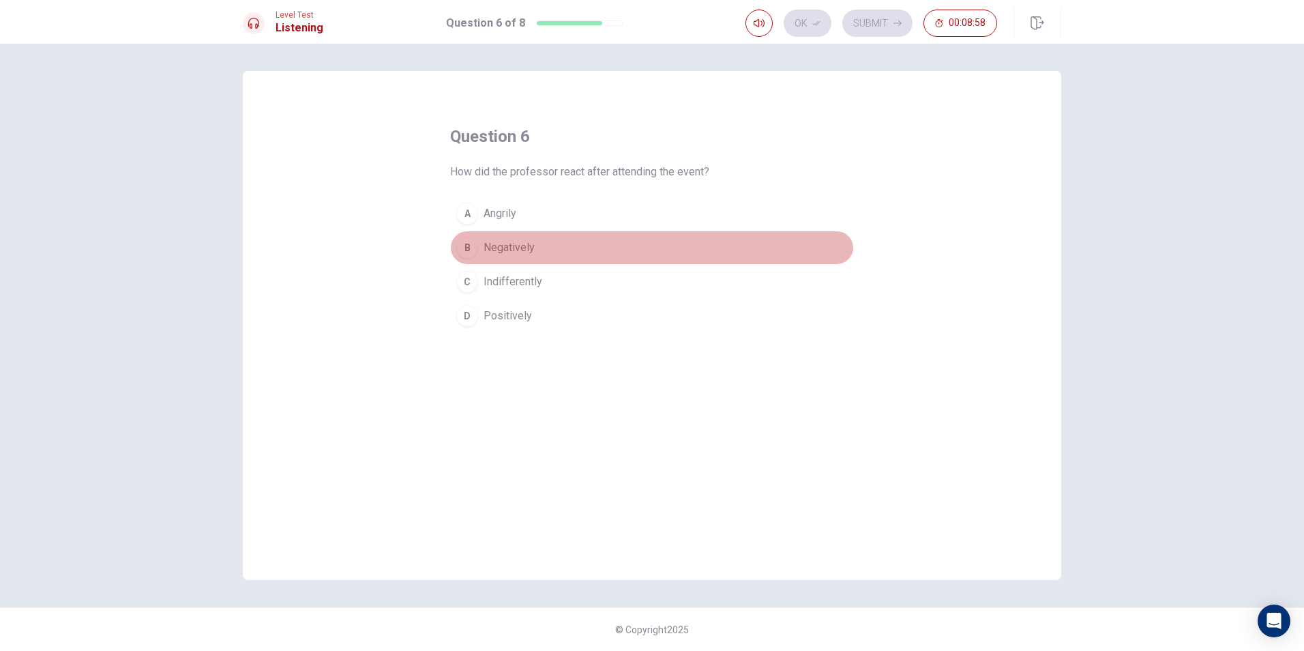
click at [505, 241] on span "Negatively" at bounding box center [509, 247] width 51 height 16
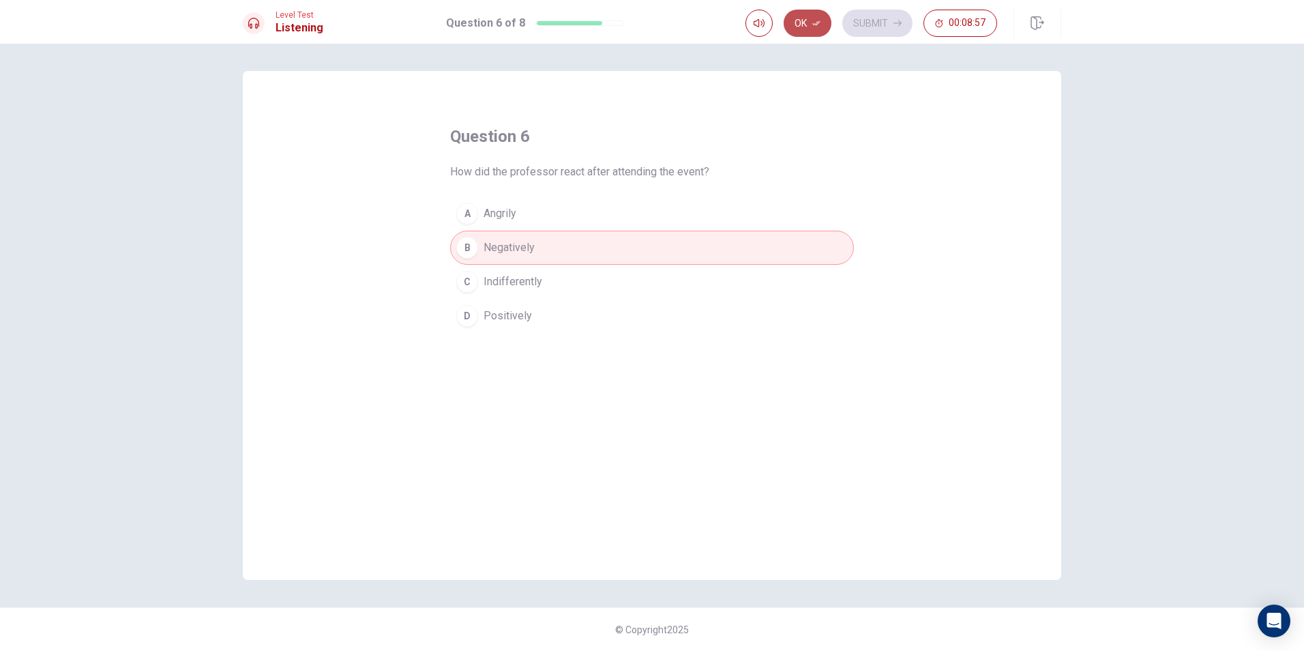
click at [627, 20] on button "Ok" at bounding box center [808, 23] width 48 height 27
click at [627, 16] on button "Submit" at bounding box center [877, 23] width 70 height 27
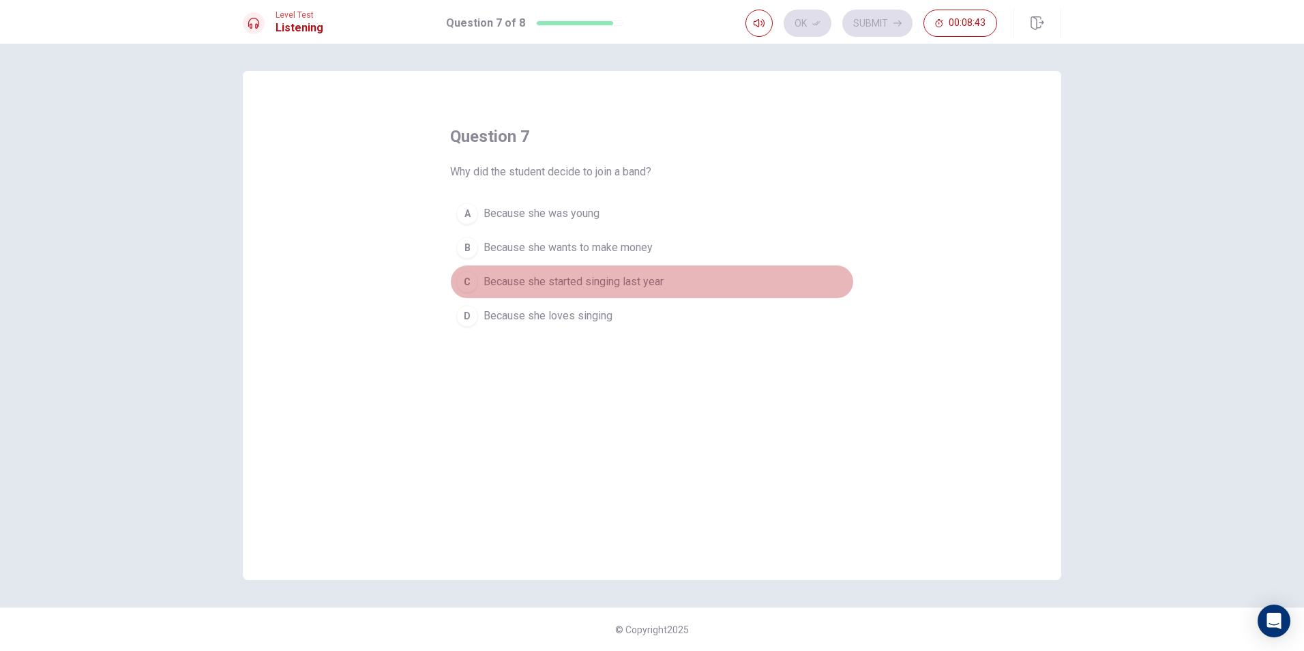
click at [627, 286] on span "Because she started singing last year" at bounding box center [574, 281] width 180 height 16
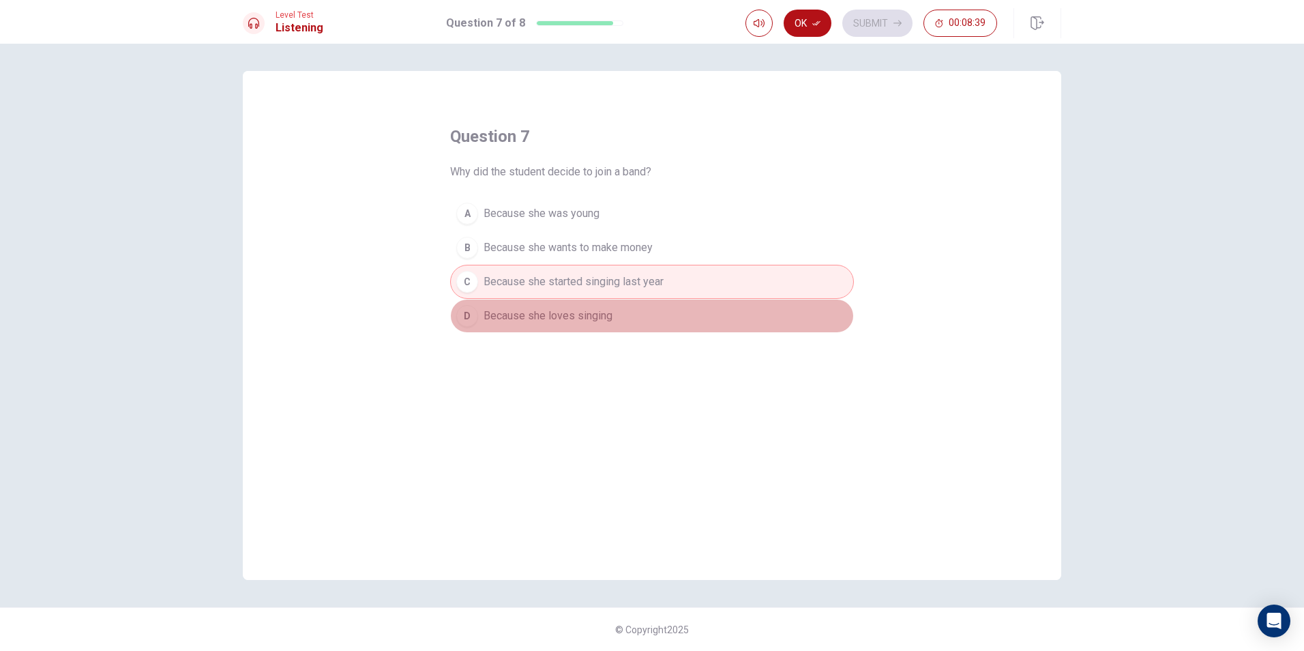
click at [602, 323] on span "Because she loves singing" at bounding box center [548, 316] width 129 height 16
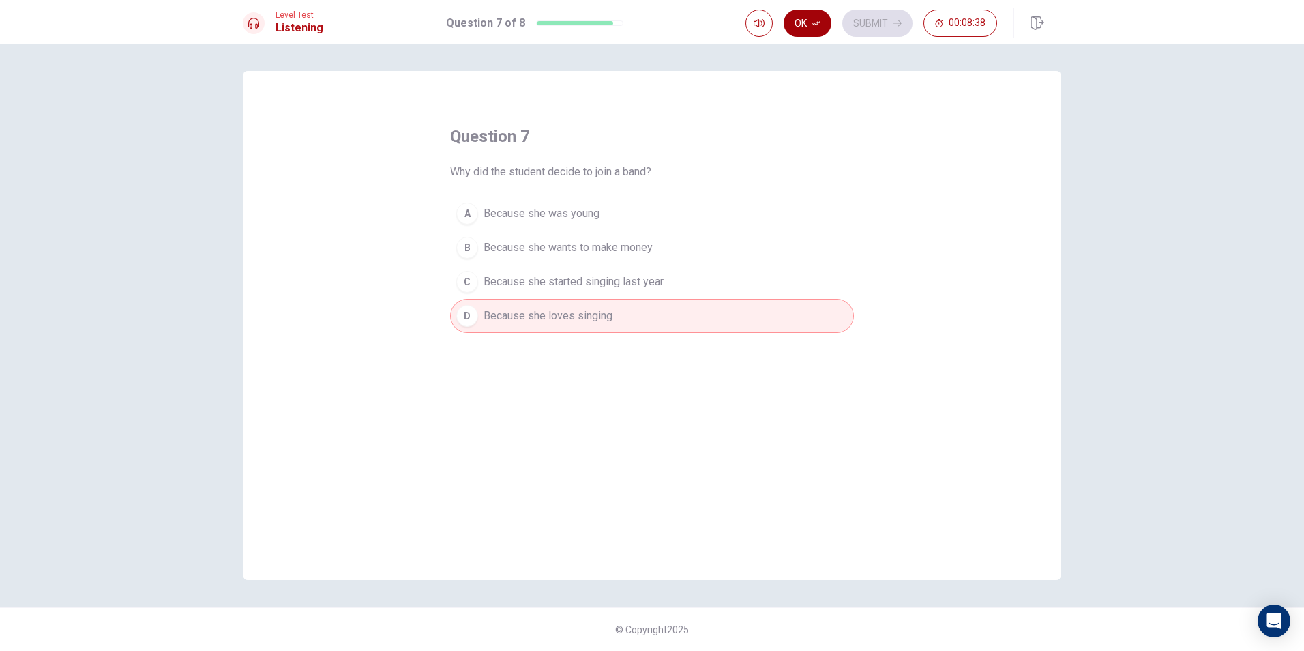
click at [627, 25] on button "Ok" at bounding box center [808, 23] width 48 height 27
click at [627, 25] on button "Submit" at bounding box center [877, 23] width 70 height 27
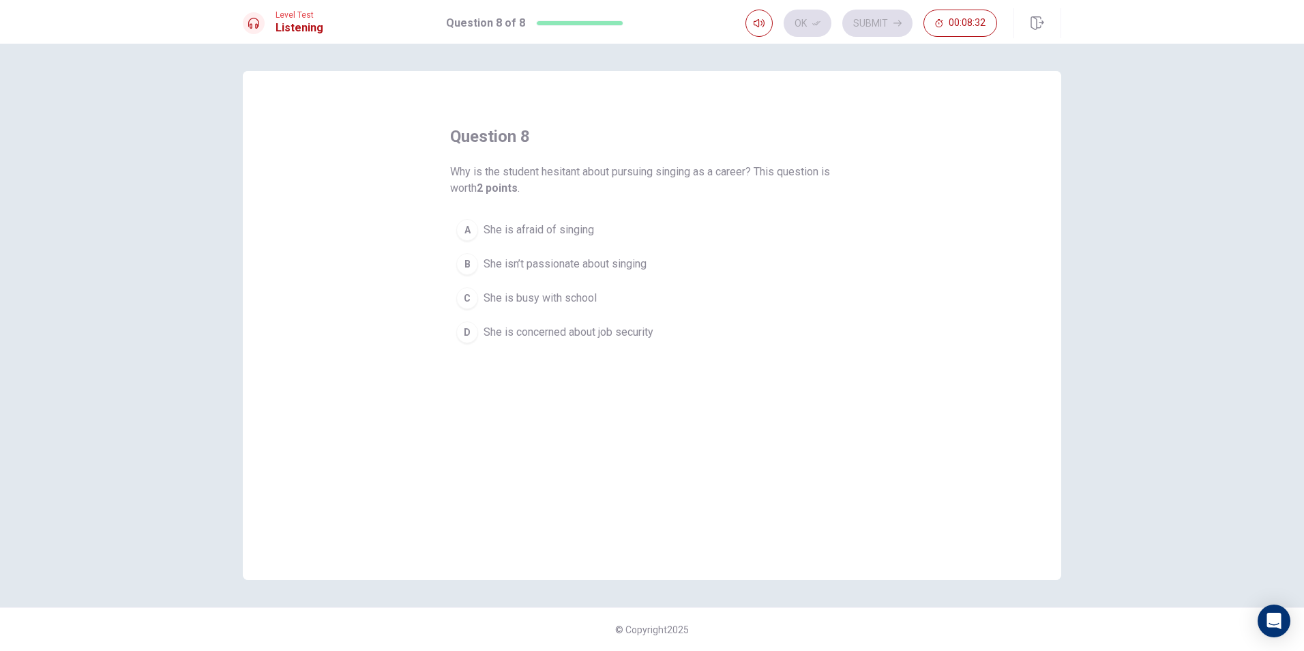
click at [561, 222] on span "She is afraid of singing" at bounding box center [539, 230] width 110 height 16
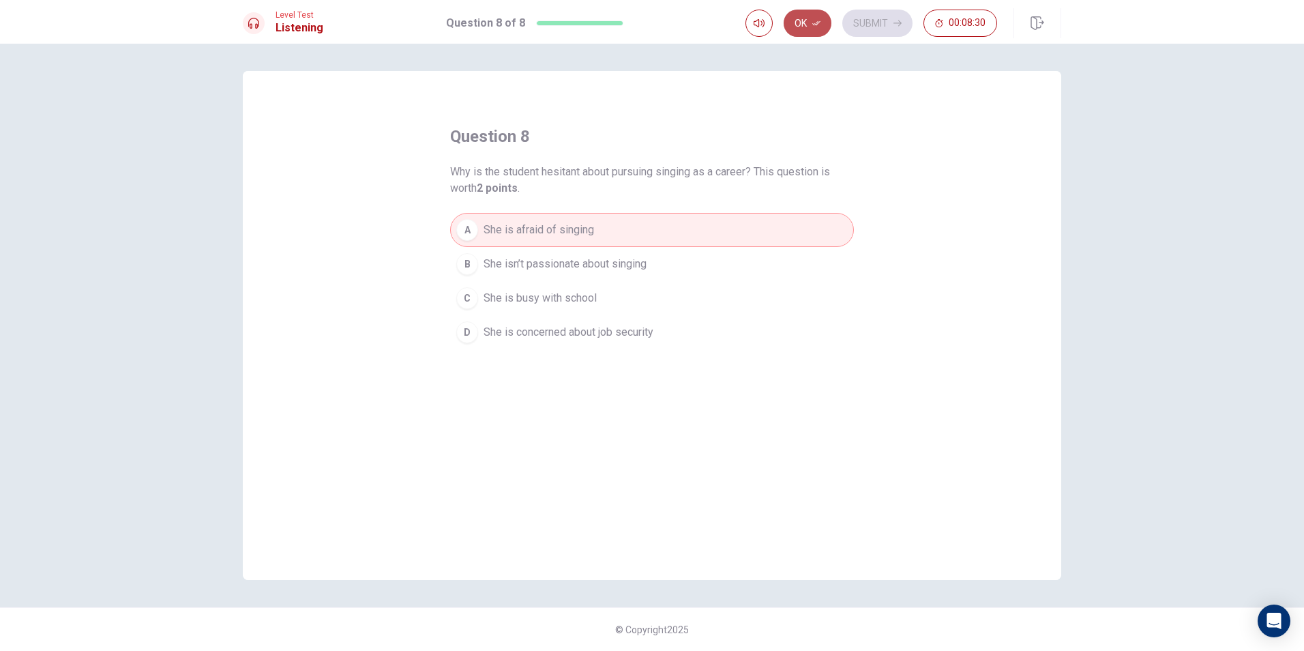
click at [627, 19] on icon "button" at bounding box center [816, 23] width 8 height 8
click at [627, 25] on button "Submit" at bounding box center [877, 23] width 70 height 27
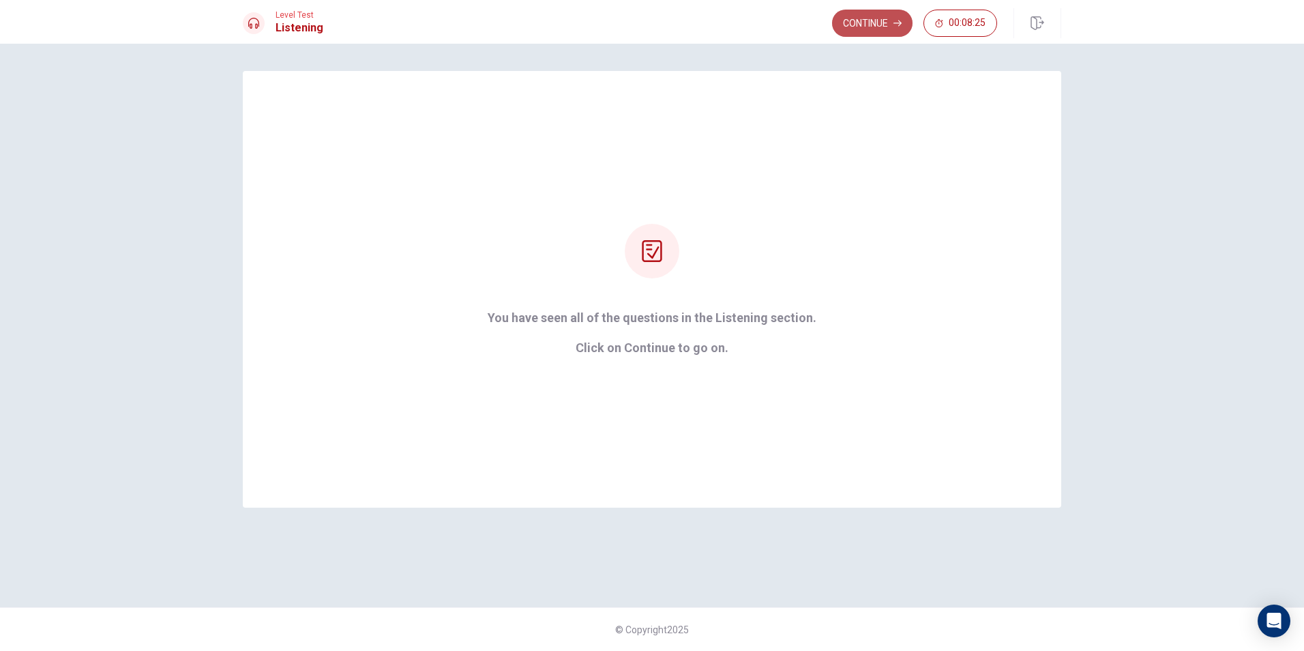
click at [627, 18] on button "Continue" at bounding box center [872, 23] width 80 height 27
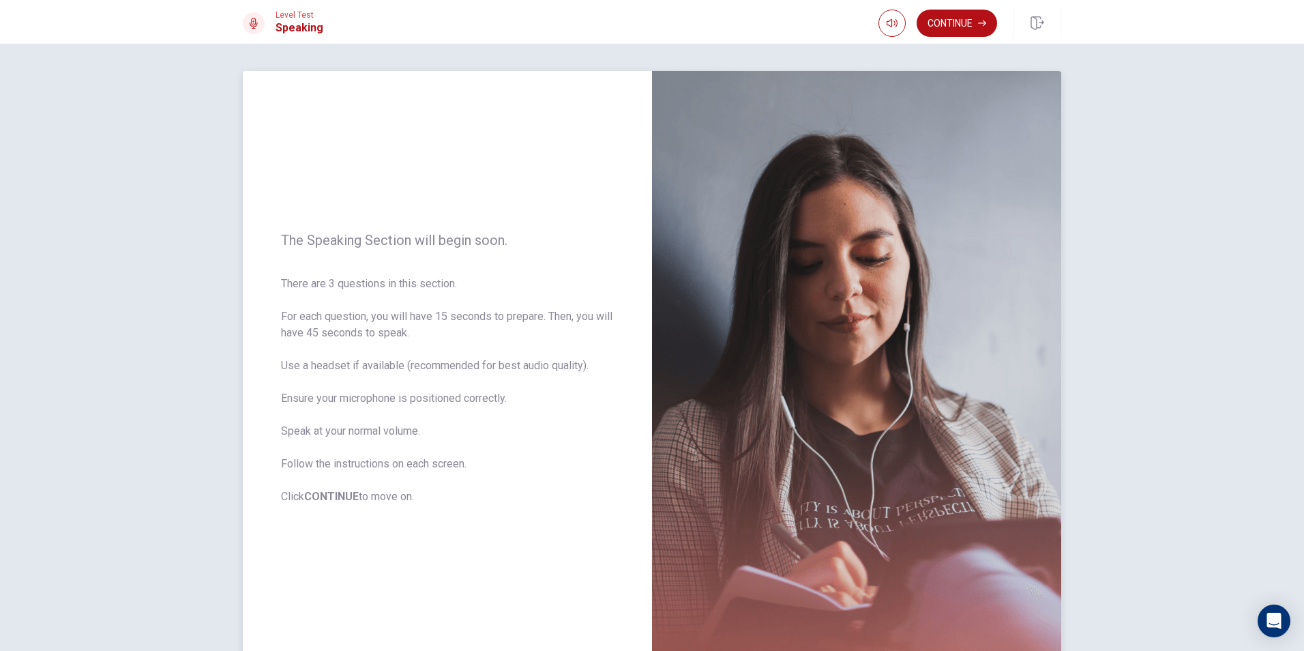
scroll to position [42, 0]
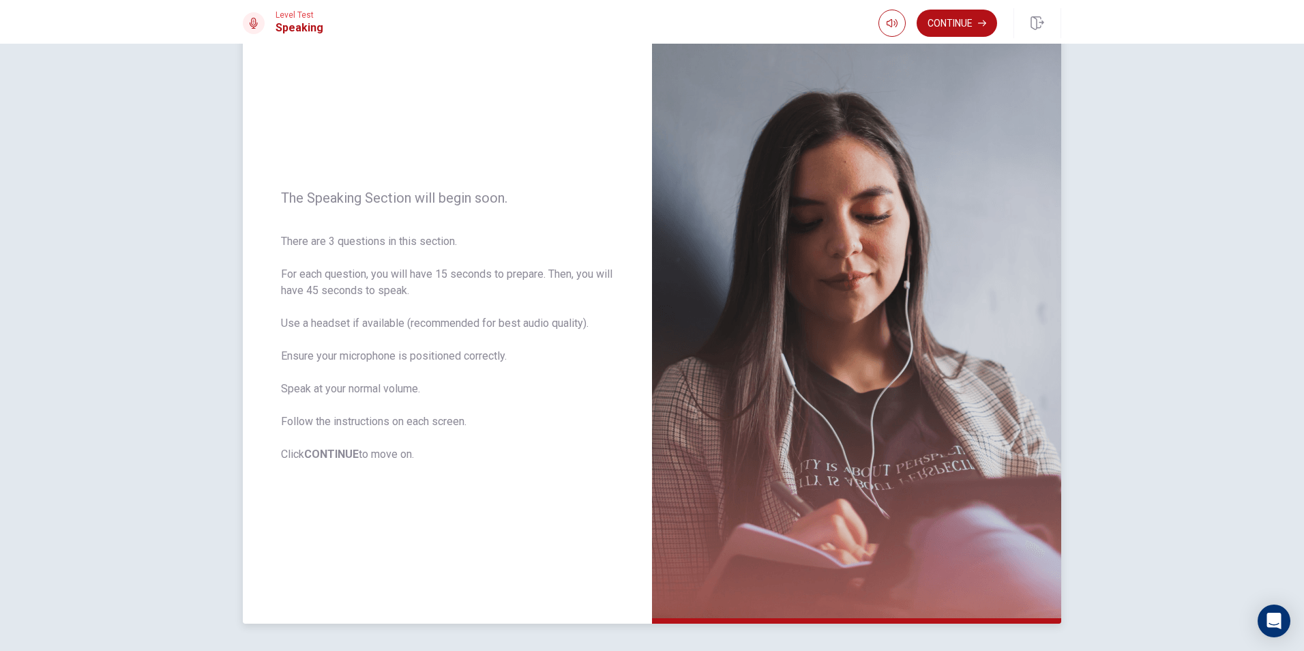
click at [432, 407] on span "There are 3 questions in this section. For each question, you will have 15 seco…" at bounding box center [447, 347] width 333 height 229
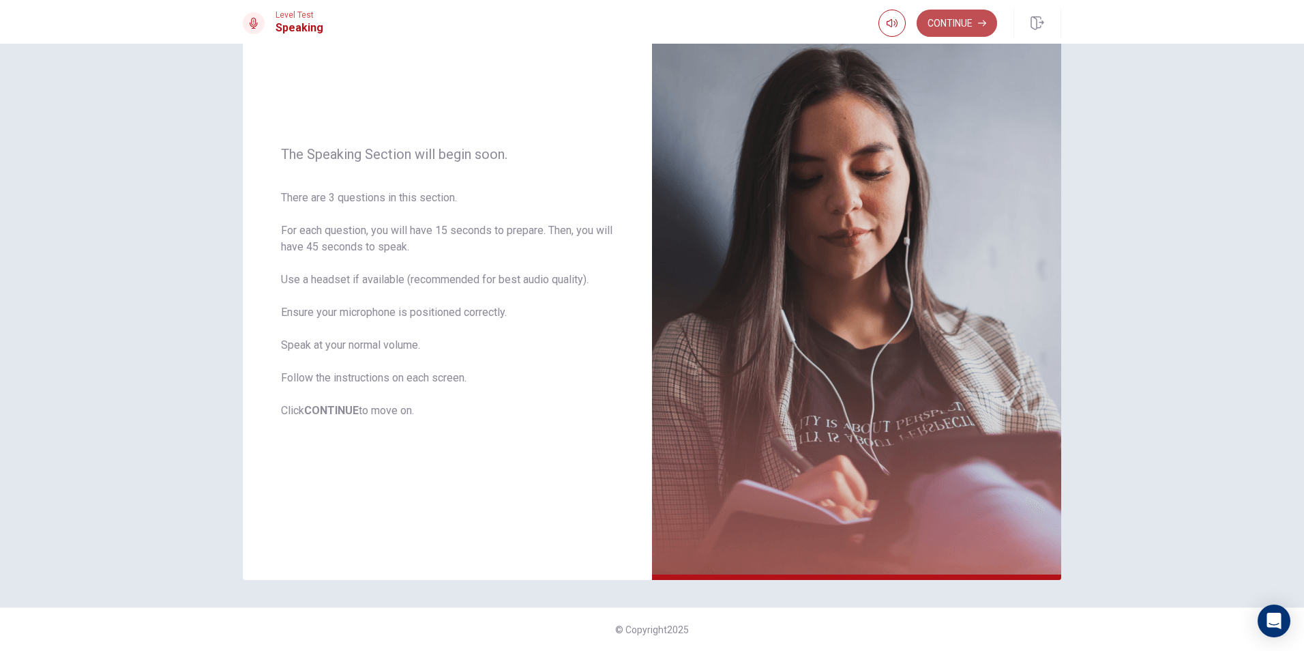
click at [627, 28] on button "Continue" at bounding box center [957, 23] width 80 height 27
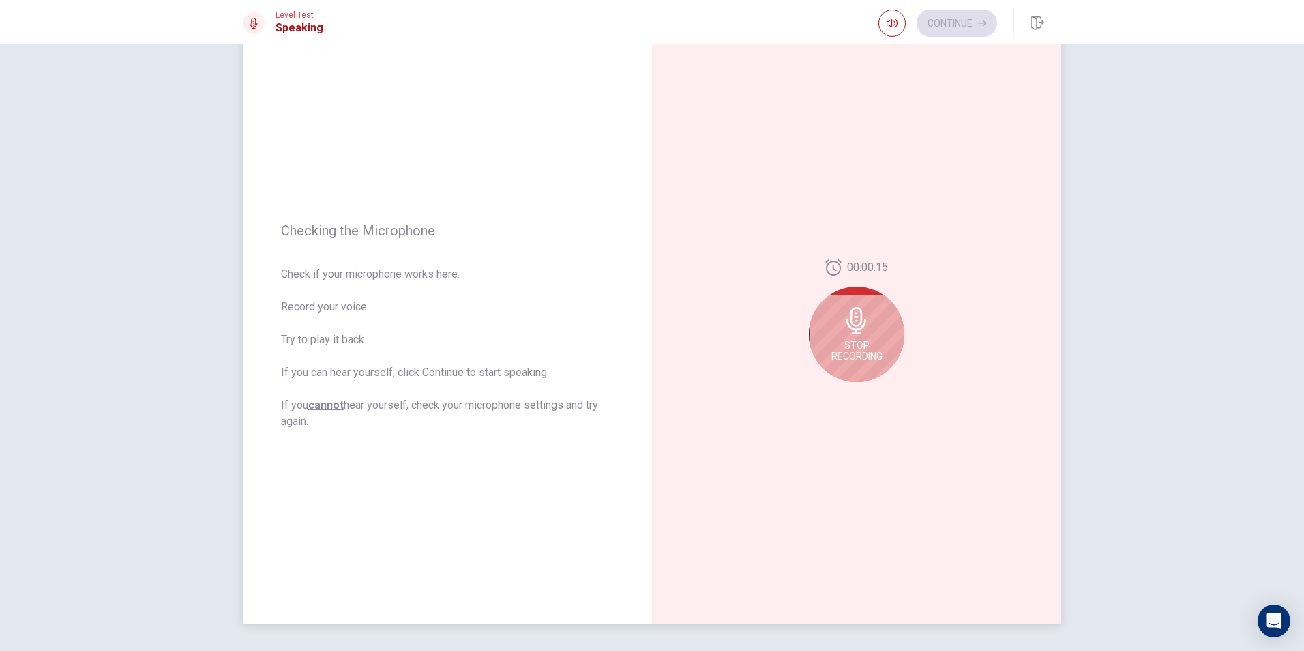
scroll to position [18, 0]
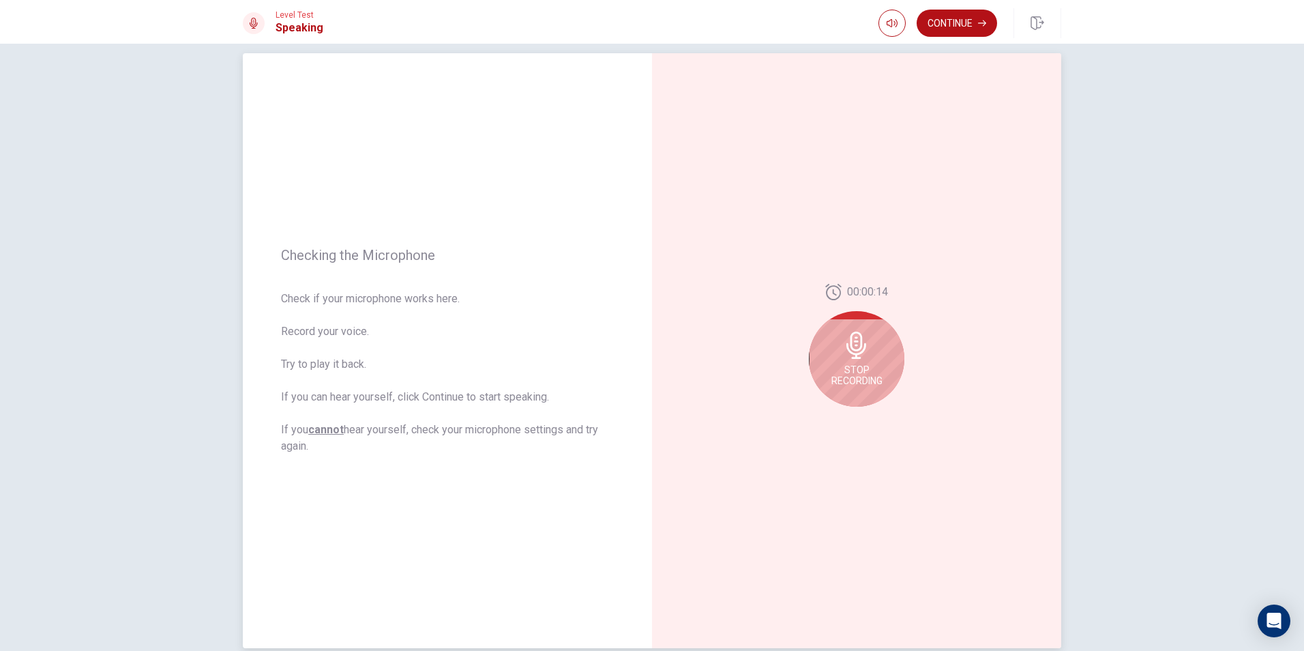
click at [627, 351] on icon at bounding box center [856, 344] width 20 height 27
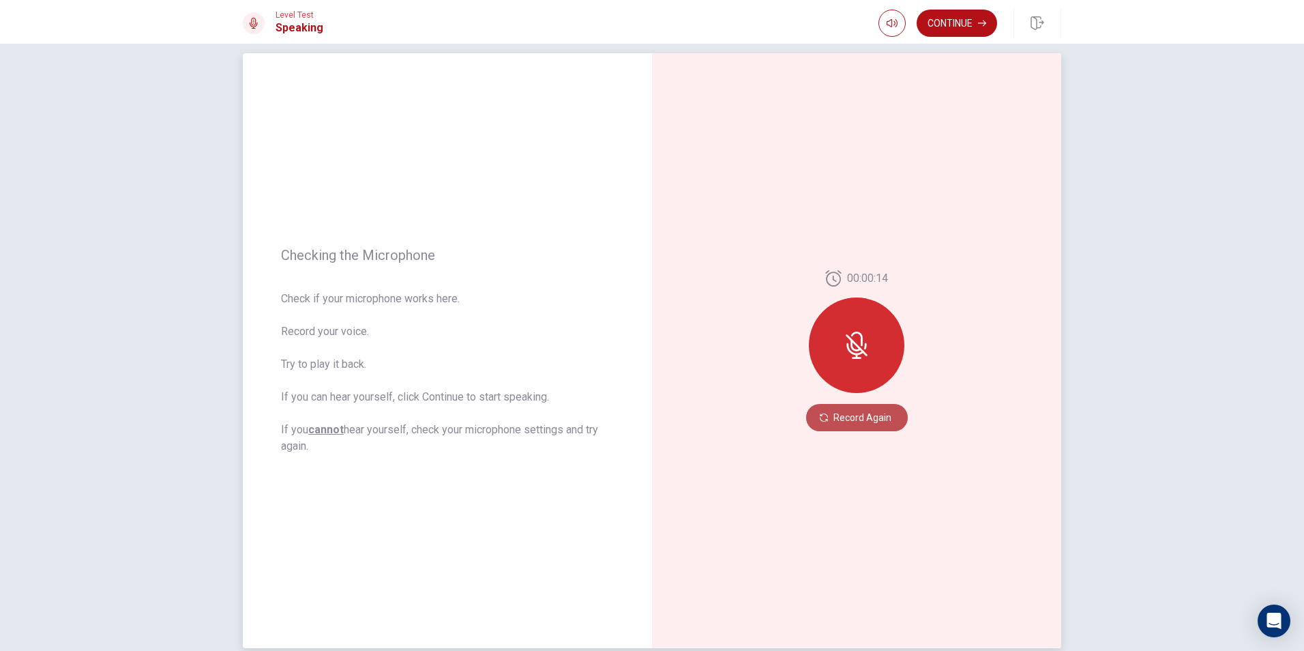
click at [627, 422] on button "Record Again" at bounding box center [857, 417] width 102 height 27
click at [627, 415] on icon "Play Audio" at bounding box center [872, 417] width 8 height 8
click at [627, 420] on button "Record Again" at bounding box center [841, 417] width 19 height 19
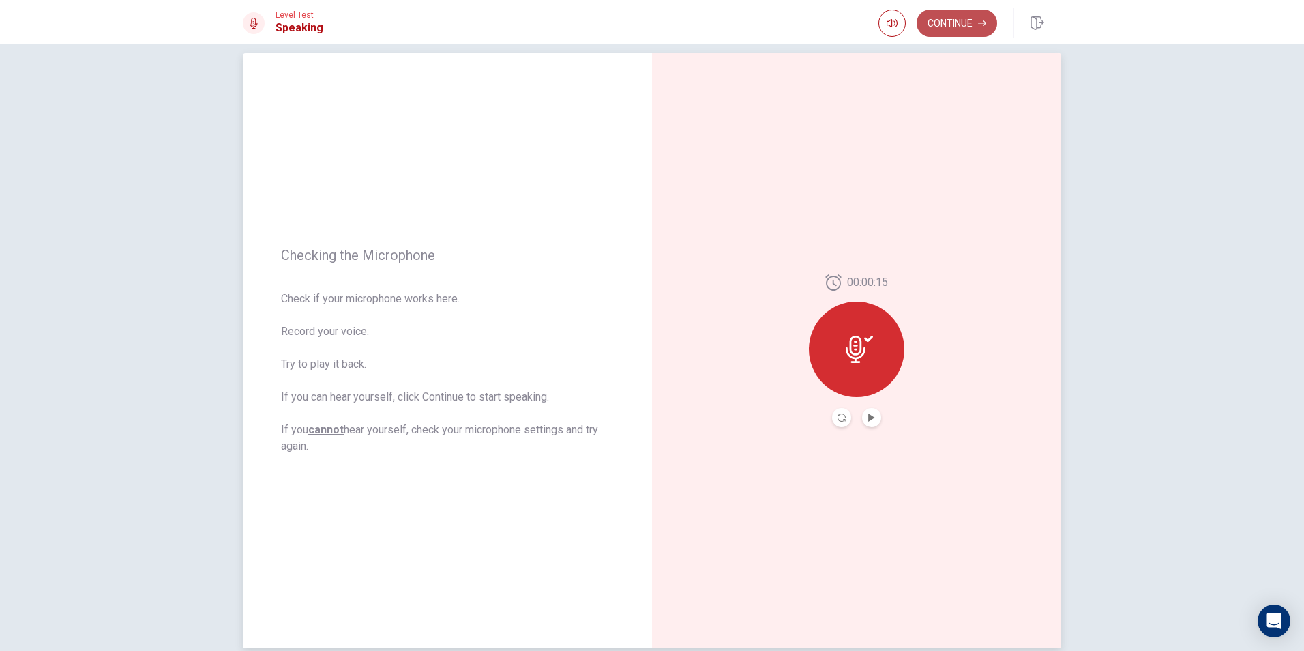
click at [627, 24] on button "Continue" at bounding box center [957, 23] width 80 height 27
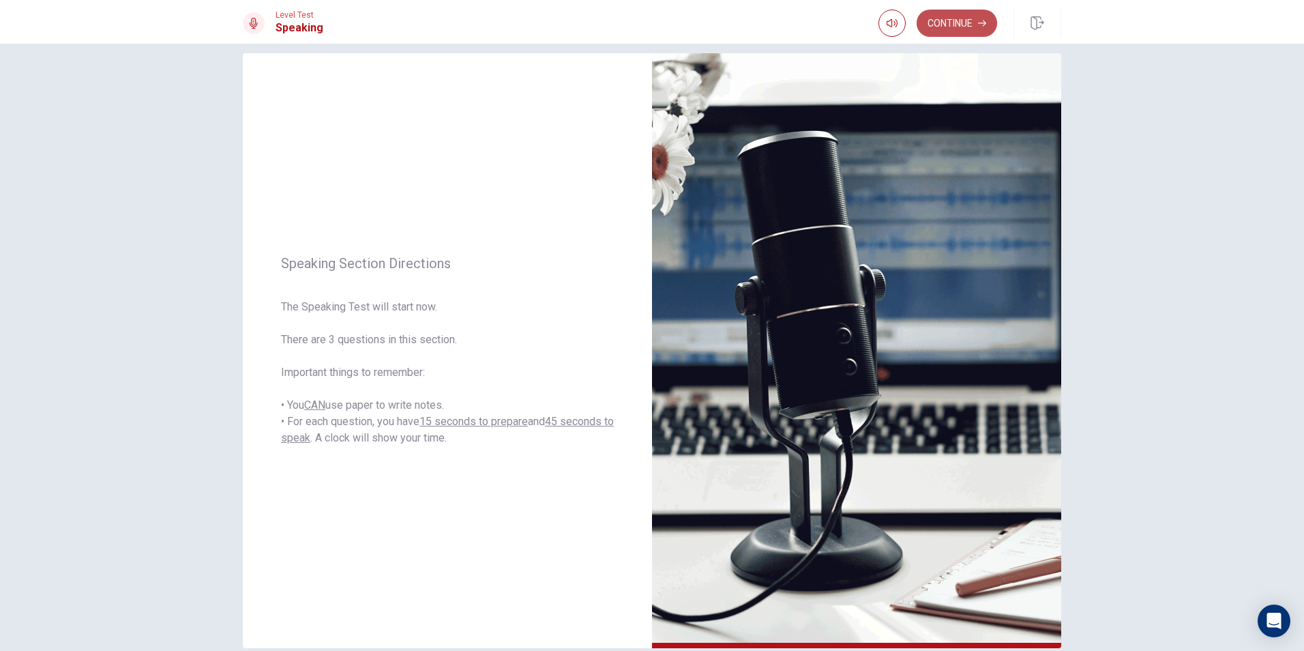
click at [627, 18] on button "Continue" at bounding box center [957, 23] width 80 height 27
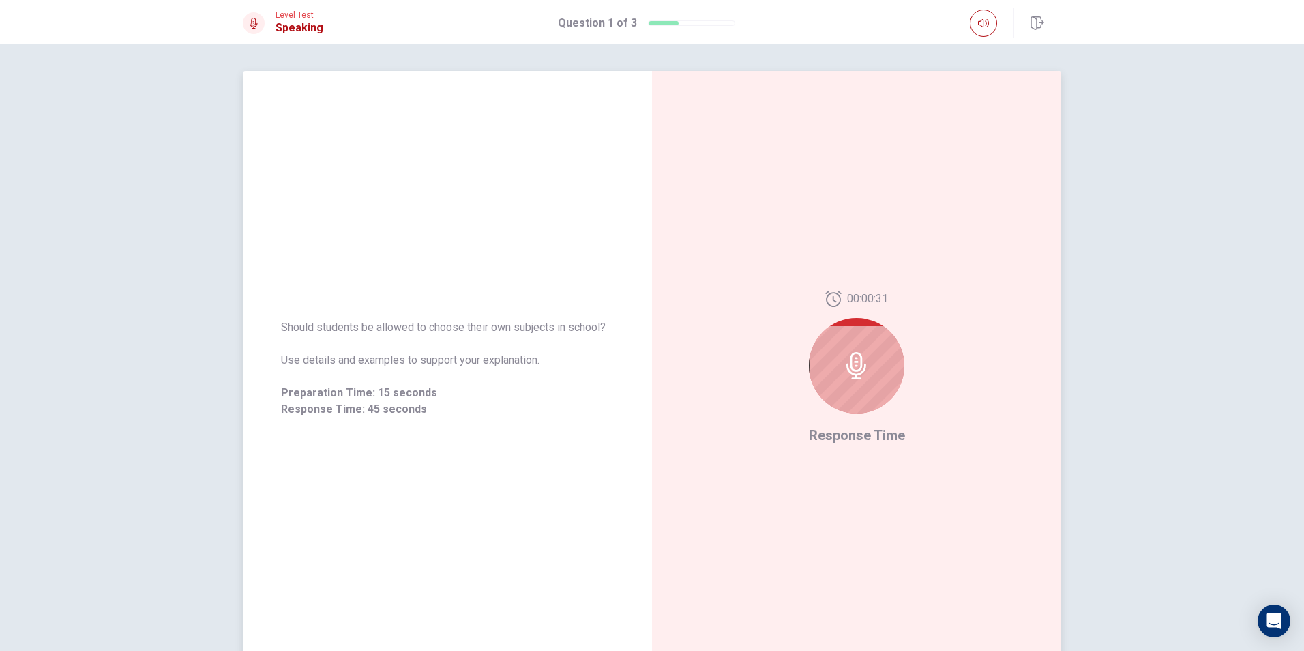
click at [627, 386] on div at bounding box center [856, 365] width 95 height 95
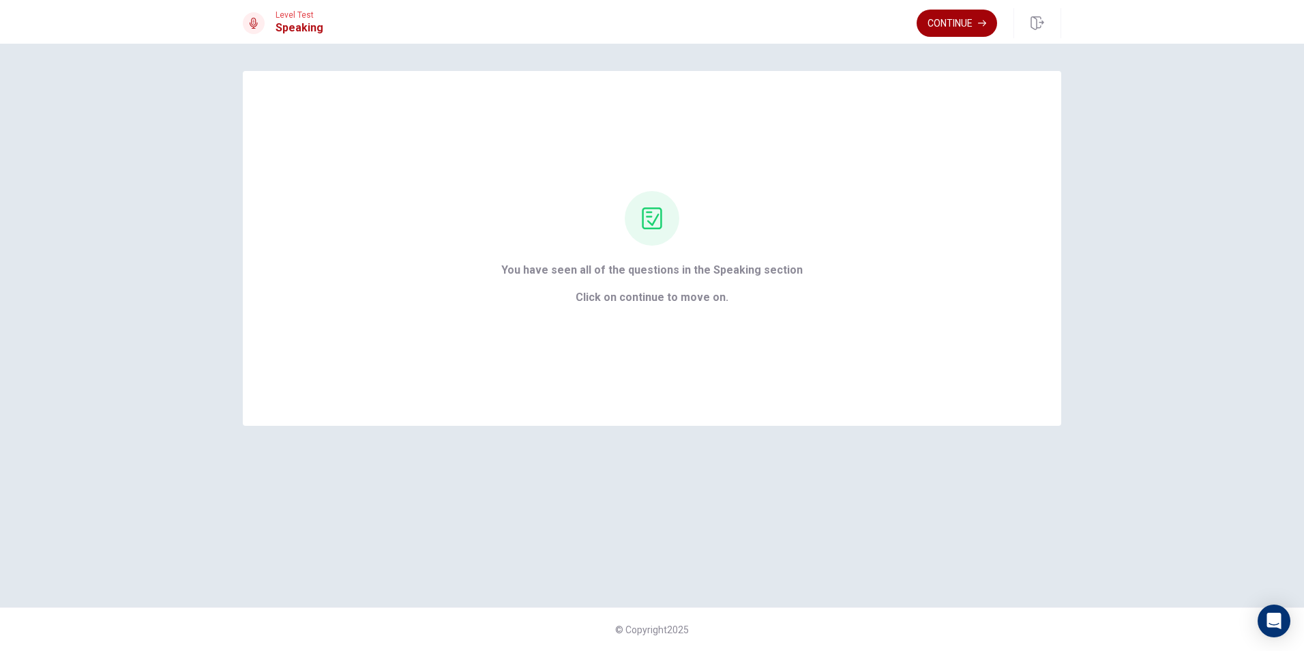
click at [627, 16] on button "Continue" at bounding box center [957, 23] width 80 height 27
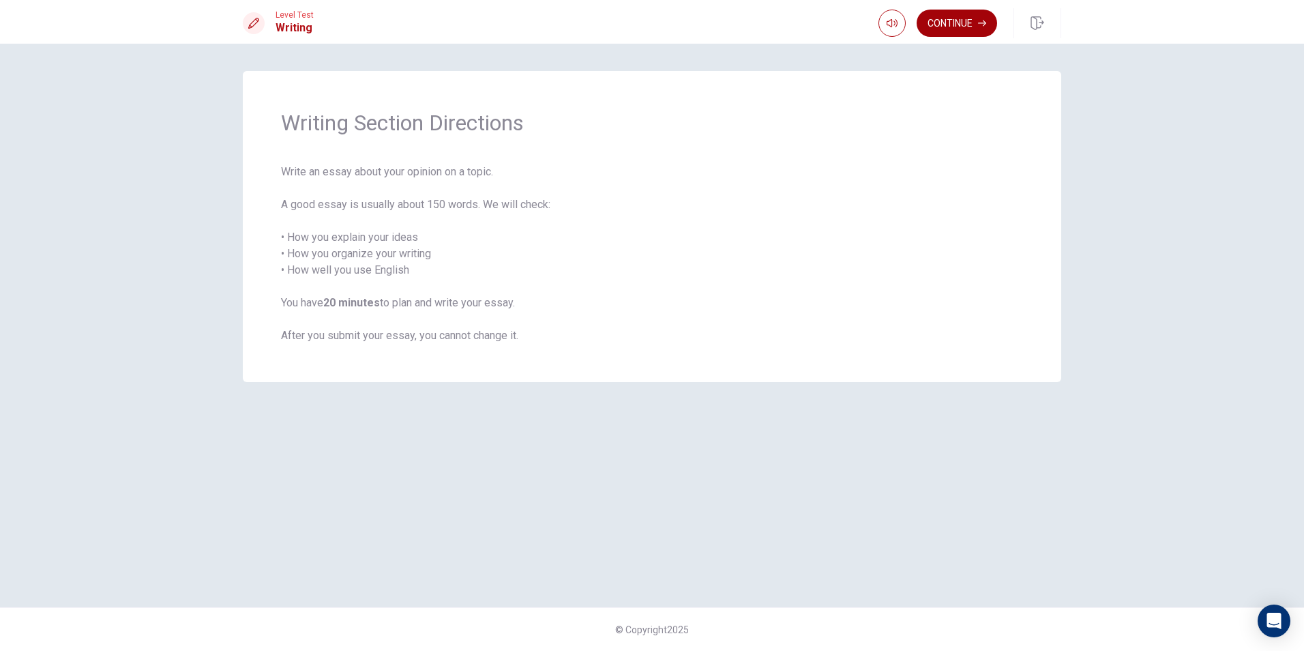
click at [627, 13] on button "Continue" at bounding box center [957, 23] width 80 height 27
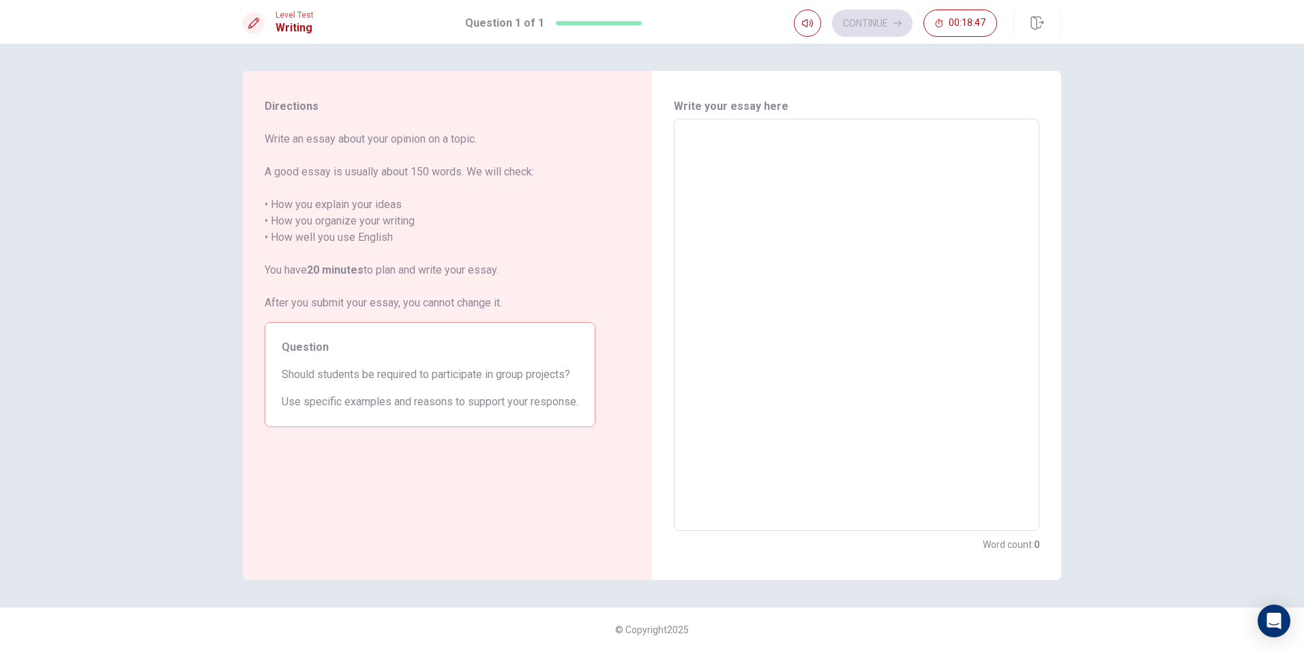
drag, startPoint x: 810, startPoint y: 180, endPoint x: 803, endPoint y: 180, distance: 7.5
click at [627, 180] on textarea at bounding box center [856, 324] width 346 height 389
type textarea "s"
type textarea "x"
type textarea "st"
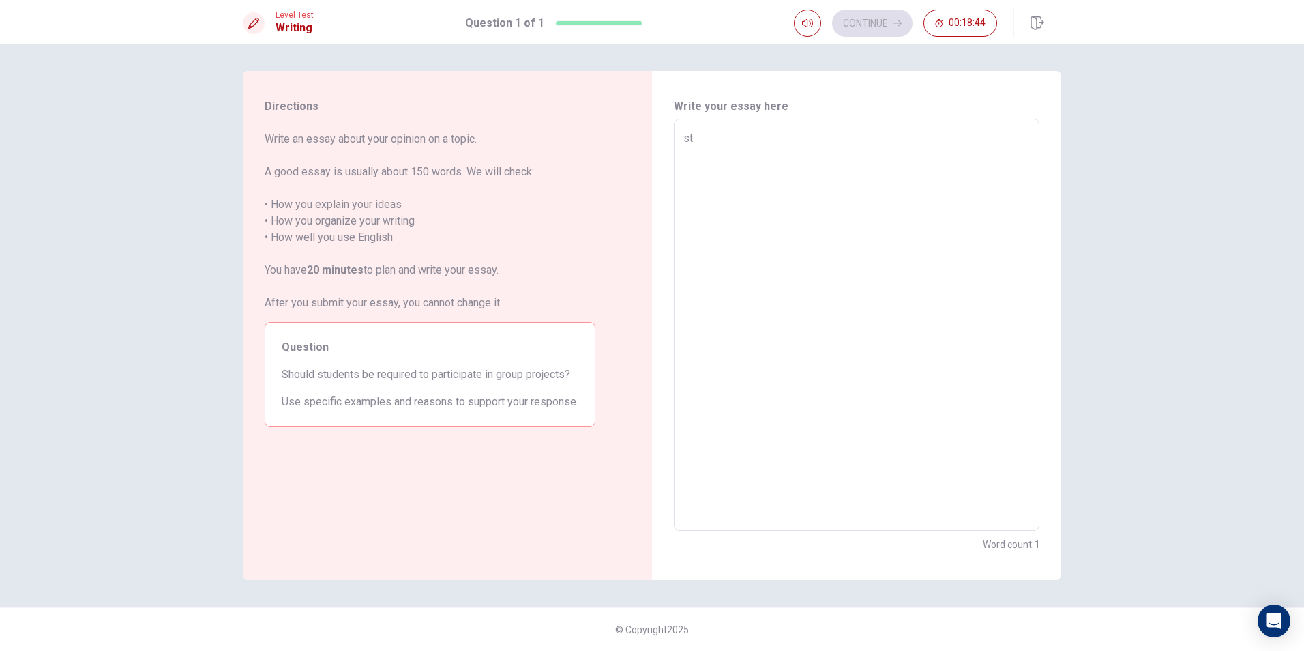
type textarea "x"
type textarea "s"
type textarea "x"
type textarea "S"
type textarea "x"
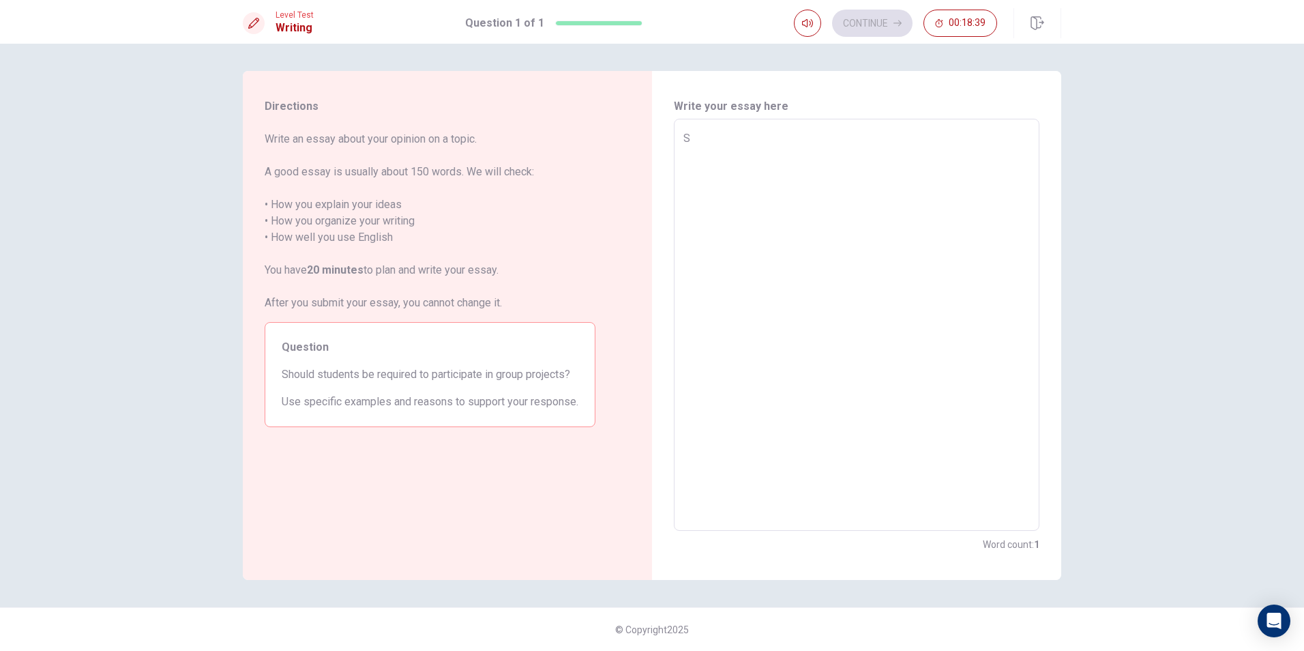
type textarea "St"
type textarea "x"
type textarea "Stu"
type textarea "x"
type textarea "Stud"
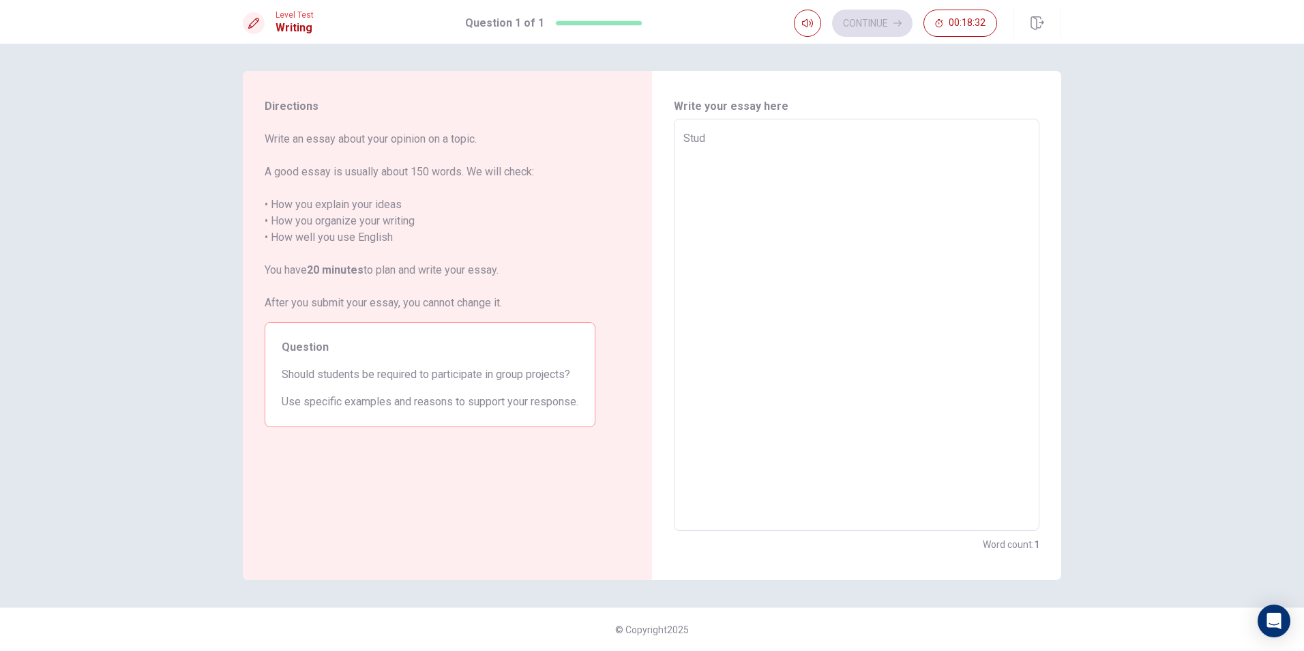
type textarea "x"
type textarea "Stude"
type textarea "x"
type textarea "Studen"
type textarea "x"
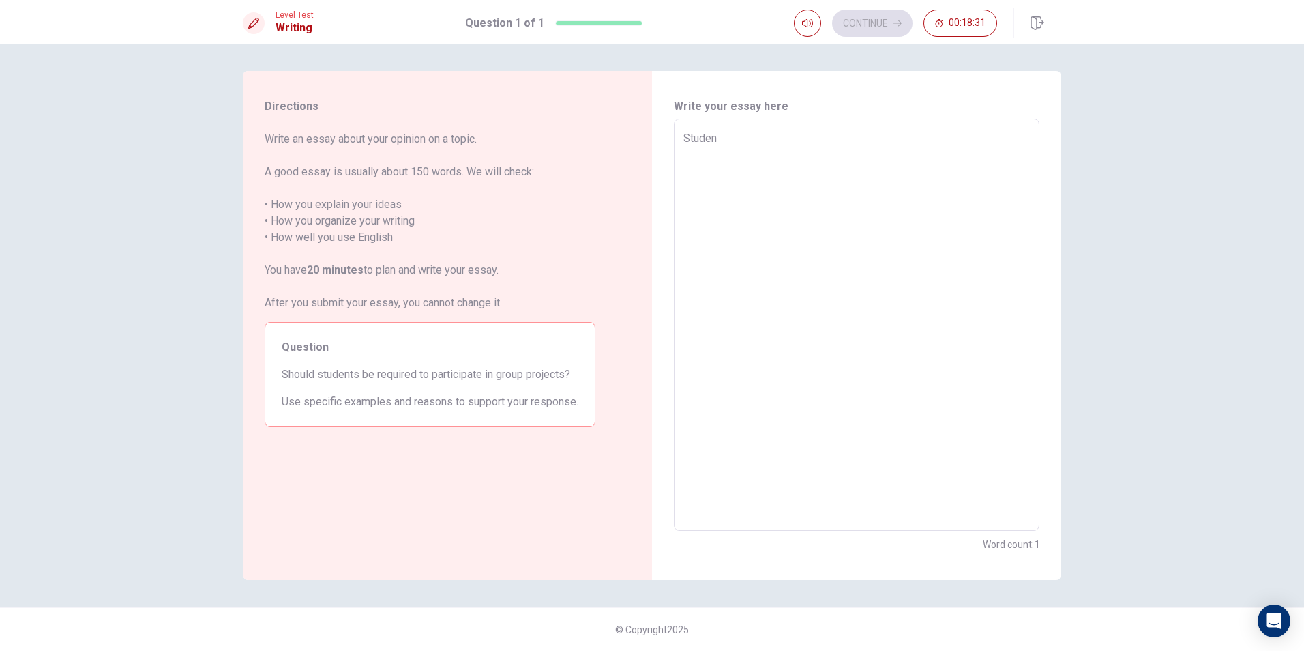
type textarea "Student"
type textarea "x"
type textarea "Studen"
type textarea "x"
type textarea "Stude"
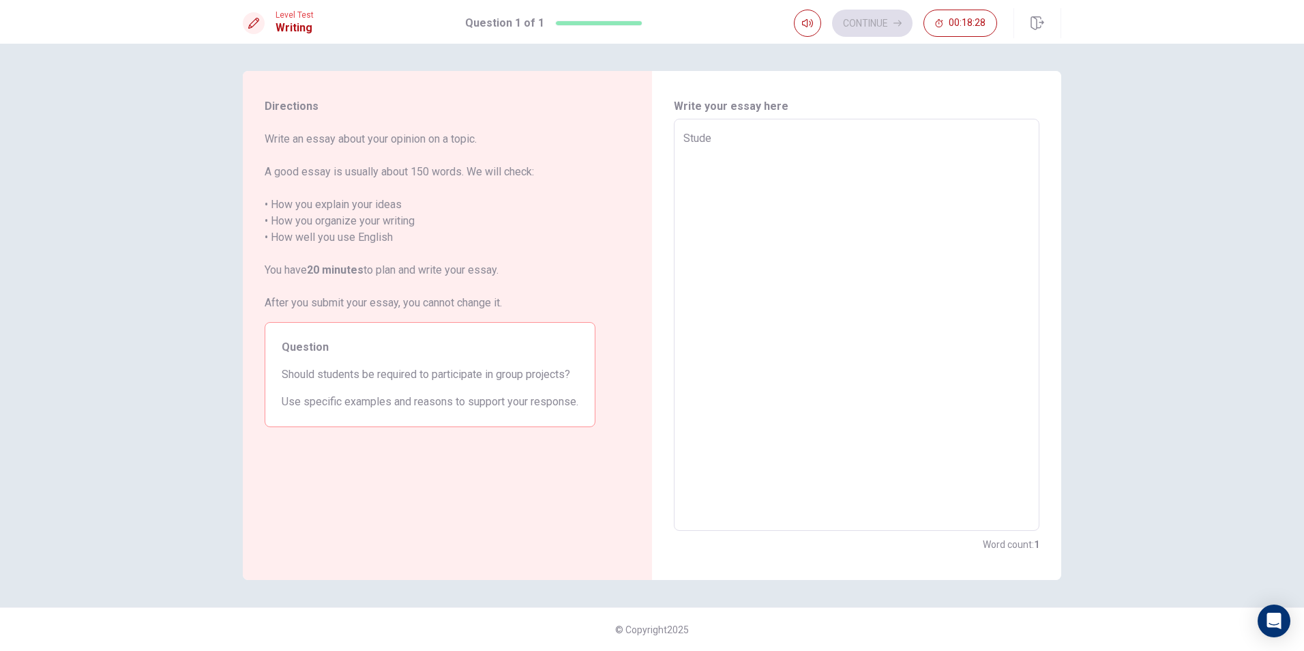
type textarea "x"
type textarea "Stud"
type textarea "x"
type textarea "Stu"
type textarea "x"
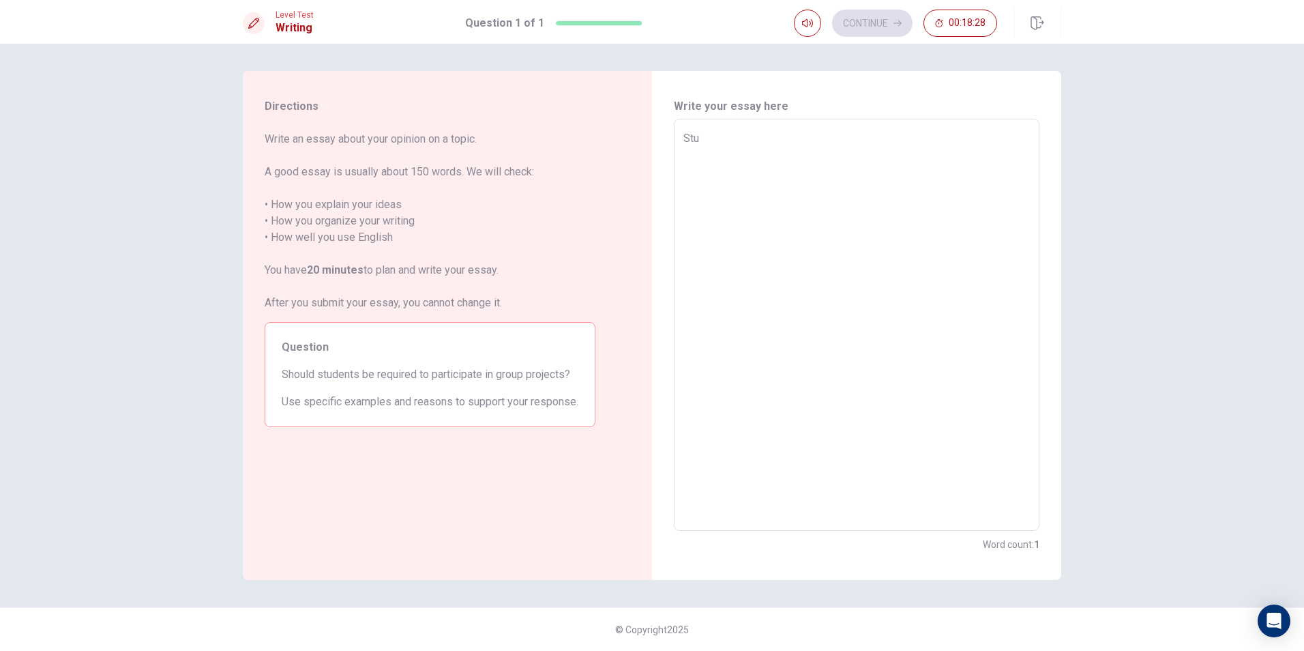
type textarea "St"
type textarea "x"
type textarea "S"
type textarea "x"
type textarea "y"
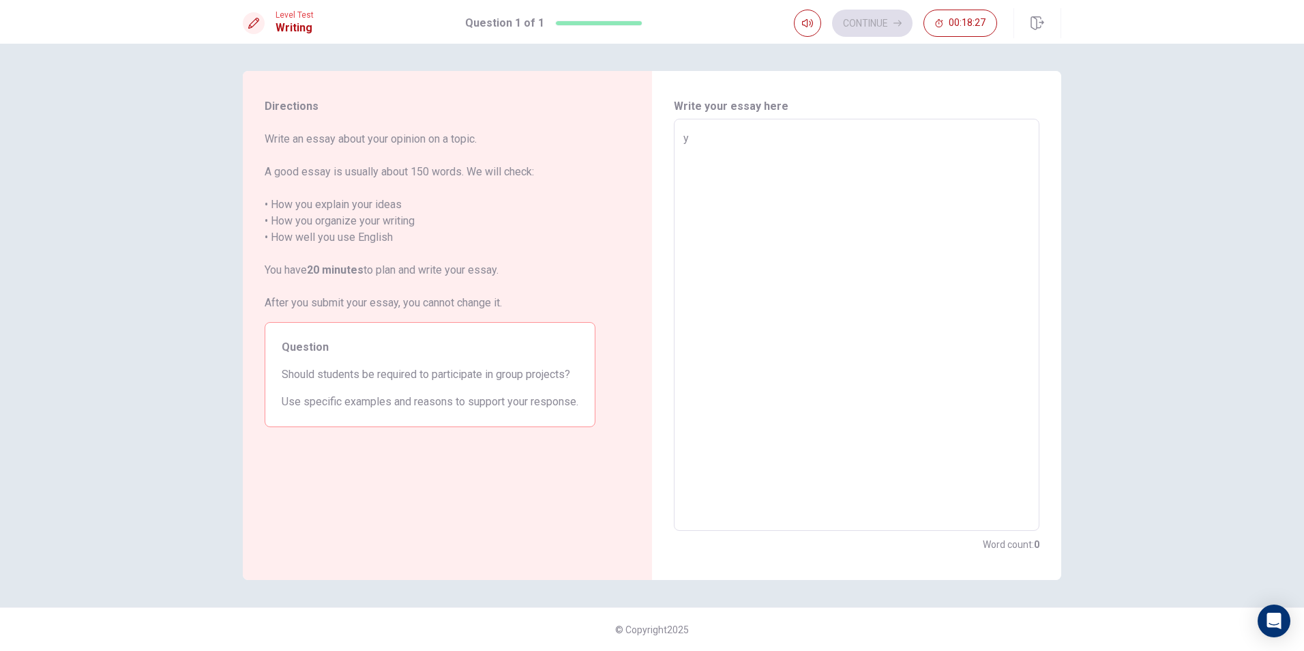
type textarea "x"
type textarea "ye"
type textarea "x"
type textarea "yes"
type textarea "x"
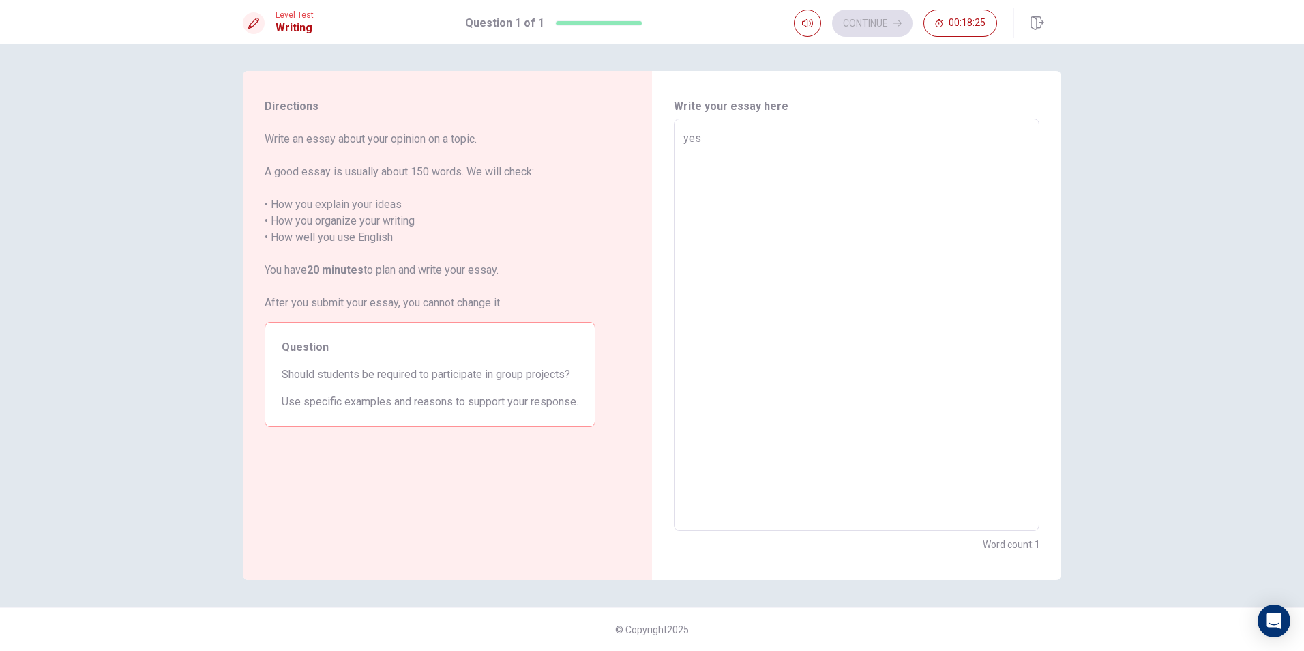
type textarea "yes"
type textarea "x"
type textarea "yes"
type textarea "x"
type textarea "ye"
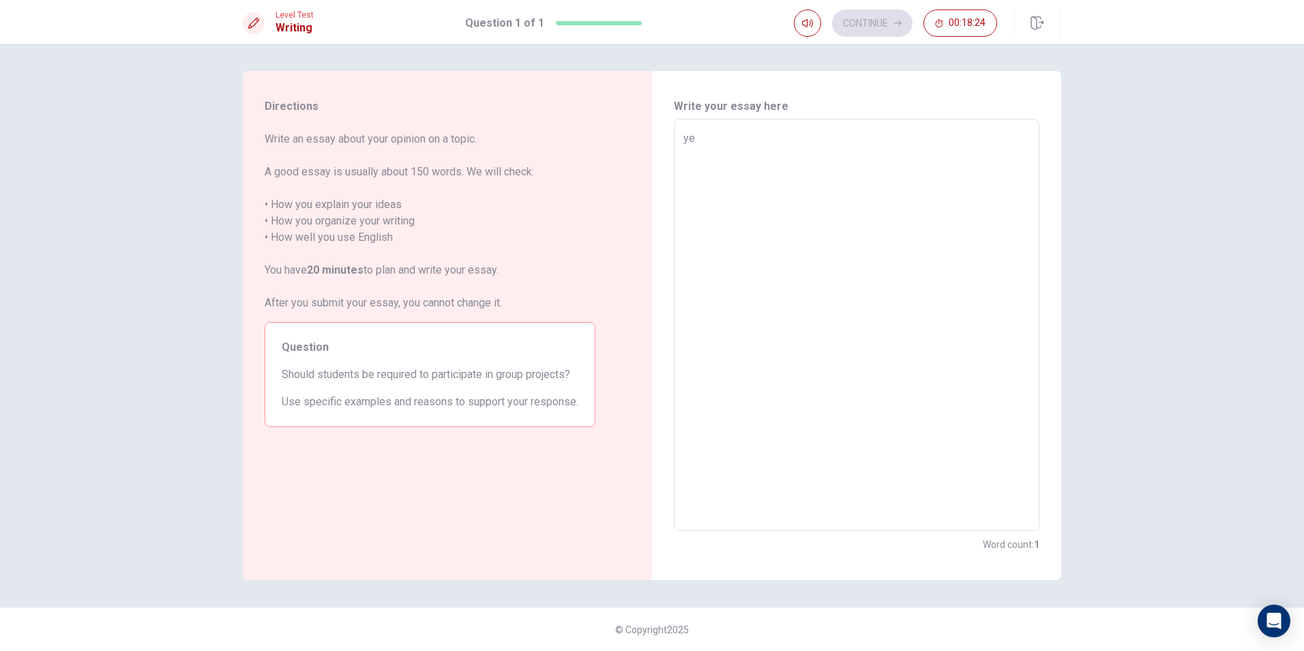
type textarea "x"
type textarea "y"
type textarea "x"
type textarea "Y"
type textarea "x"
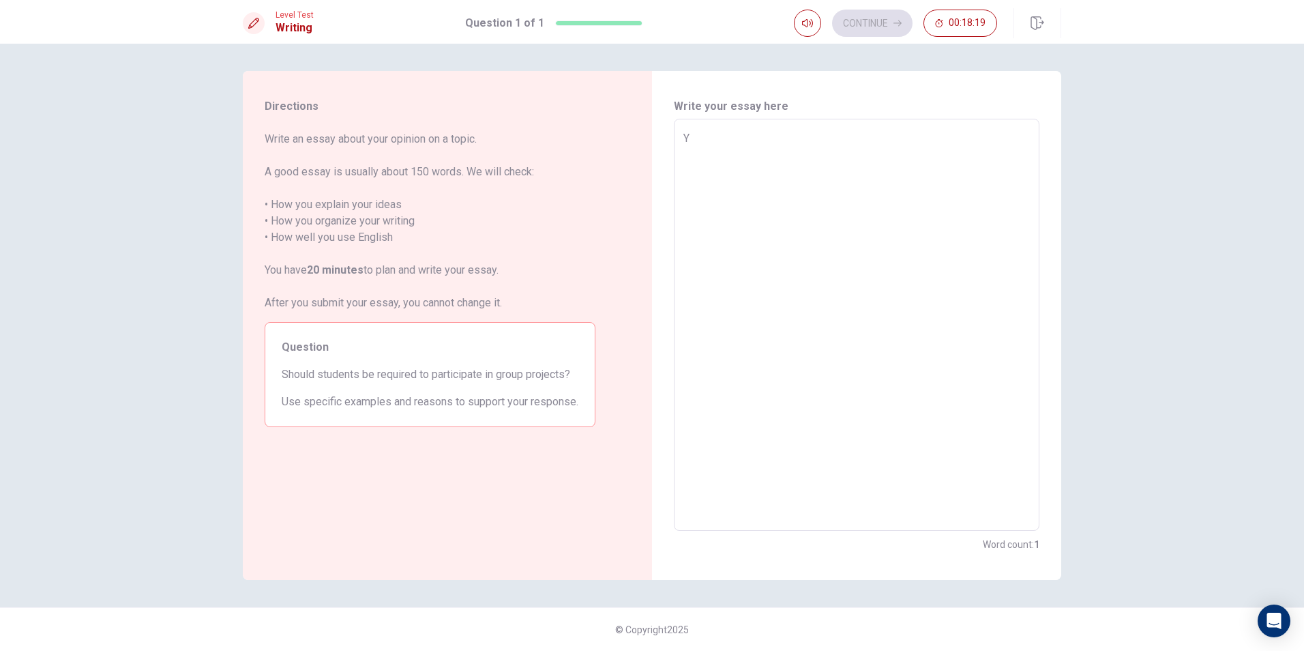
type textarea "Ye"
type textarea "x"
type textarea "Yes"
type textarea "x"
type textarea "Yes"
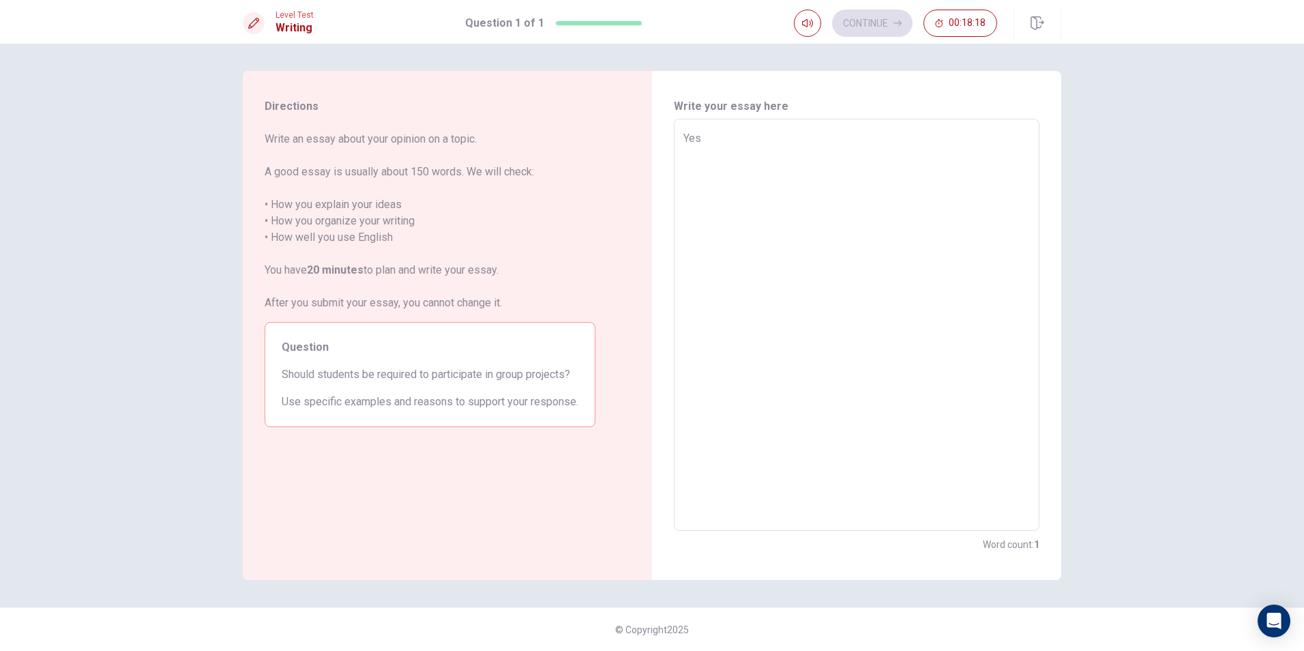
type textarea "x"
type textarea "Yes s"
type textarea "x"
type textarea "Yes st"
type textarea "x"
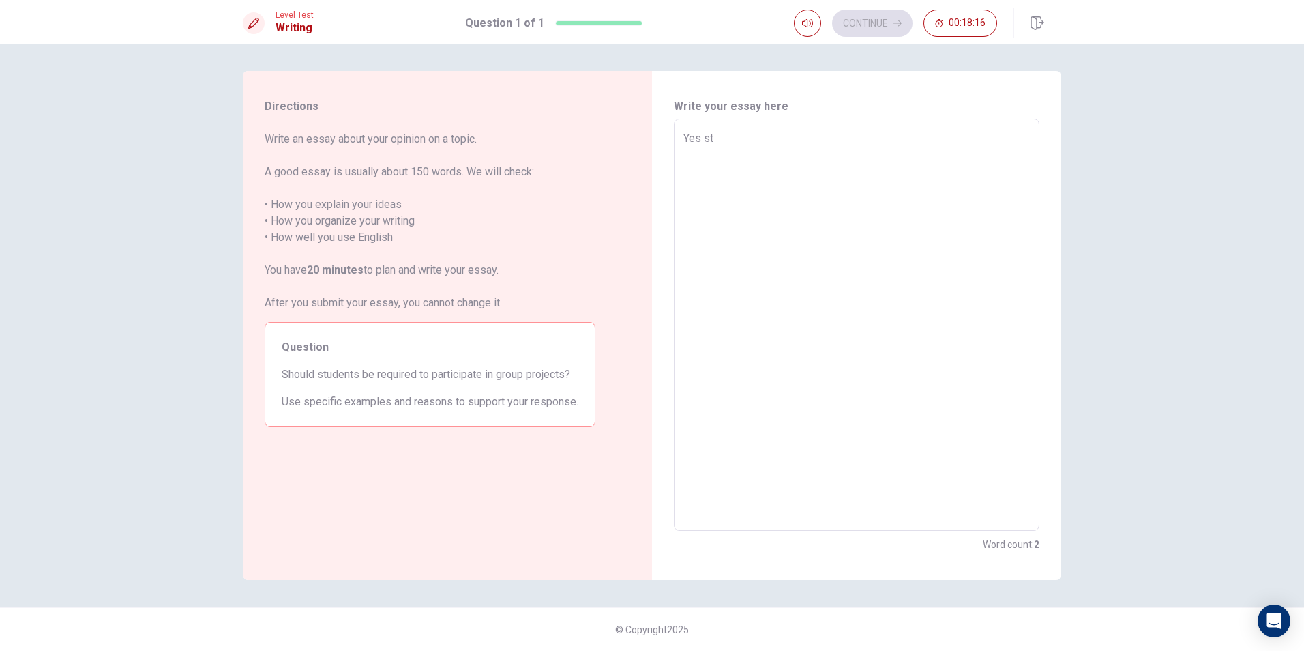
type textarea "Yes stu"
type textarea "x"
type textarea "Yes stud"
type textarea "x"
type textarea "Yes stude"
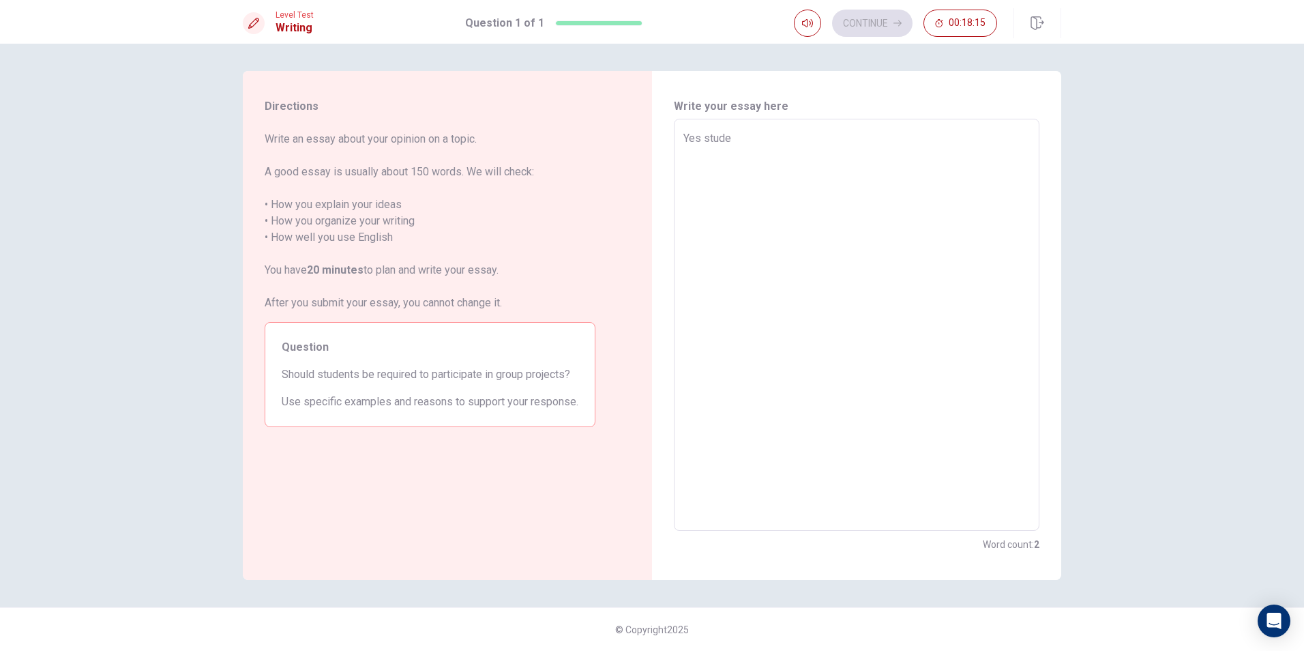
type textarea "x"
type textarea "Yes studen"
type textarea "x"
type textarea "Yes student"
type textarea "x"
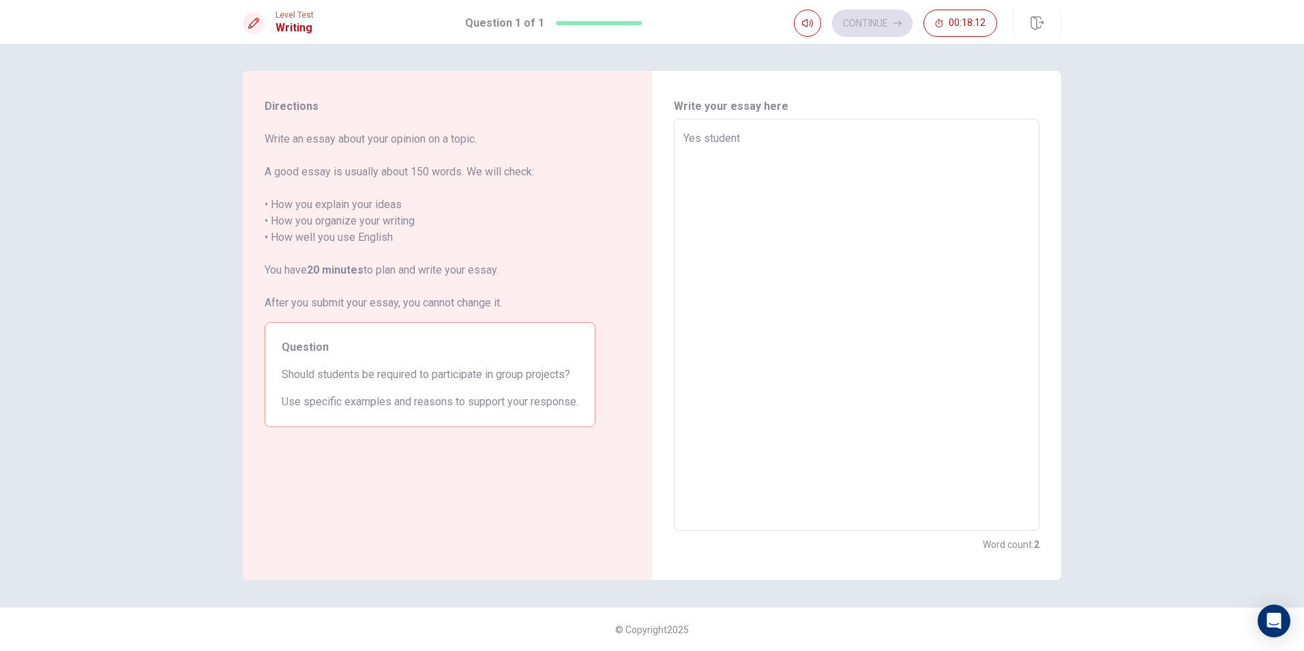
type textarea "Yes student"
type textarea "x"
type textarea "Yes student s"
type textarea "x"
type textarea "Yes student sh"
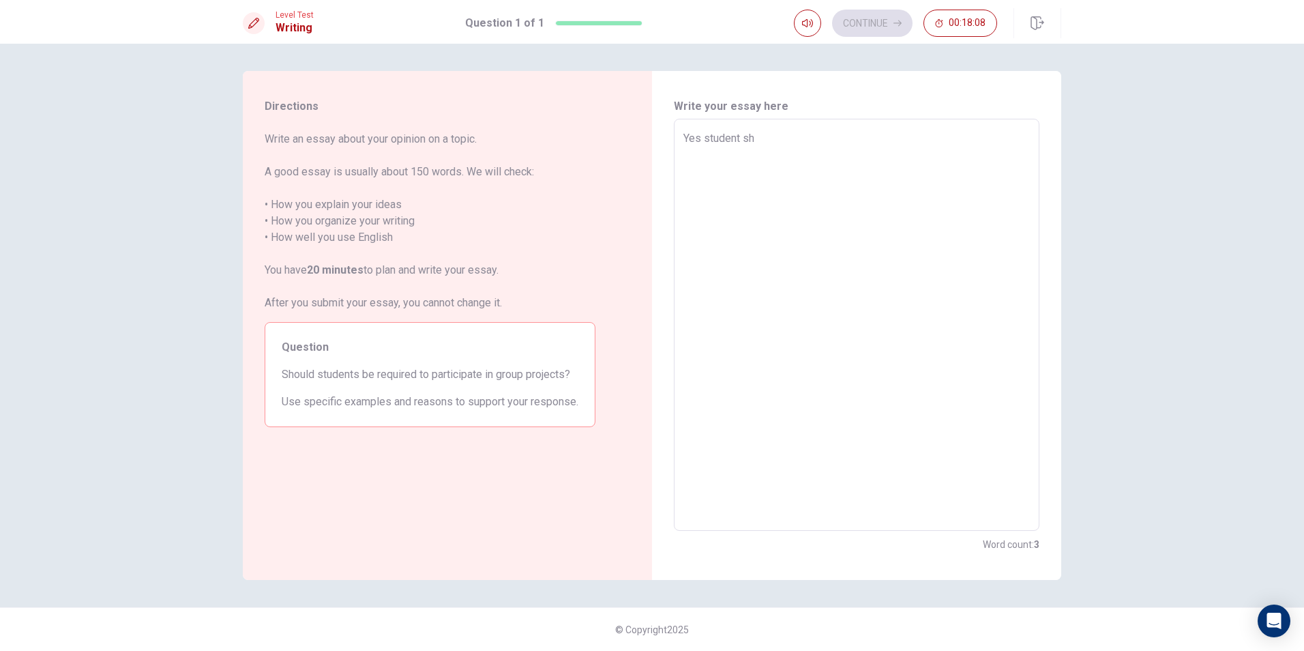
type textarea "x"
type textarea "Yes student sho"
type textarea "x"
type textarea "Yes student shou"
type textarea "x"
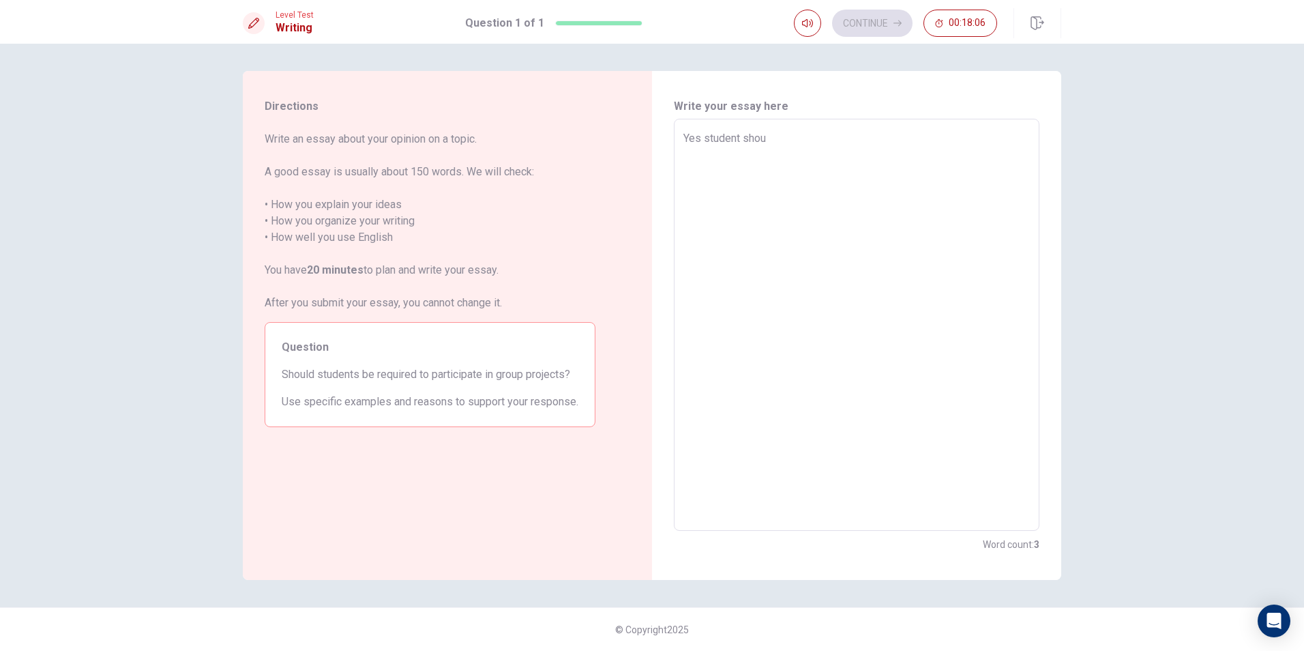
type textarea "Yes student shoul"
type textarea "x"
type textarea "Yes student should"
type textarea "x"
type textarea "Yes student should"
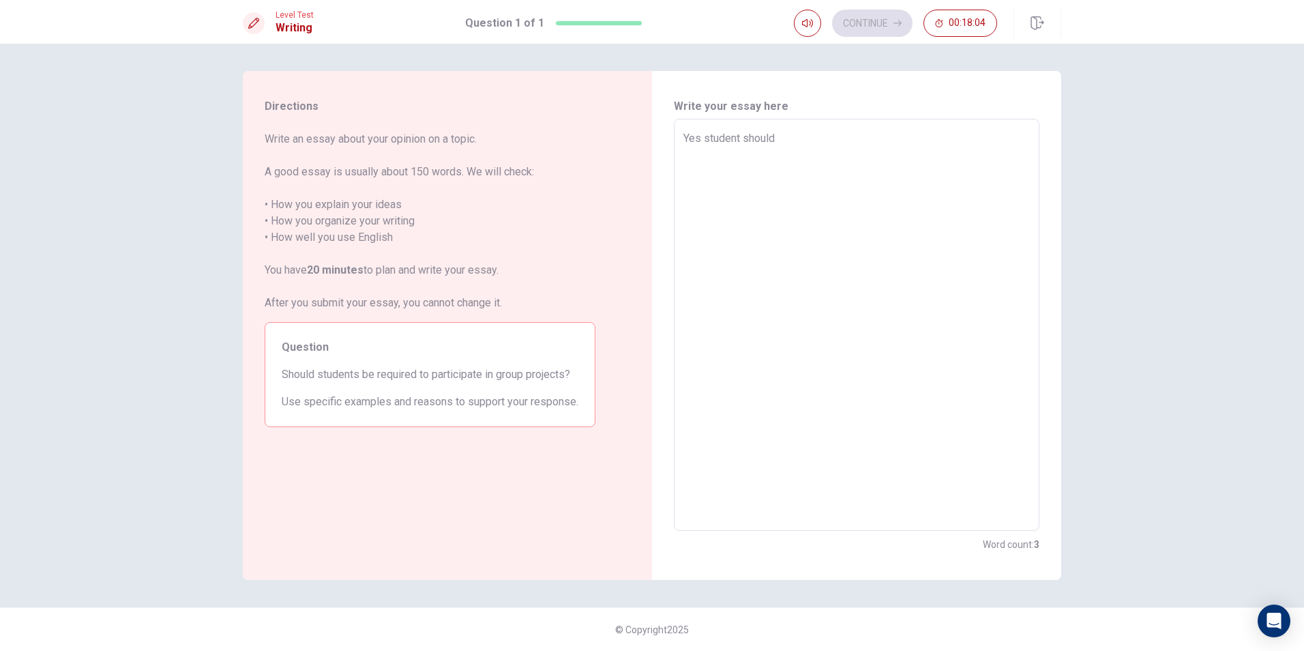
type textarea "x"
type textarea "Yes student should j"
type textarea "x"
type textarea "Yes student should jo"
type textarea "x"
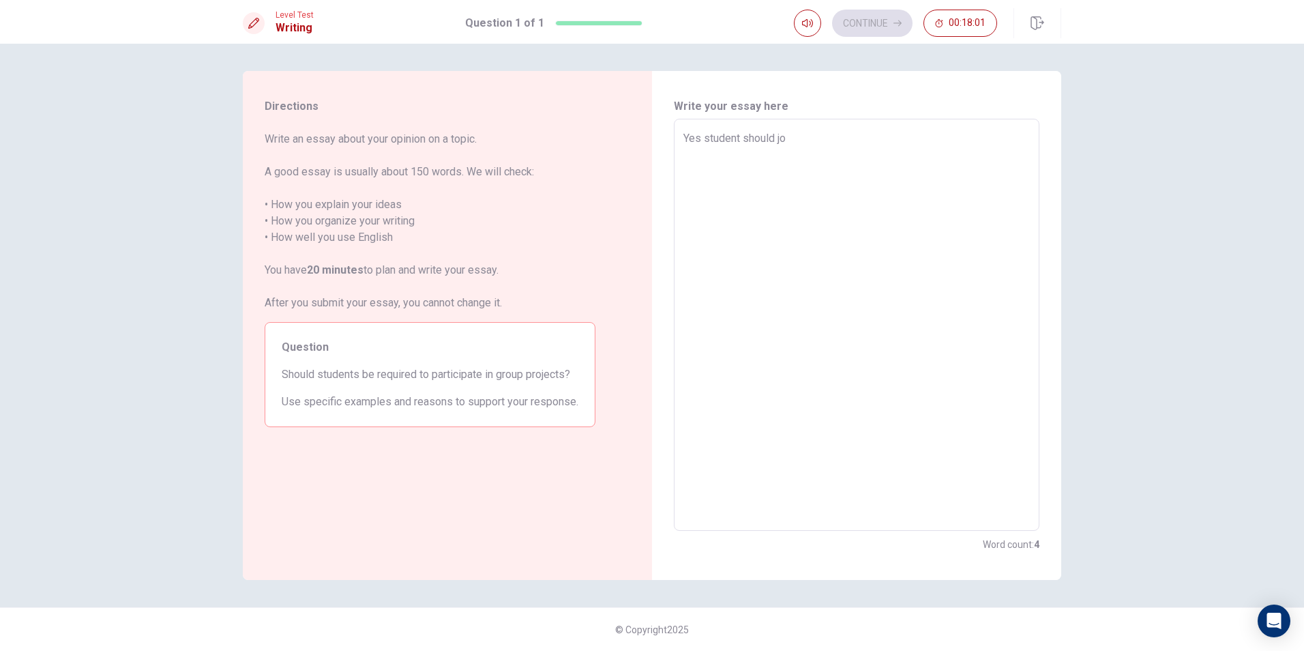
type textarea "Yes student should joi"
type textarea "x"
type textarea "Yes student should join"
type textarea "x"
type textarea "Yes student should join"
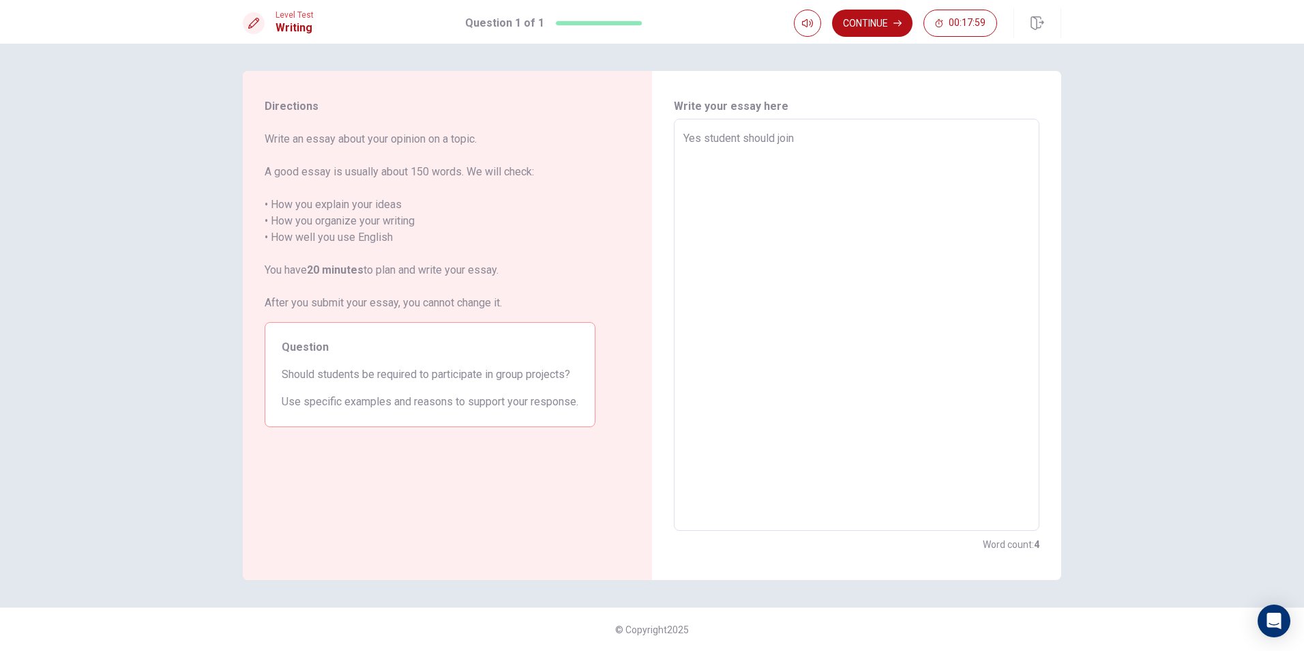
type textarea "x"
type textarea "Yes student should join g"
type textarea "x"
type textarea "Yes student should join gr"
type textarea "x"
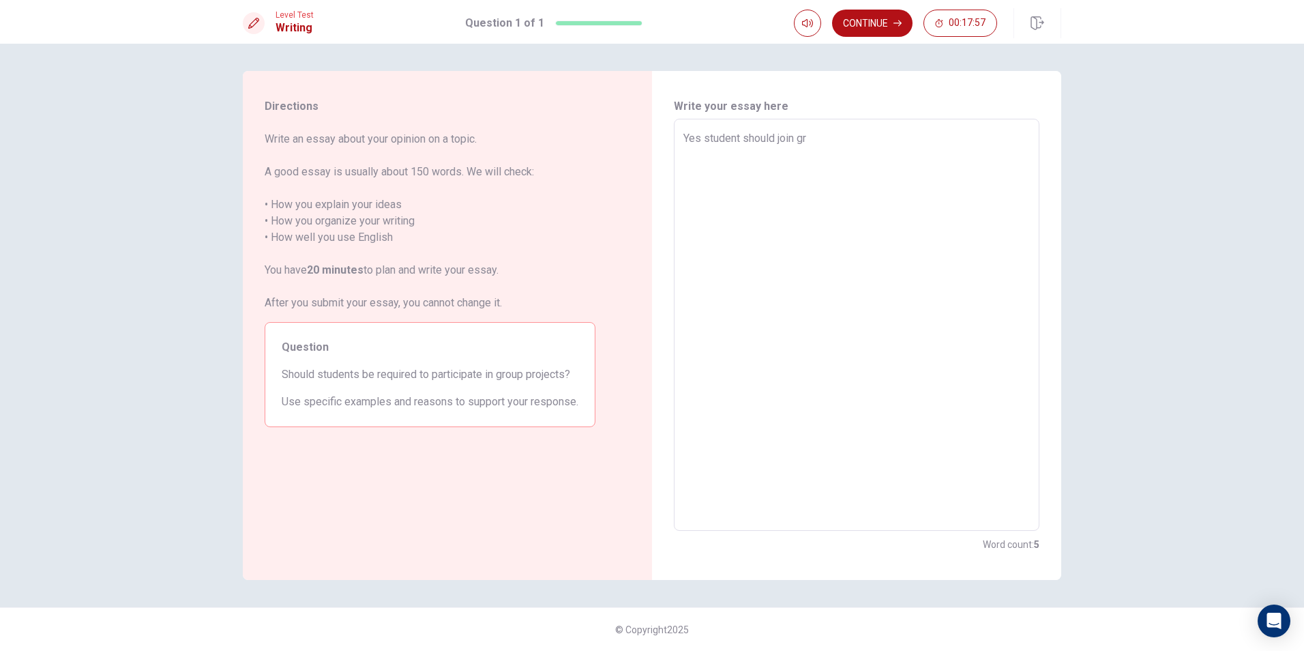
type textarea "Yes student should join gro"
type textarea "x"
type textarea "Yes student should join grou"
type textarea "x"
type textarea "Yes student should join group"
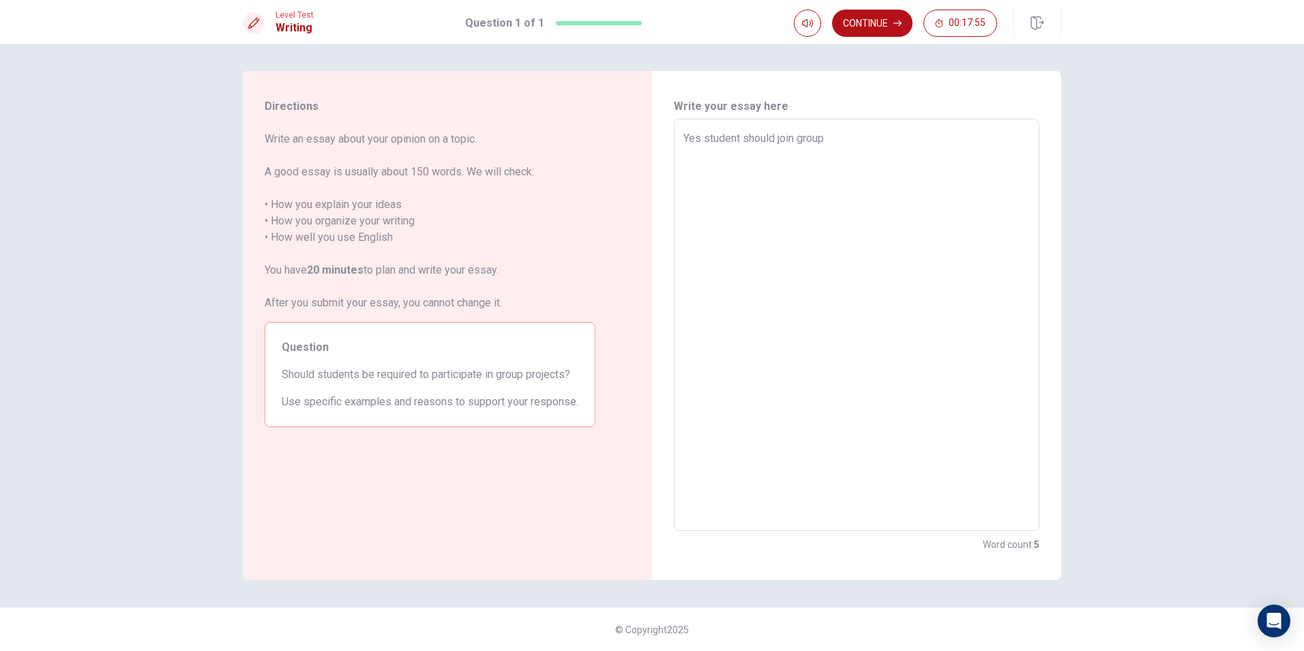
type textarea "x"
type textarea "Yes student should join group"
type textarea "x"
type textarea "Yes student should join group p"
type textarea "x"
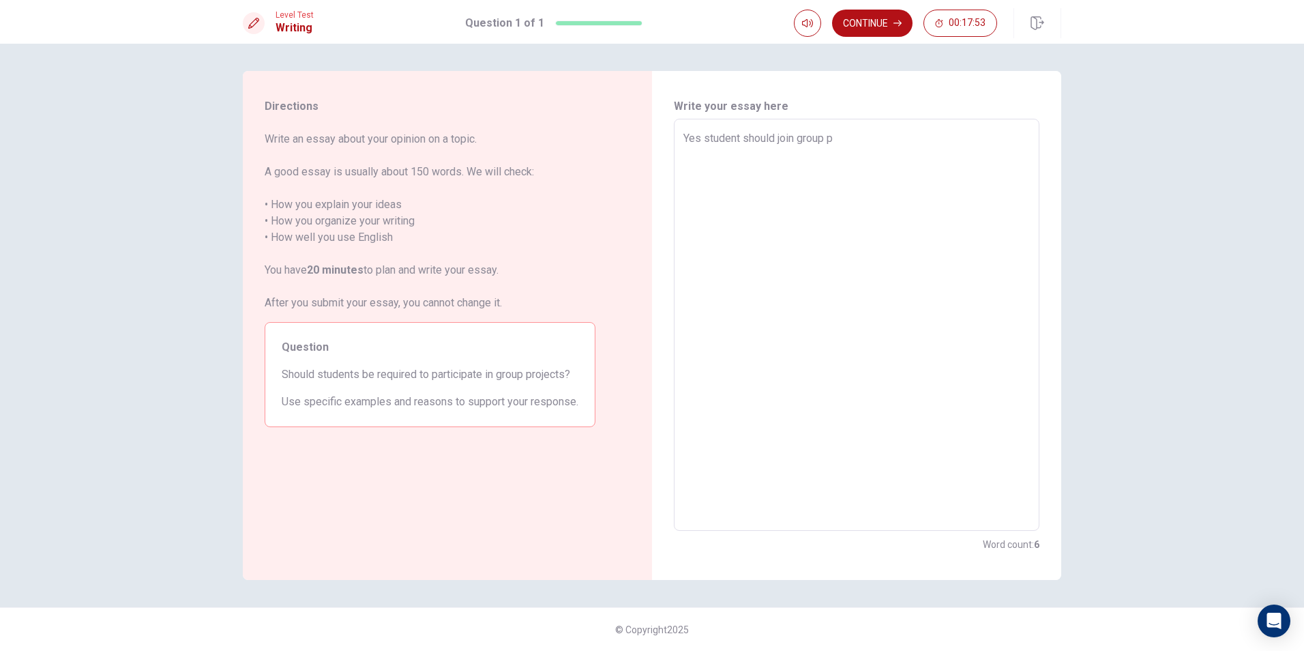
type textarea "Yes student should join group pr"
type textarea "x"
type textarea "Yes student should join group pro"
type textarea "x"
type textarea "Yes student should join group proj"
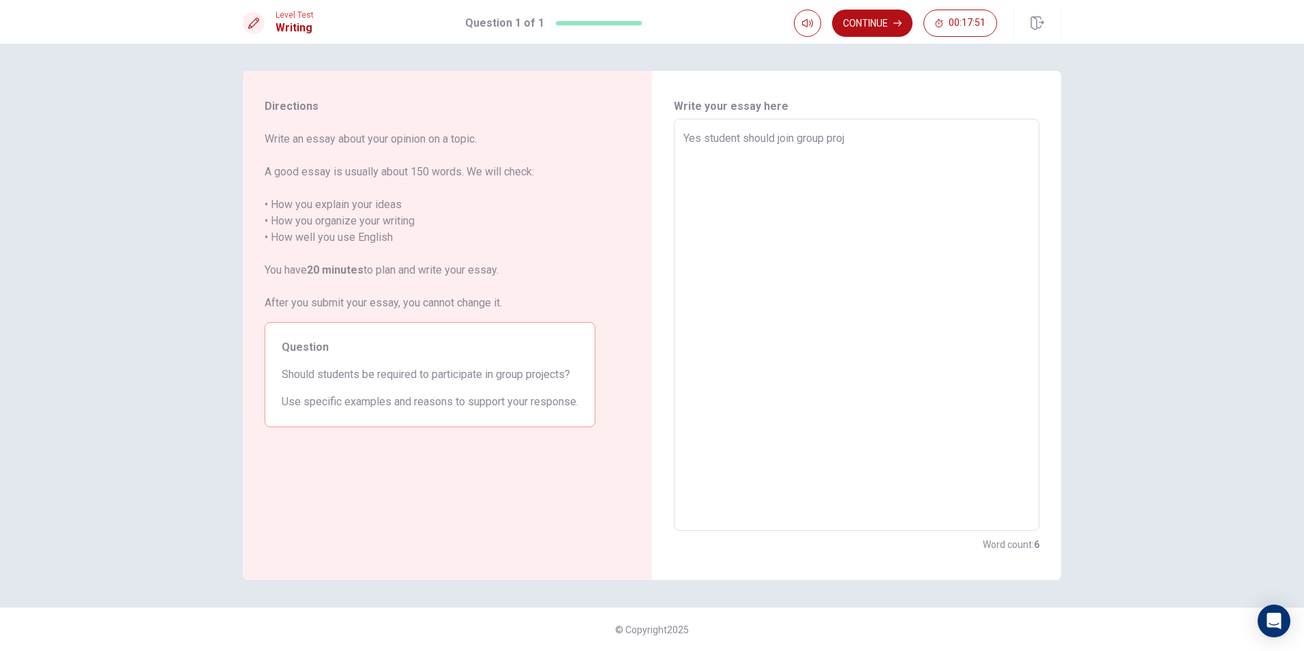
type textarea "x"
type textarea "Yes student should join group proje"
type textarea "x"
type textarea "Yes student should join group projec"
type textarea "x"
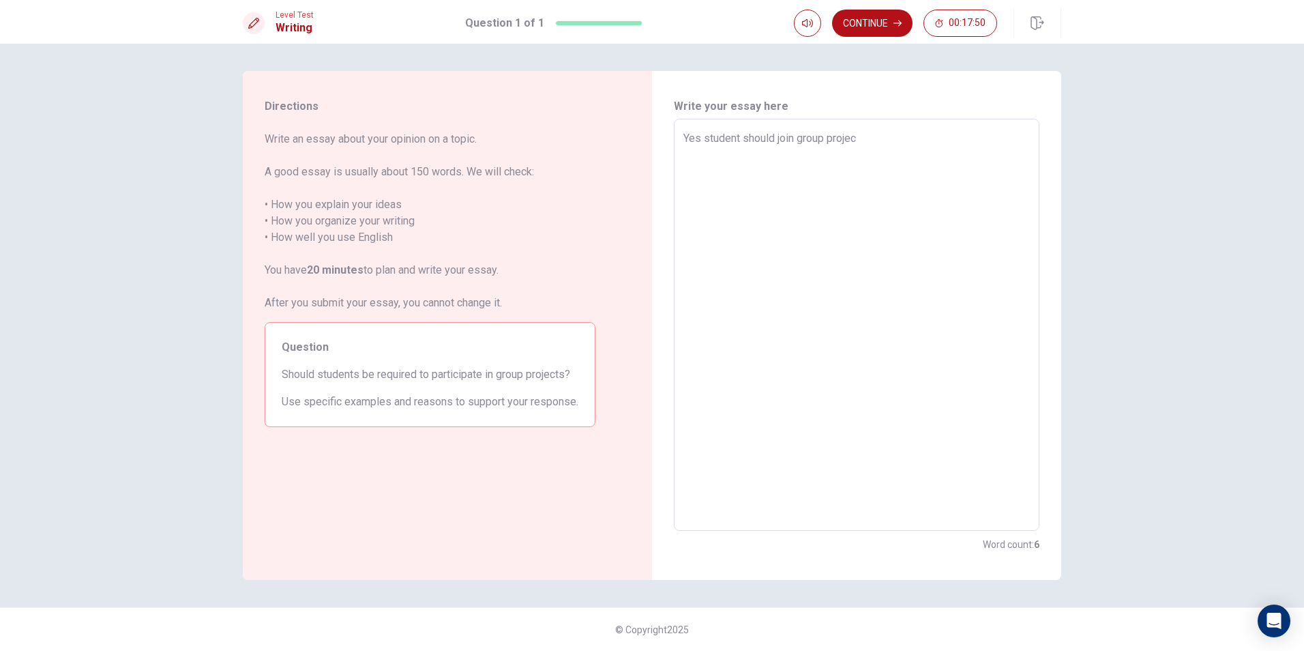
type textarea "Yes student should join group project"
type textarea "x"
type textarea "Yes student should join group projects"
type textarea "x"
type textarea "Yes student should join group projectsb"
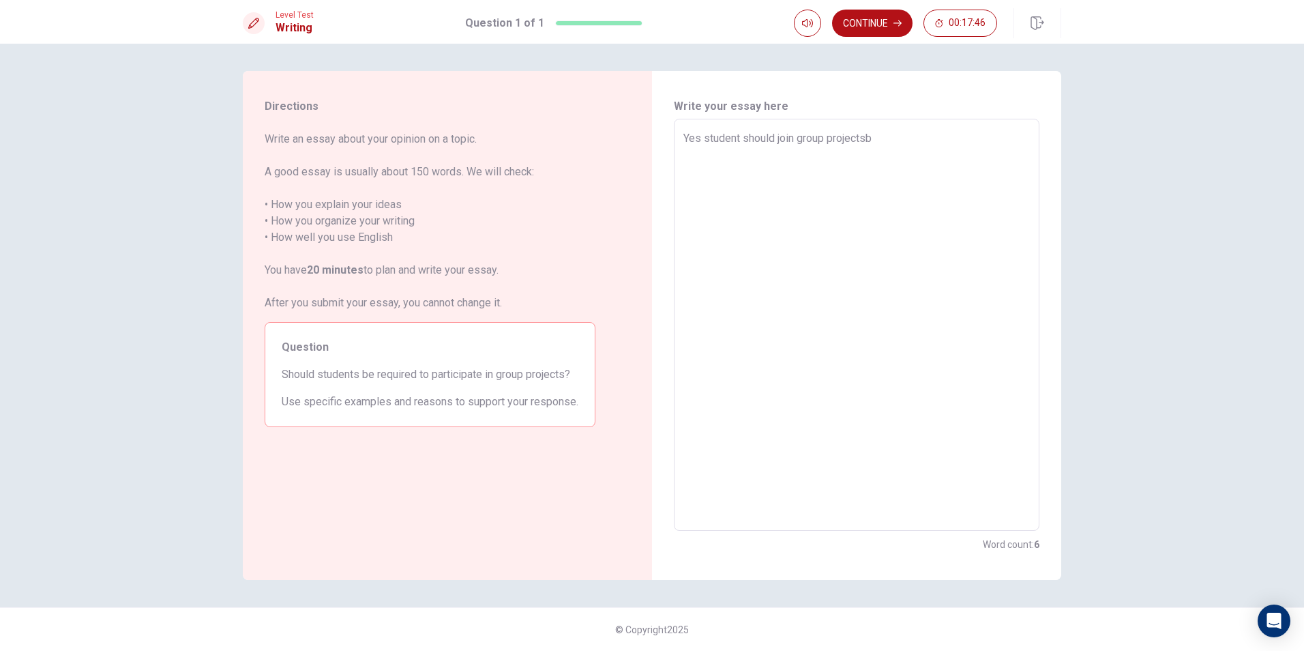
type textarea "x"
type textarea "Yes student should join group projectsbe"
type textarea "x"
type textarea "Yes student should join group projectsbec"
type textarea "x"
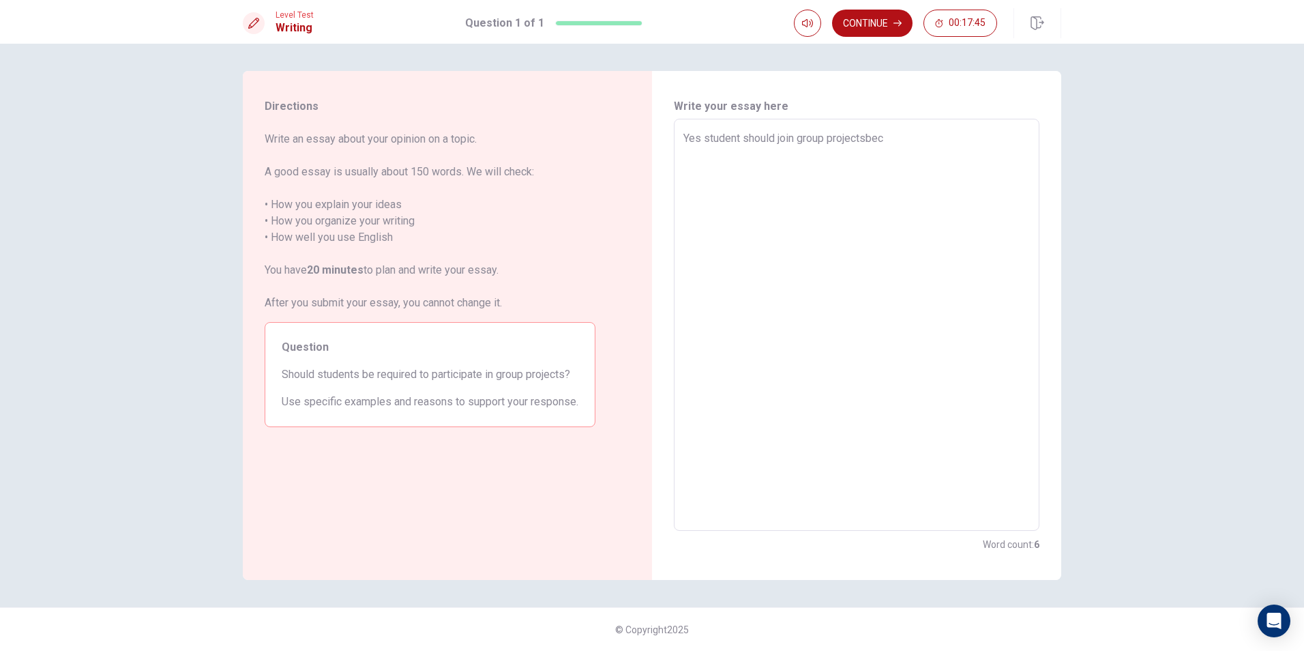
type textarea "Yes student should join group projectsbeca"
type textarea "x"
type textarea "Yes student should join group projectsbecau"
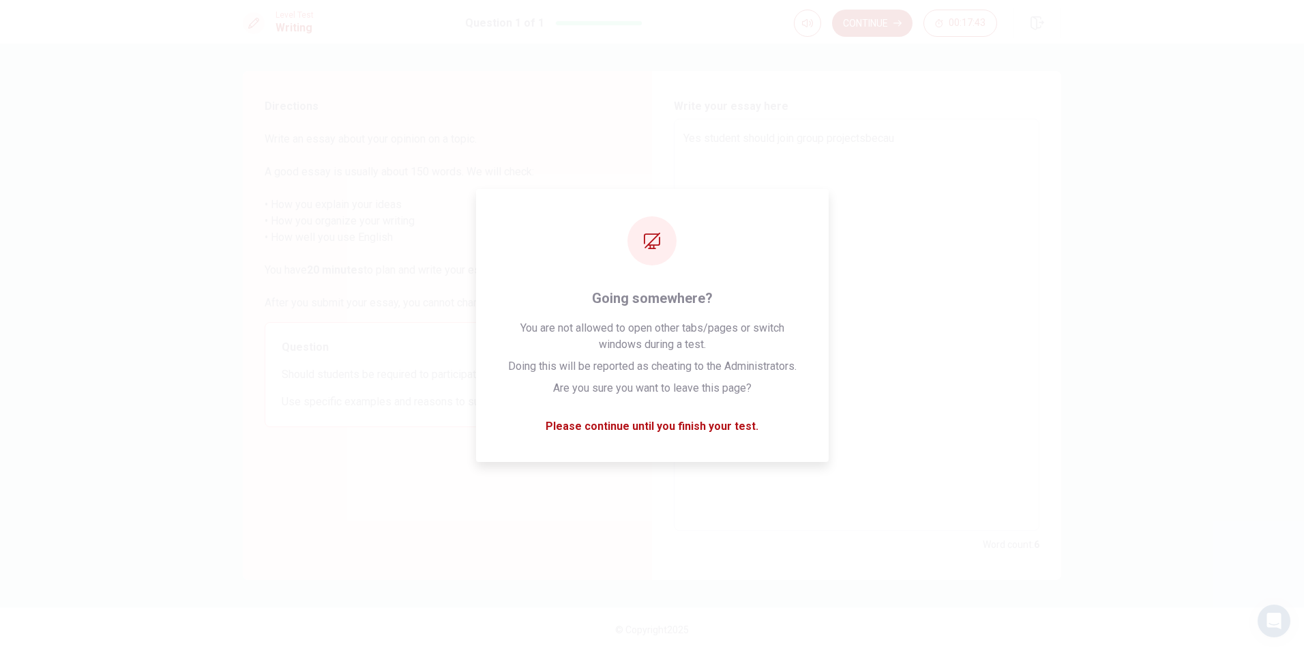
type textarea "x"
type textarea "Yes student should join group projectsbecaus"
type textarea "x"
type textarea "Yes student should join group projectsbecause"
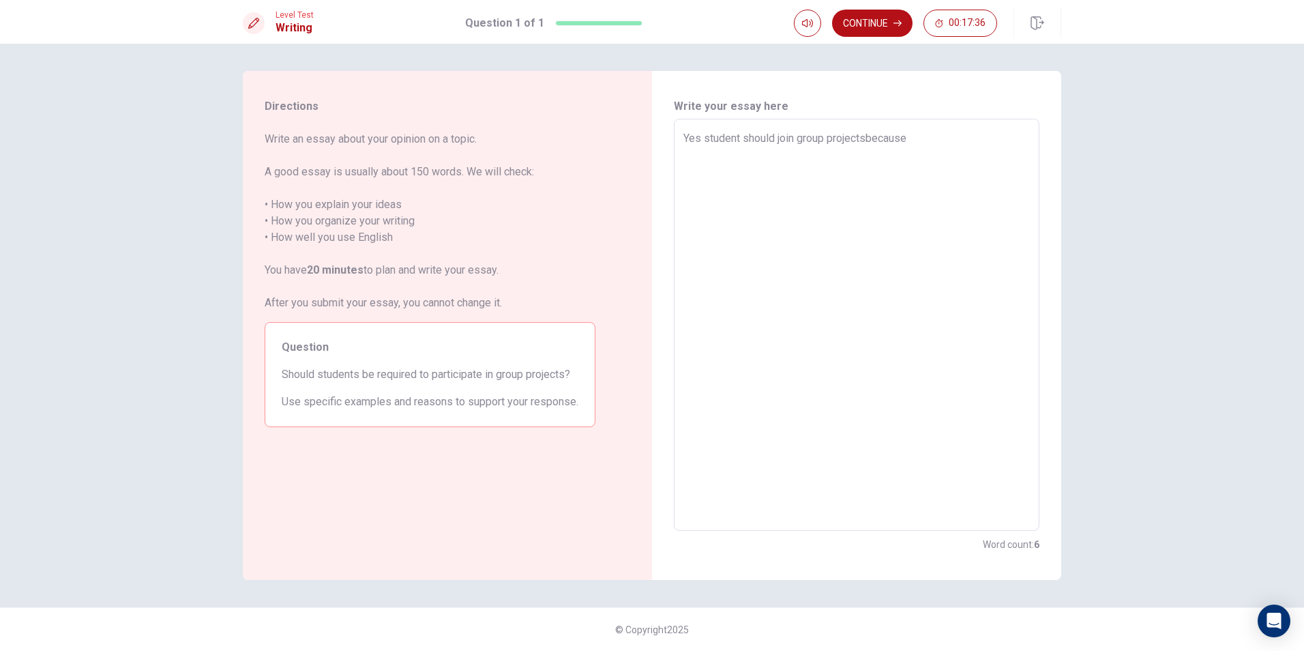
click at [627, 138] on textarea "Yes student should join group projectsbecause" at bounding box center [856, 324] width 346 height 389
type textarea "x"
type textarea "Yes student should join group projects because"
click at [627, 136] on textarea "Yes student should join group projects because" at bounding box center [856, 324] width 346 height 389
type textarea "x"
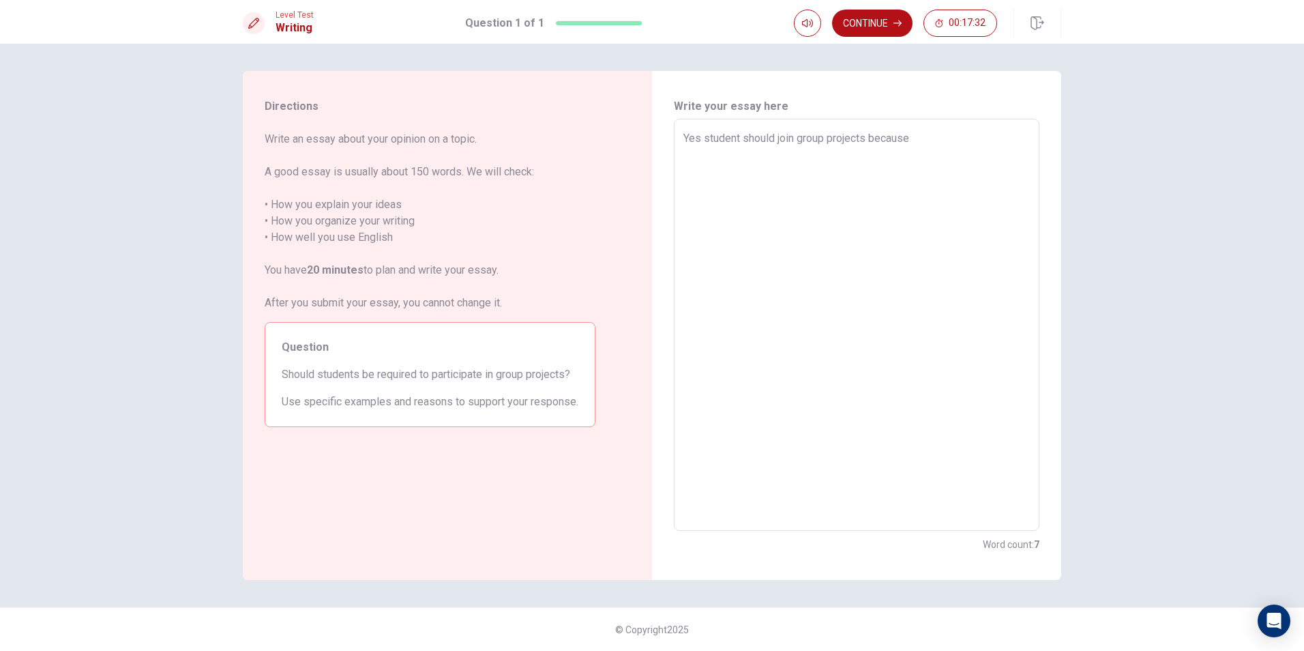
type textarea "Yes student should join group projects because"
type textarea "x"
type textarea "Yes student should join group projects because t"
type textarea "x"
type textarea "Yes student should join group projects because th"
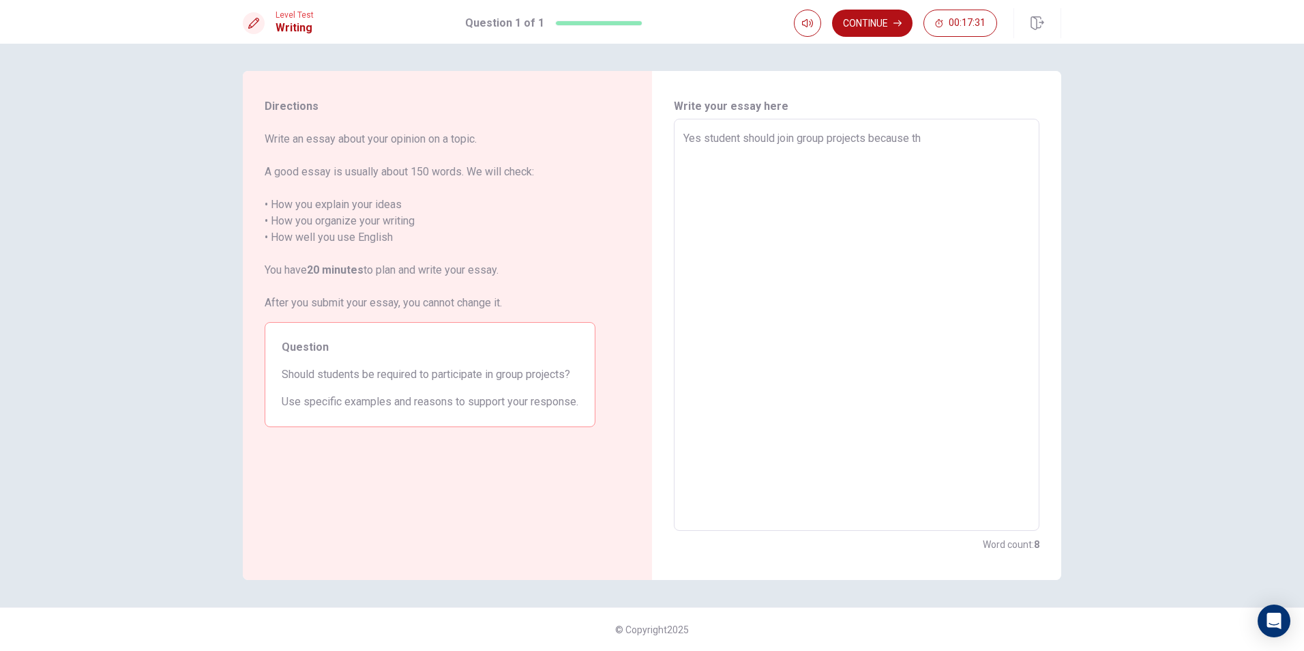
type textarea "x"
type textarea "Yes student should join group projects because the"
type textarea "x"
type textarea "Yes student should join group projects because they"
type textarea "x"
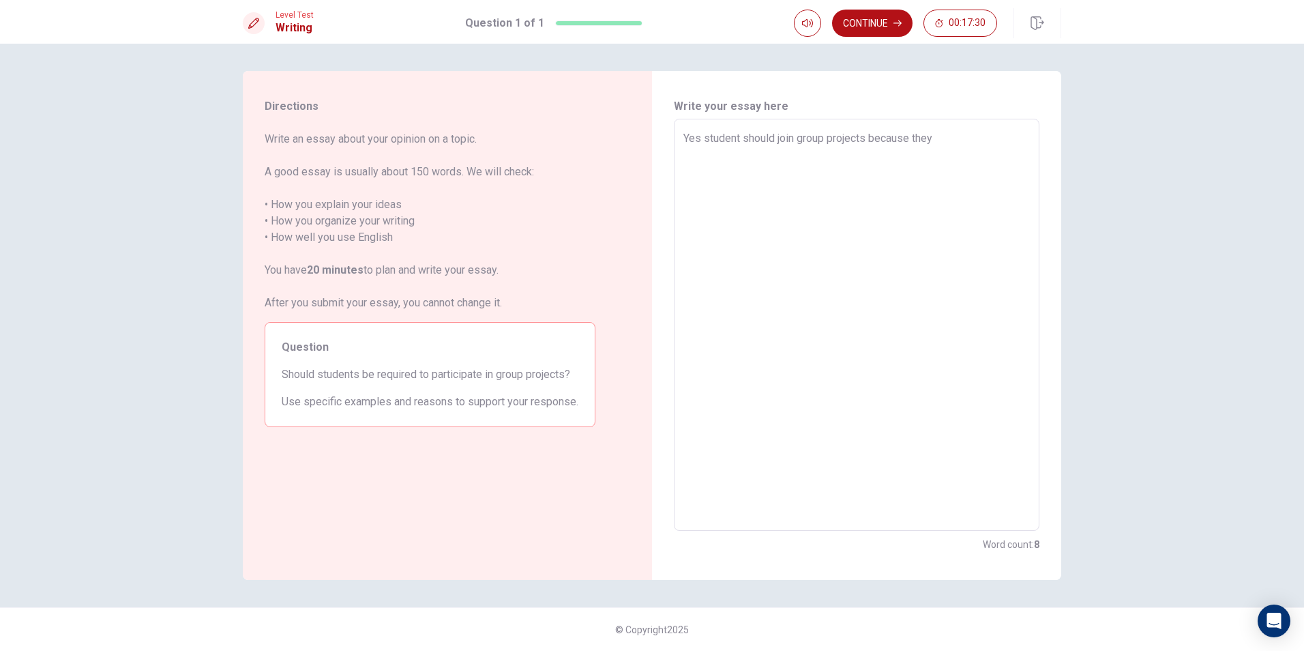
type textarea "Yes student should join group projects because they"
type textarea "x"
type textarea "Yes student should join group projects because they a"
type textarea "x"
type textarea "Yes student should join group projects because they ar"
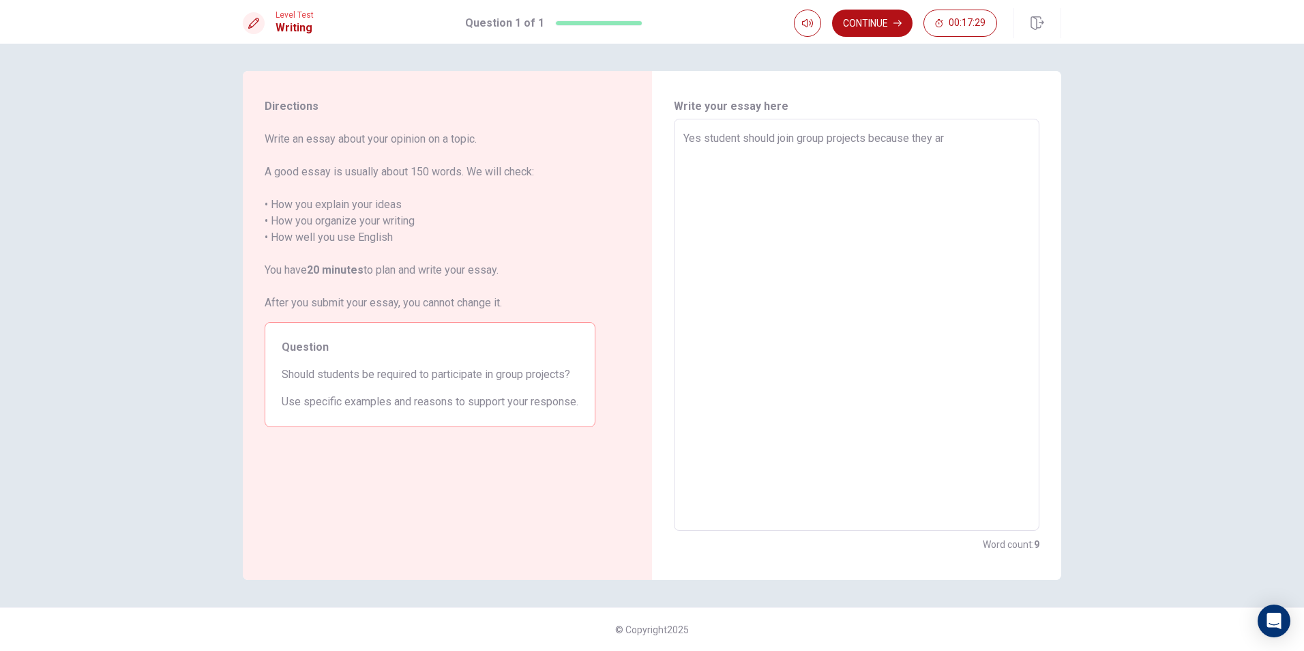
type textarea "x"
type textarea "Yes student should join group projects because they are"
type textarea "x"
type textarea "Yes student should join group projects because they are"
type textarea "x"
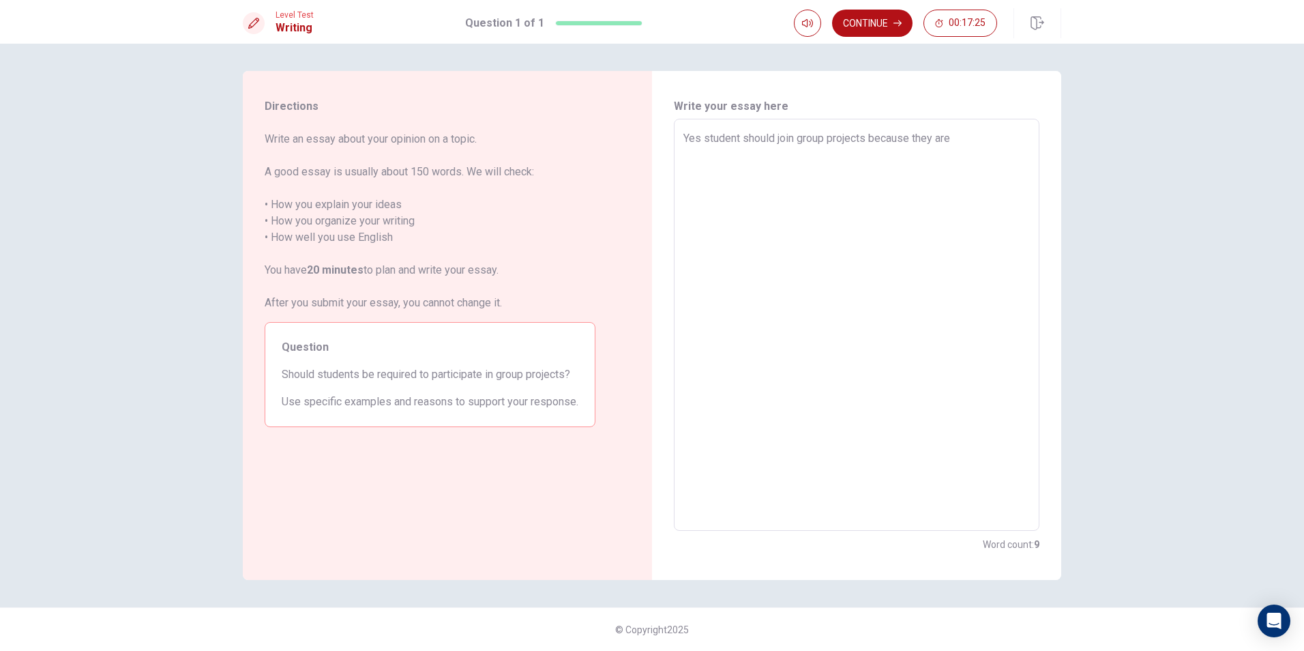
type textarea "Yes student should join group projects because they are v"
type textarea "x"
type textarea "Yes student should join group projects because they are ve"
type textarea "x"
type textarea "Yes student should join group projects because they are ver"
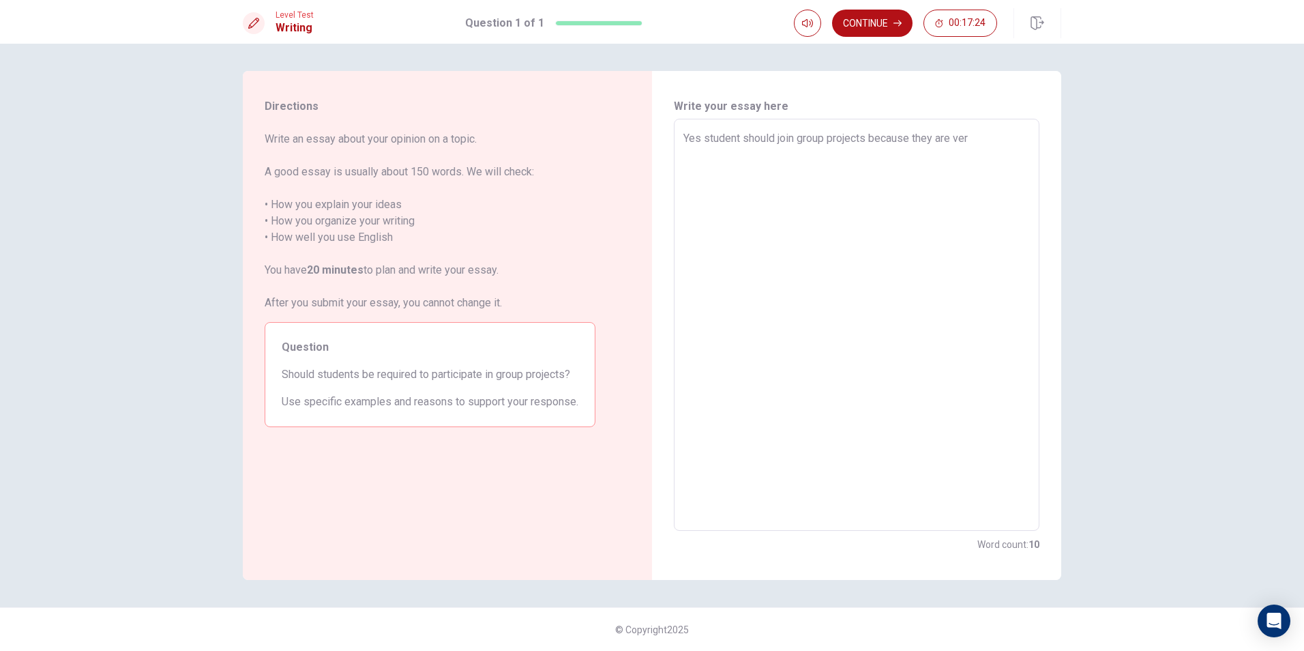
type textarea "x"
type textarea "Yes student should join group projects because they are very"
type textarea "x"
type textarea "Yes student should join group projects because they are very"
type textarea "x"
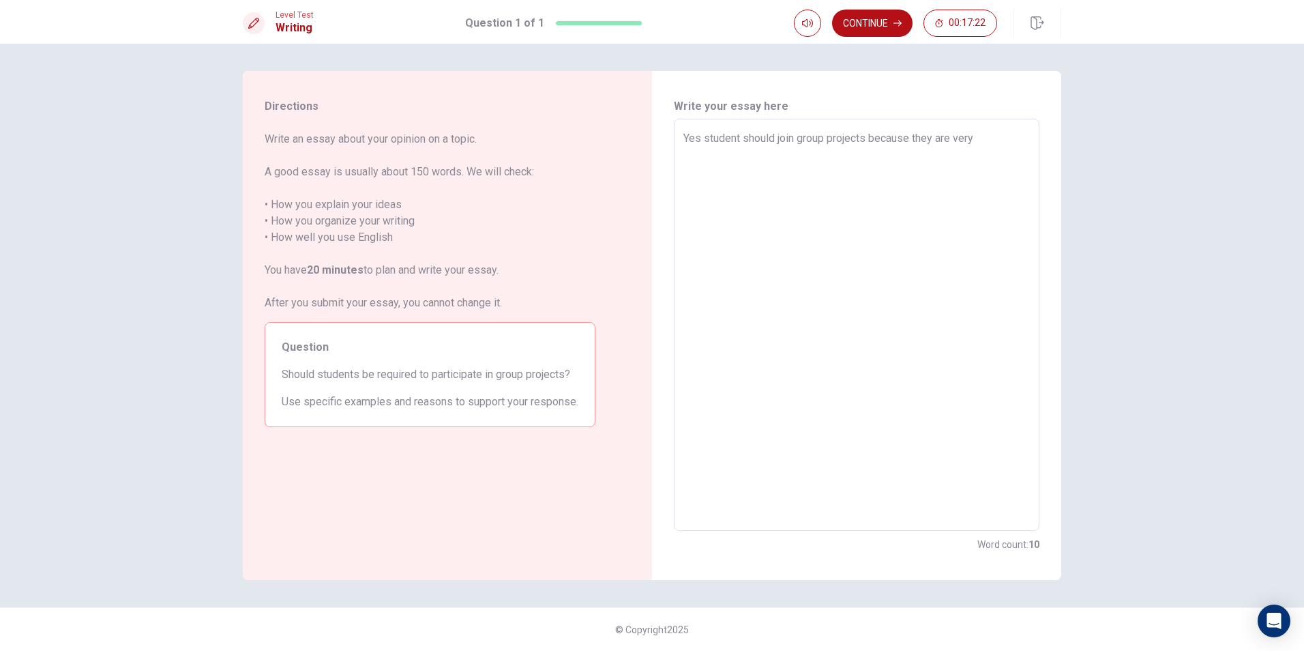
type textarea "Yes student should join group projects because they are very h"
type textarea "x"
type textarea "Yes student should join group projects because they are very he"
type textarea "x"
type textarea "Yes student should join group projects because they are very hel"
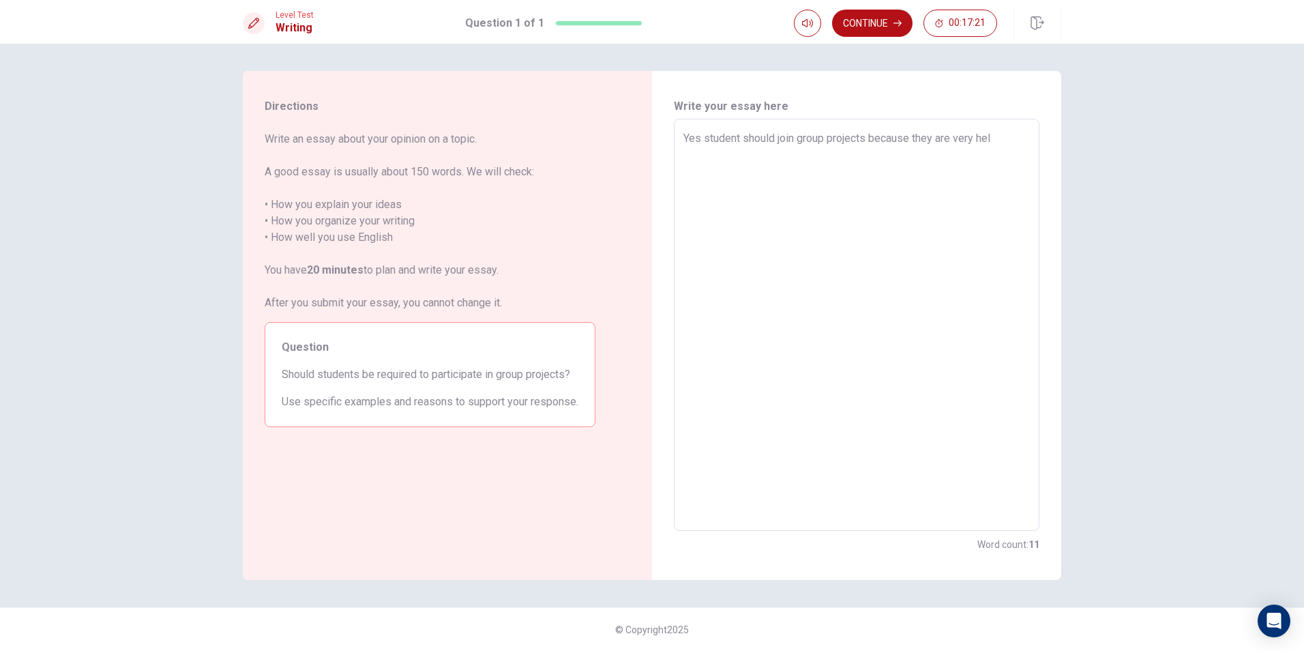
type textarea "x"
type textarea "Yes student should join group projects because they are very help"
type textarea "x"
type textarea "Yes student should join group projects because they are very helpf"
type textarea "x"
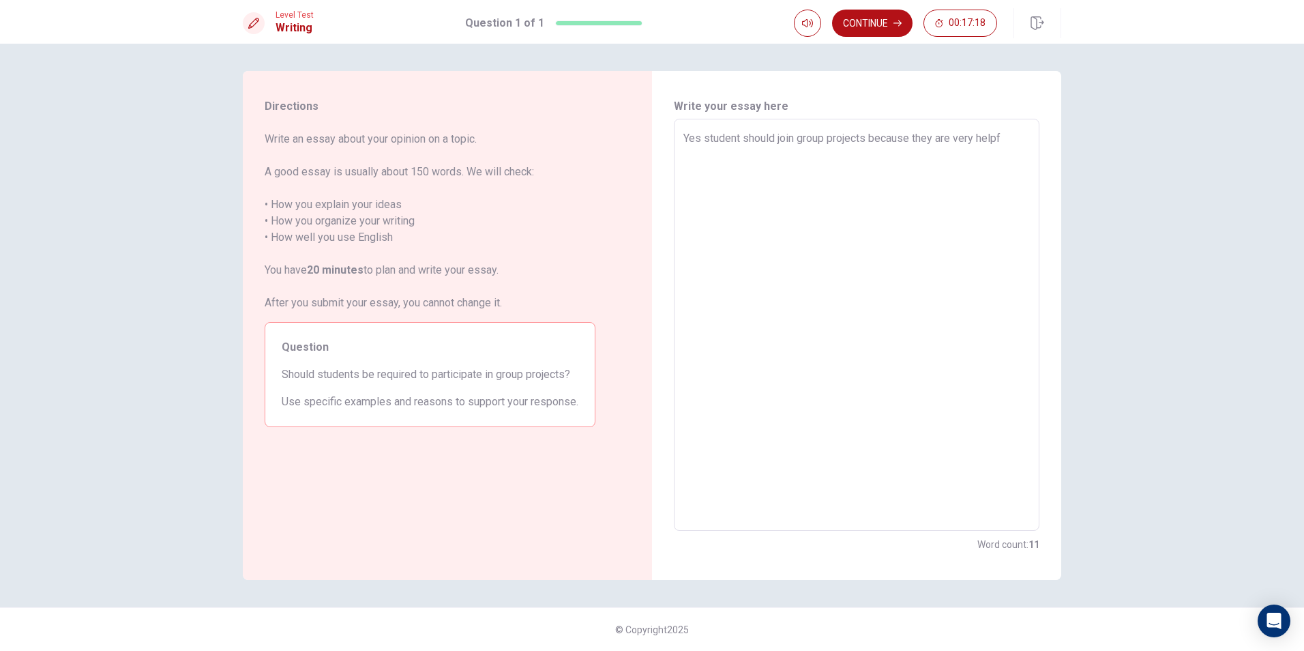
type textarea "Yes student should join group projects because they are very helpfu"
type textarea "x"
type textarea "Yes student should join group projects because they are very helpful"
type textarea "x"
type textarea "Yes student should join group projects because they are very helpful"
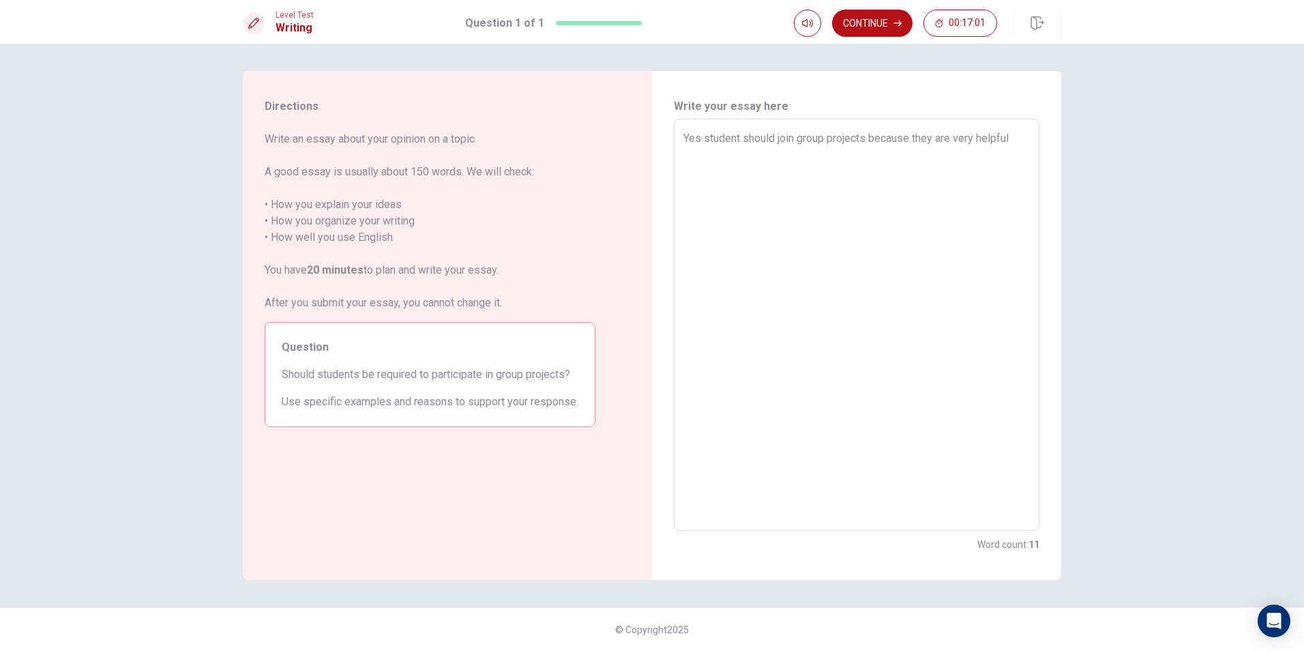
type textarea "x"
type textarea "Yes student should join group projects because they are very helpful g"
type textarea "x"
type textarea "Yes student should join group projects because they are very helpful gr"
type textarea "x"
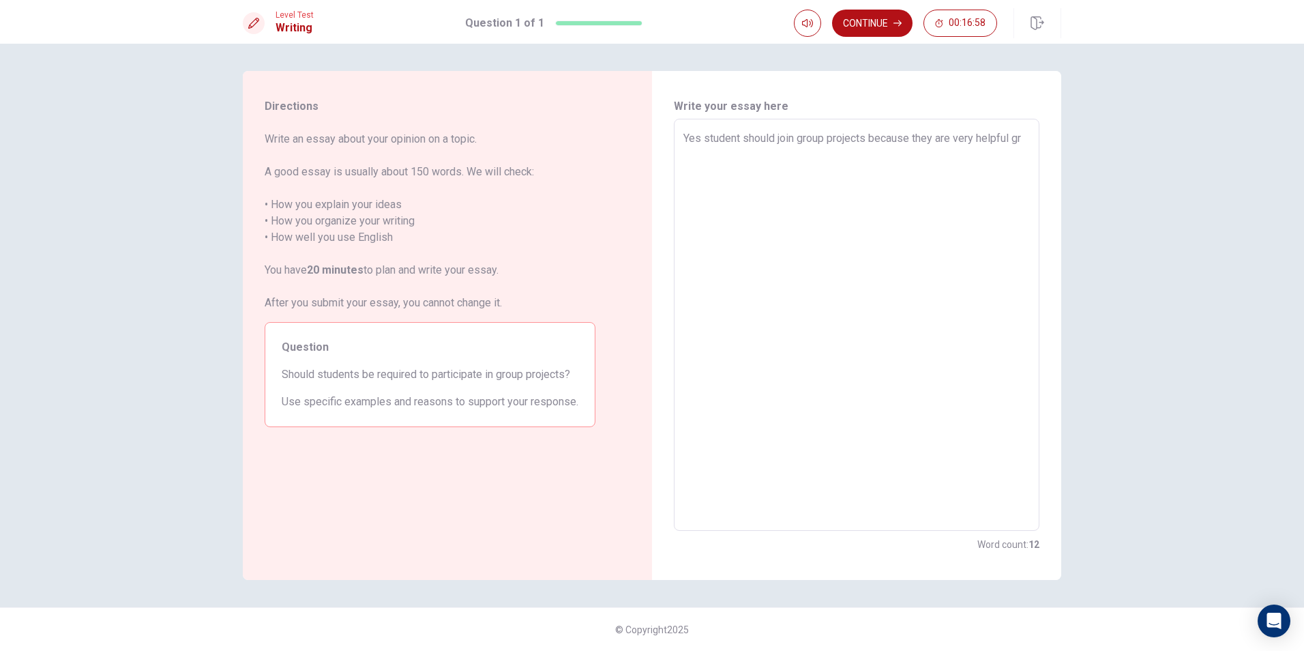
type textarea "Yes student should join group projects because they are very helpful gro"
type textarea "x"
type textarea "Yes student should join group projects because they are very helpful grou"
type textarea "x"
type textarea "Yes student should join group projects because they are very helpful group"
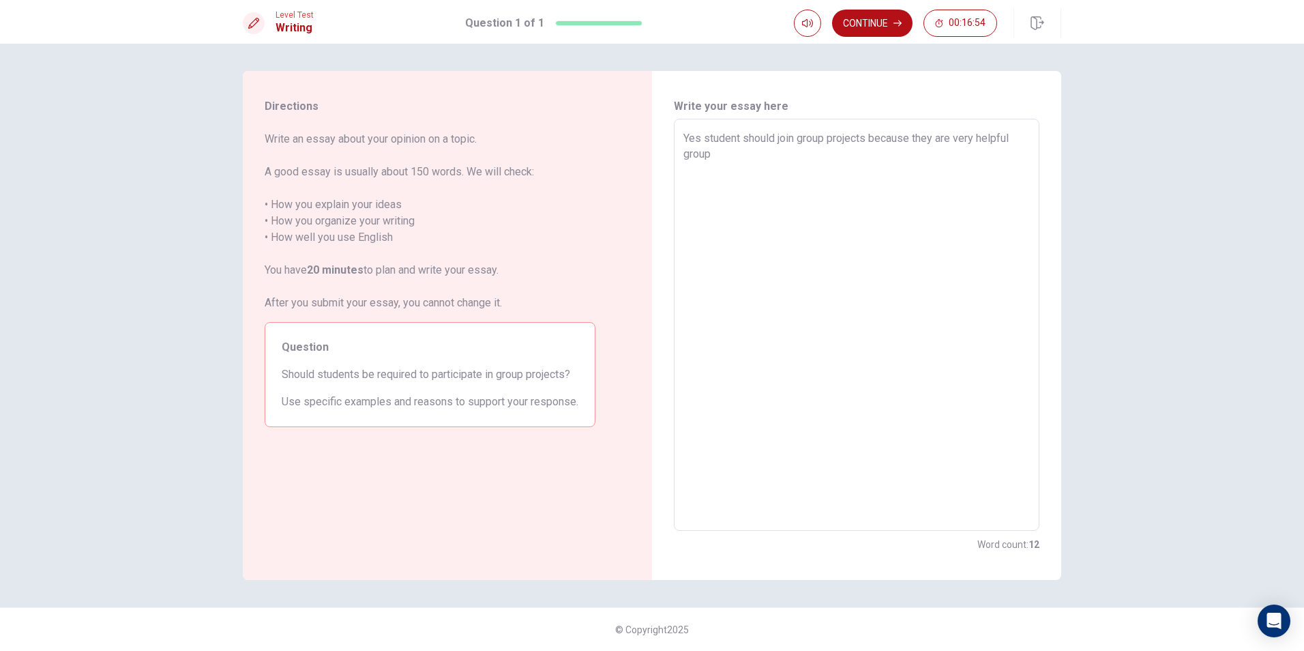
type textarea "x"
type textarea "Yes student should join group projects because they are very helpful group"
type textarea "x"
type textarea "Yes student should join group projects because they are very helpful group w"
type textarea "x"
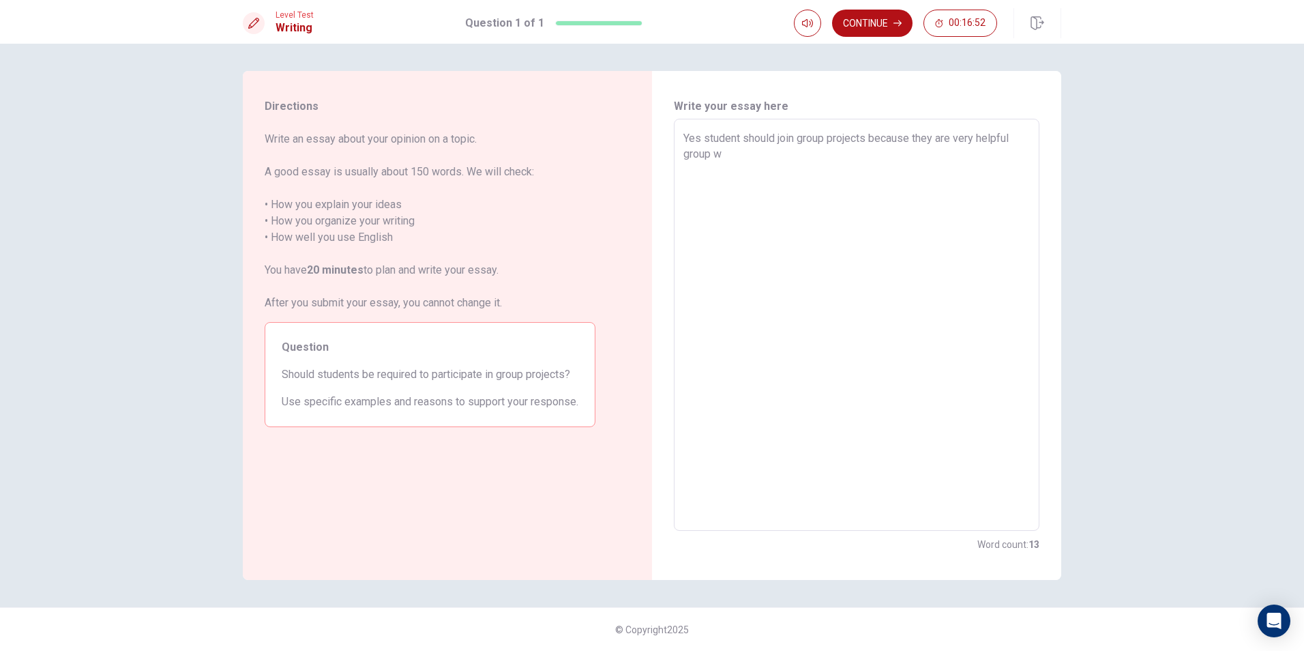
type textarea "Yes student should join group projects because they are very helpful group wo"
type textarea "x"
click at [627, 186] on textarea "Yes student should join group projects because they are very helpful group work…" at bounding box center [856, 324] width 346 height 389
click at [627, 190] on textarea "Yes student should join group projects because they are very helpful group work…" at bounding box center [856, 324] width 346 height 389
drag, startPoint x: 708, startPoint y: 185, endPoint x: 784, endPoint y: 202, distance: 77.6
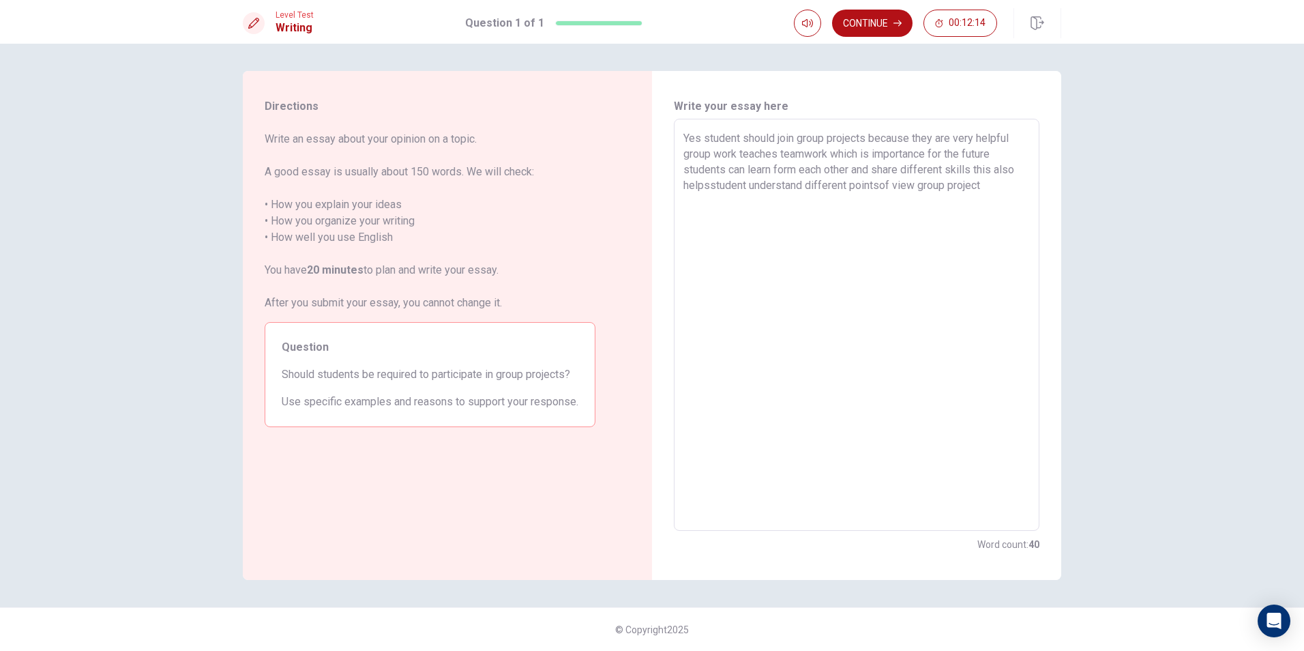
click at [627, 185] on textarea "Yes student should join group projects because they are very helpful group work…" at bounding box center [856, 324] width 346 height 389
click at [627, 188] on textarea "Yes student should join group projects because they are very helpful group work…" at bounding box center [856, 324] width 346 height 389
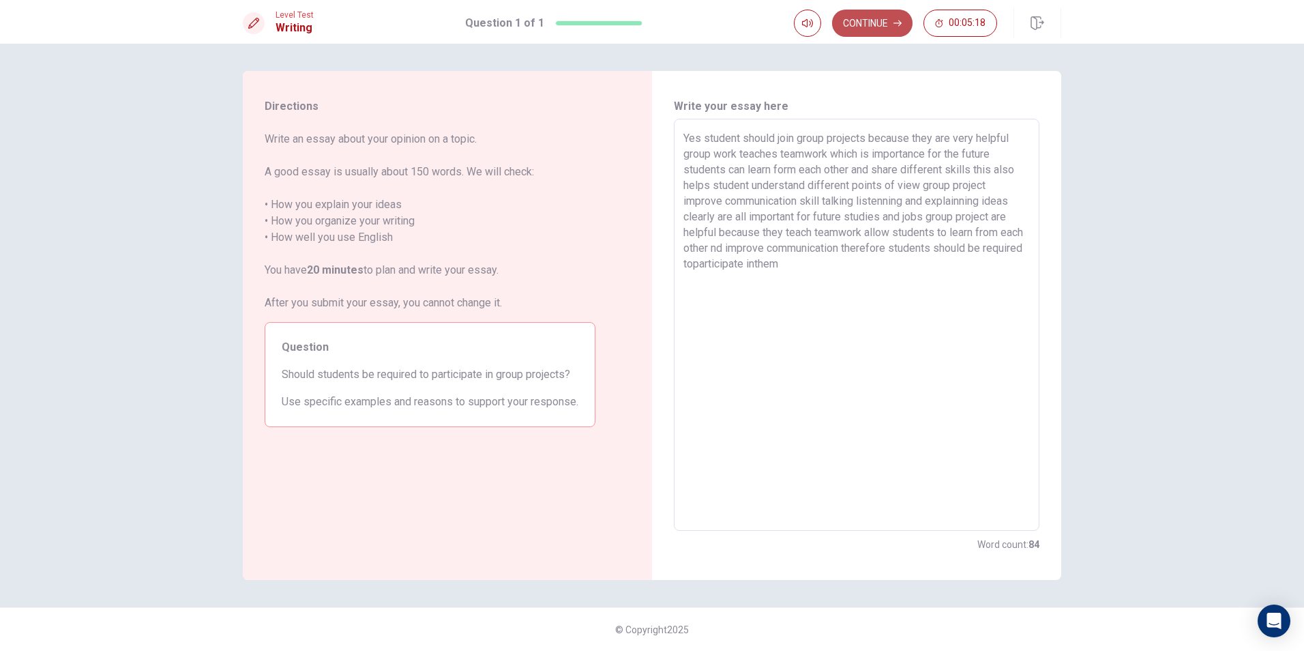
click at [627, 15] on button "Continue" at bounding box center [872, 23] width 80 height 27
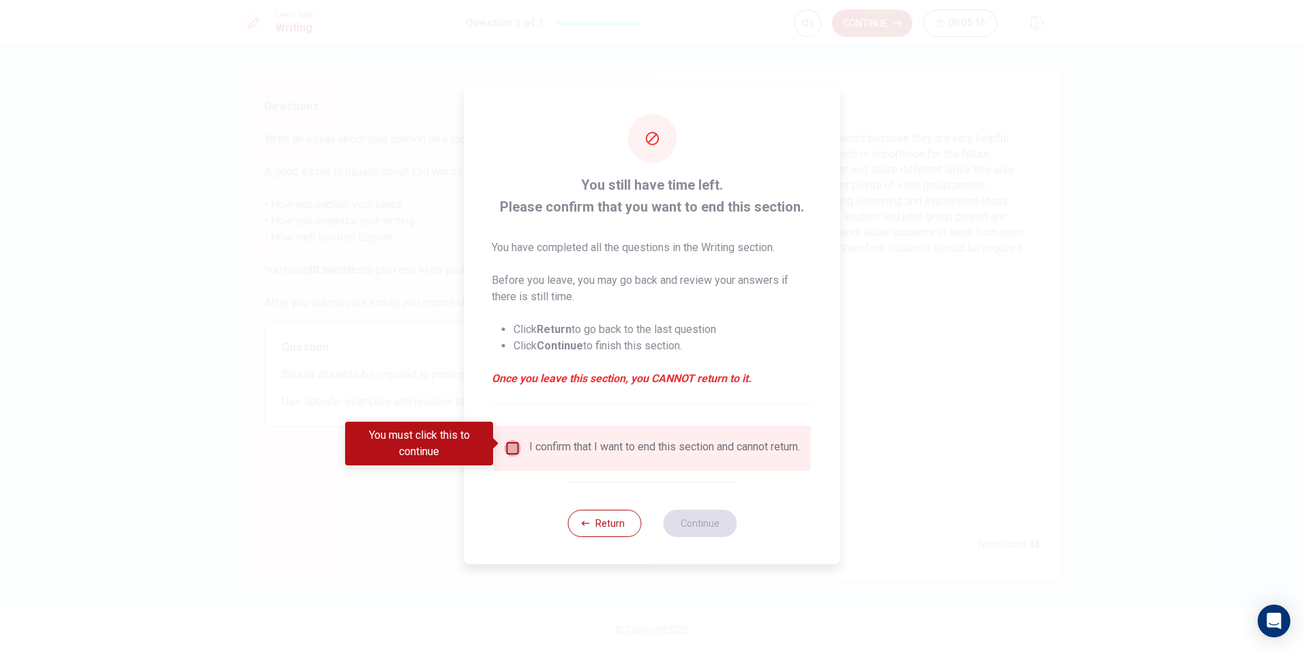
drag, startPoint x: 513, startPoint y: 440, endPoint x: 566, endPoint y: 466, distance: 59.2
click at [521, 440] on div "I confirm that I want to end this section and cannot return." at bounding box center [652, 448] width 295 height 16
drag, startPoint x: 507, startPoint y: 443, endPoint x: 523, endPoint y: 454, distance: 19.7
click at [514, 446] on input "You must click this to continue" at bounding box center [513, 448] width 16 height 16
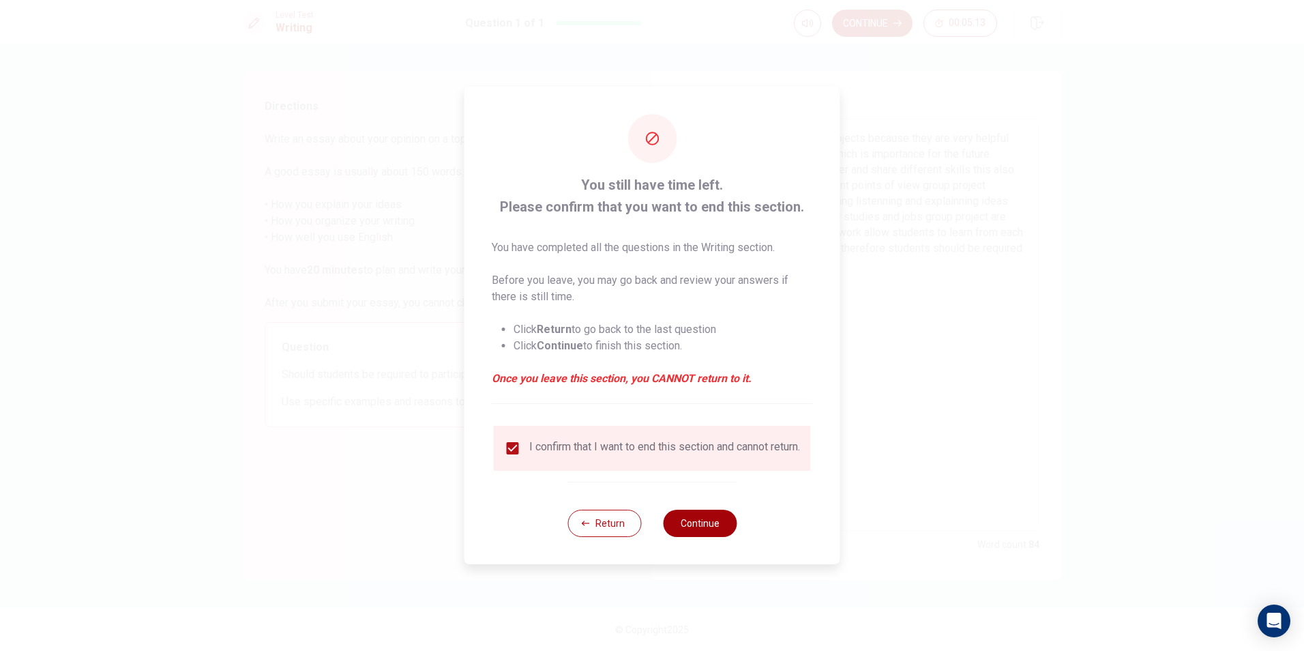
click at [627, 525] on button "Continue" at bounding box center [700, 522] width 74 height 27
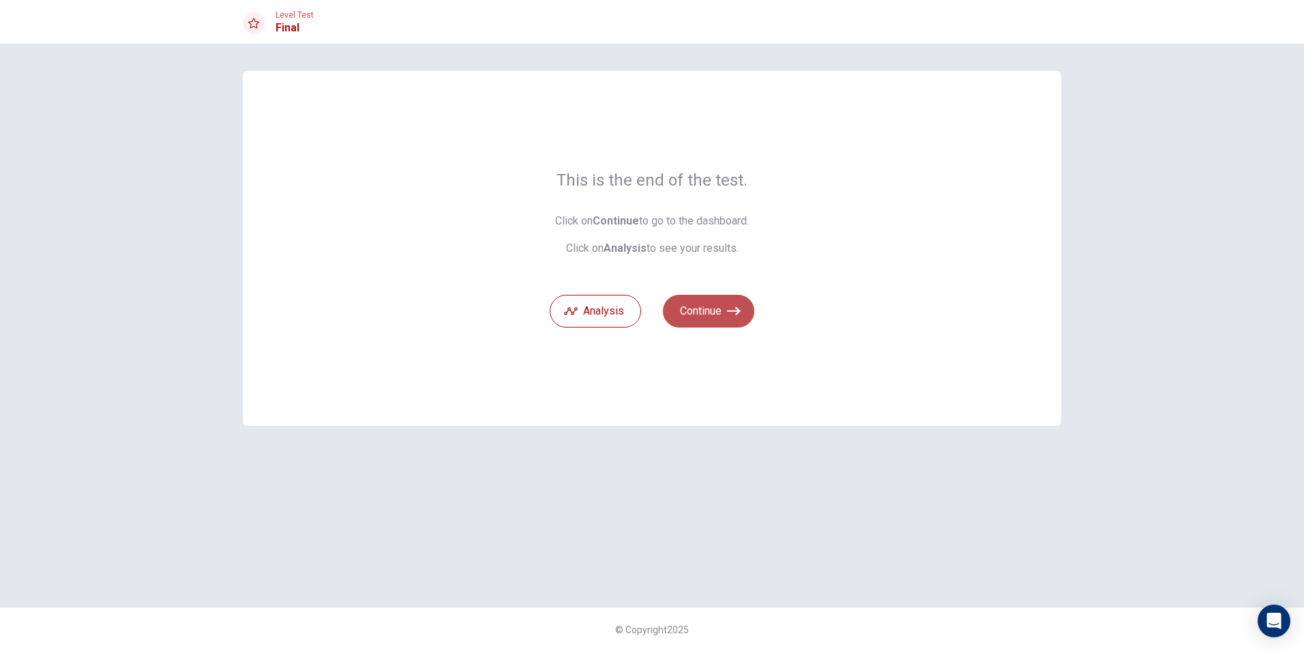
click at [627, 301] on button "Continue" at bounding box center [708, 311] width 91 height 33
